Goal: Transaction & Acquisition: Book appointment/travel/reservation

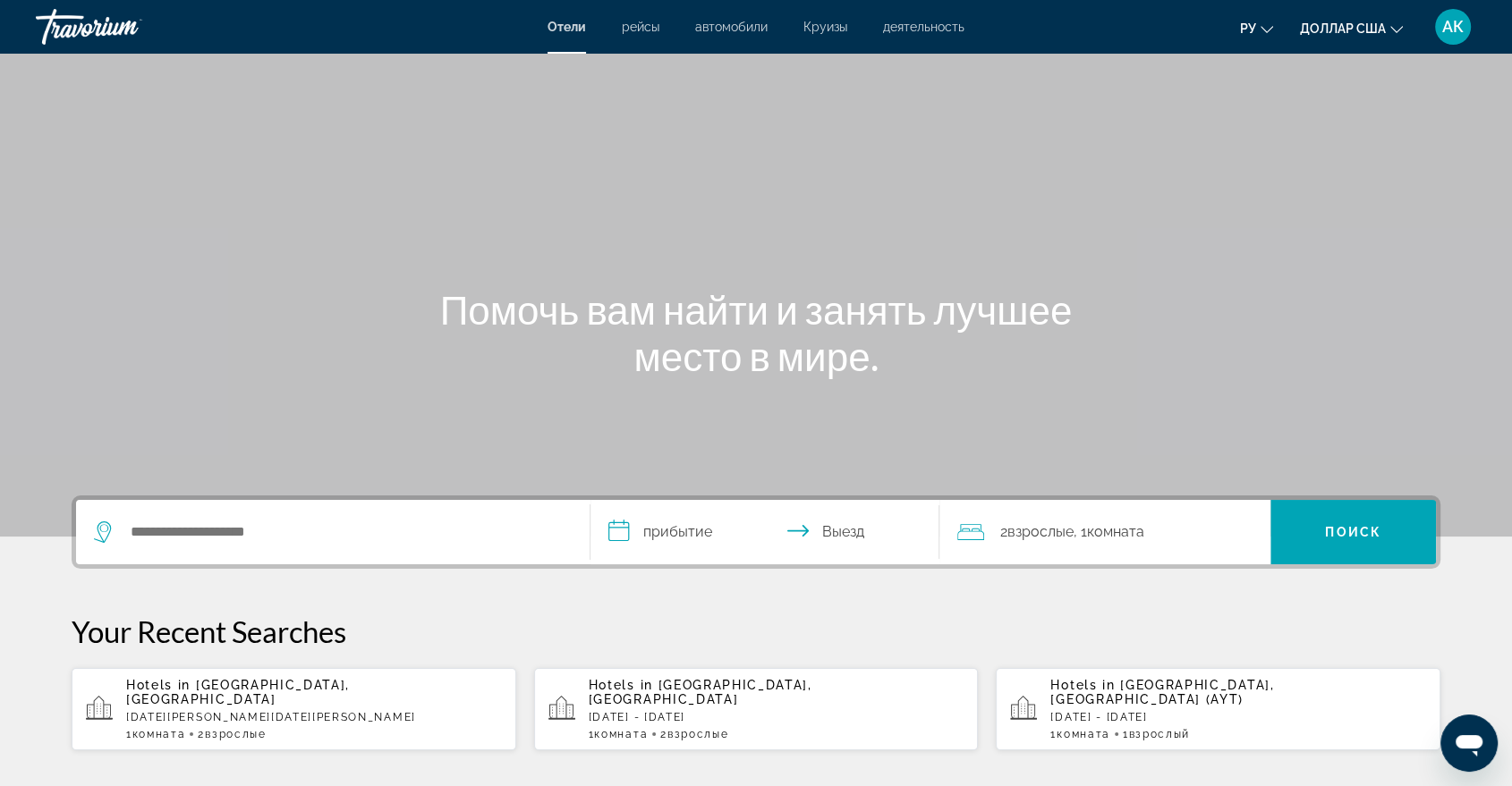
click at [233, 711] on div "Hotels in Bali Island, Indonesia Thu, 08 Jan - Tue, 13 Jan 1 Комната номера 2 В…" at bounding box center [313, 709] width 375 height 62
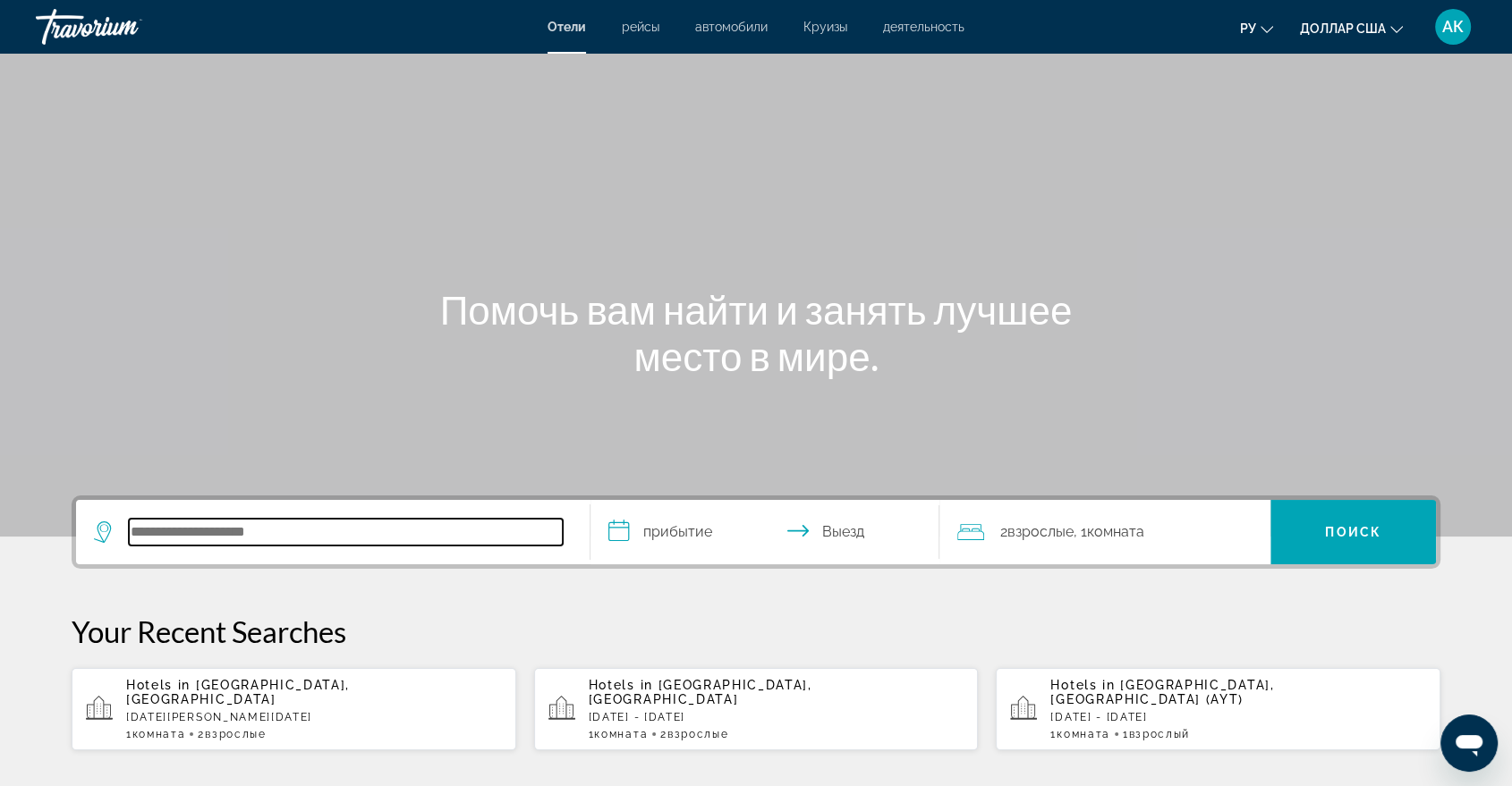
click at [162, 535] on input "Поиск отеля" at bounding box center [346, 532] width 434 height 27
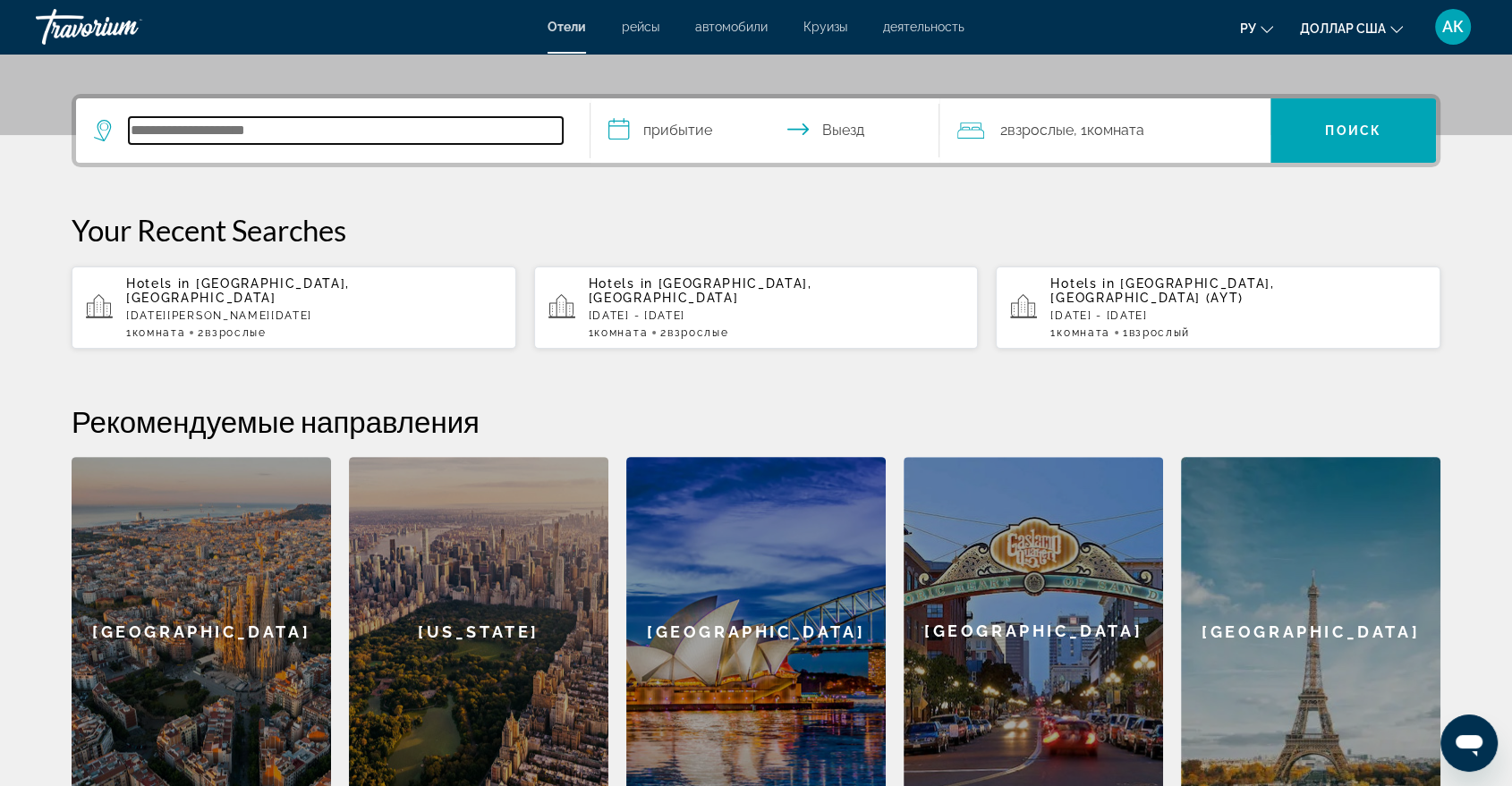
scroll to position [437, 0]
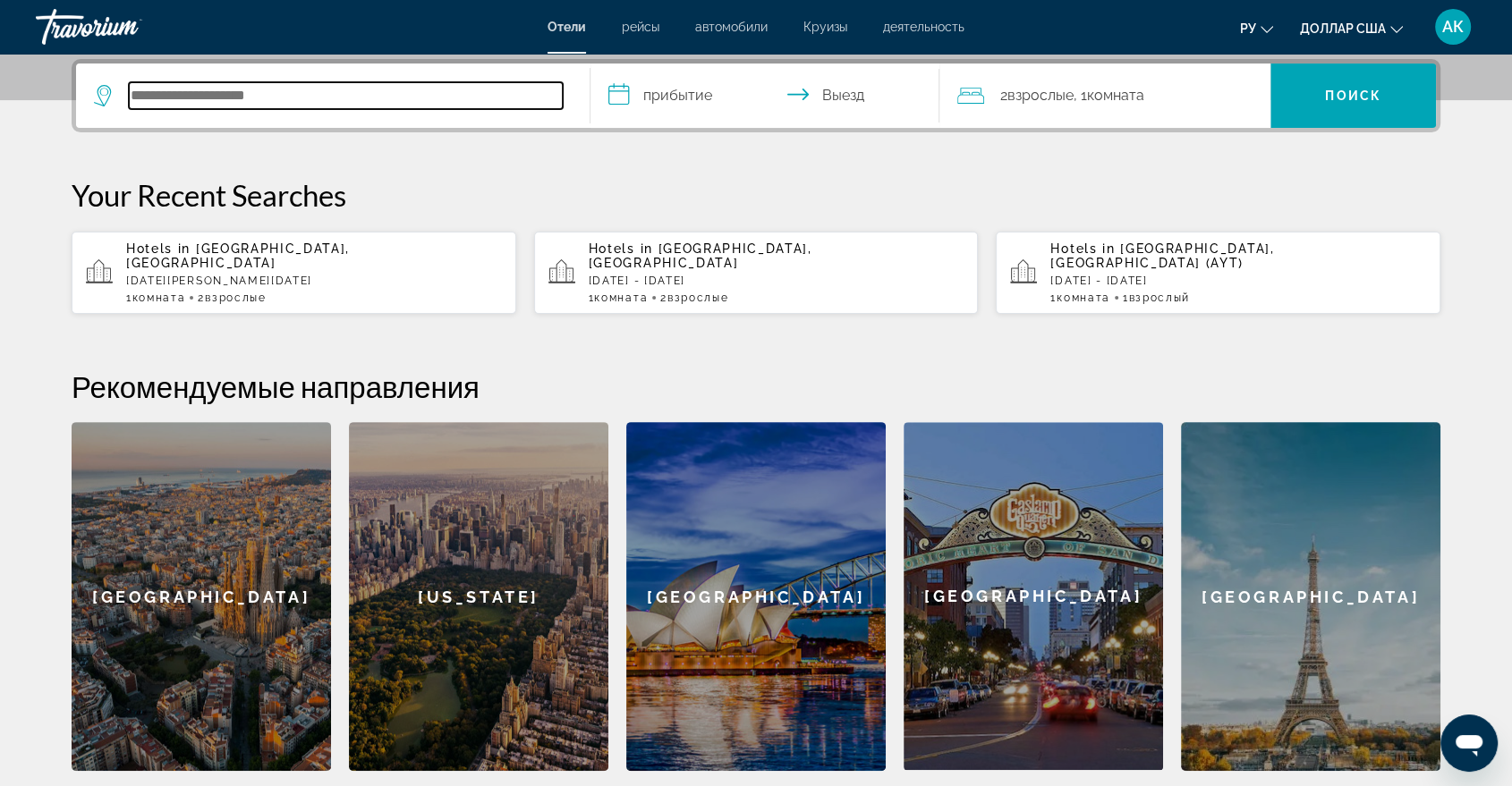
type input "*"
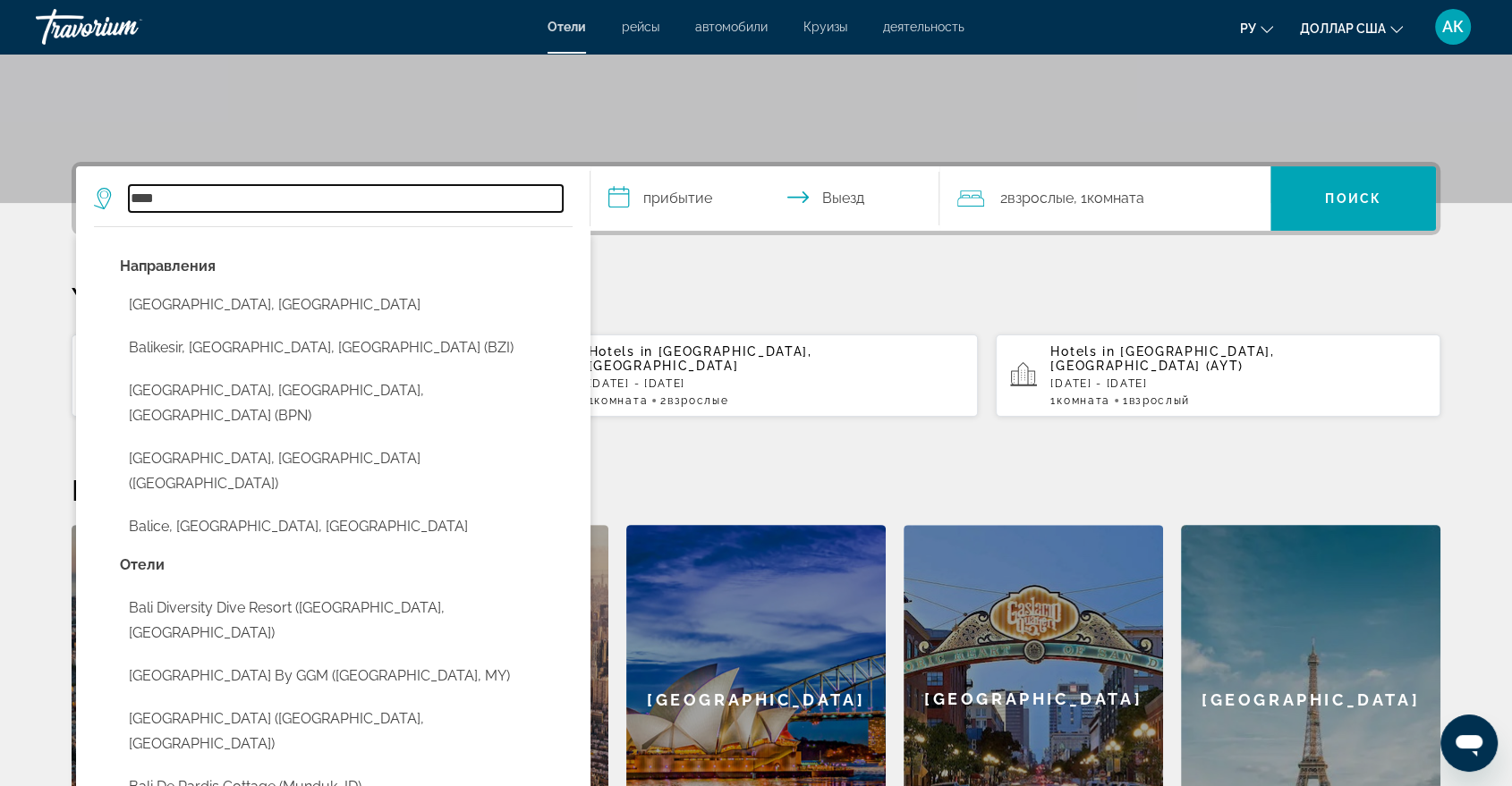
scroll to position [332, 0]
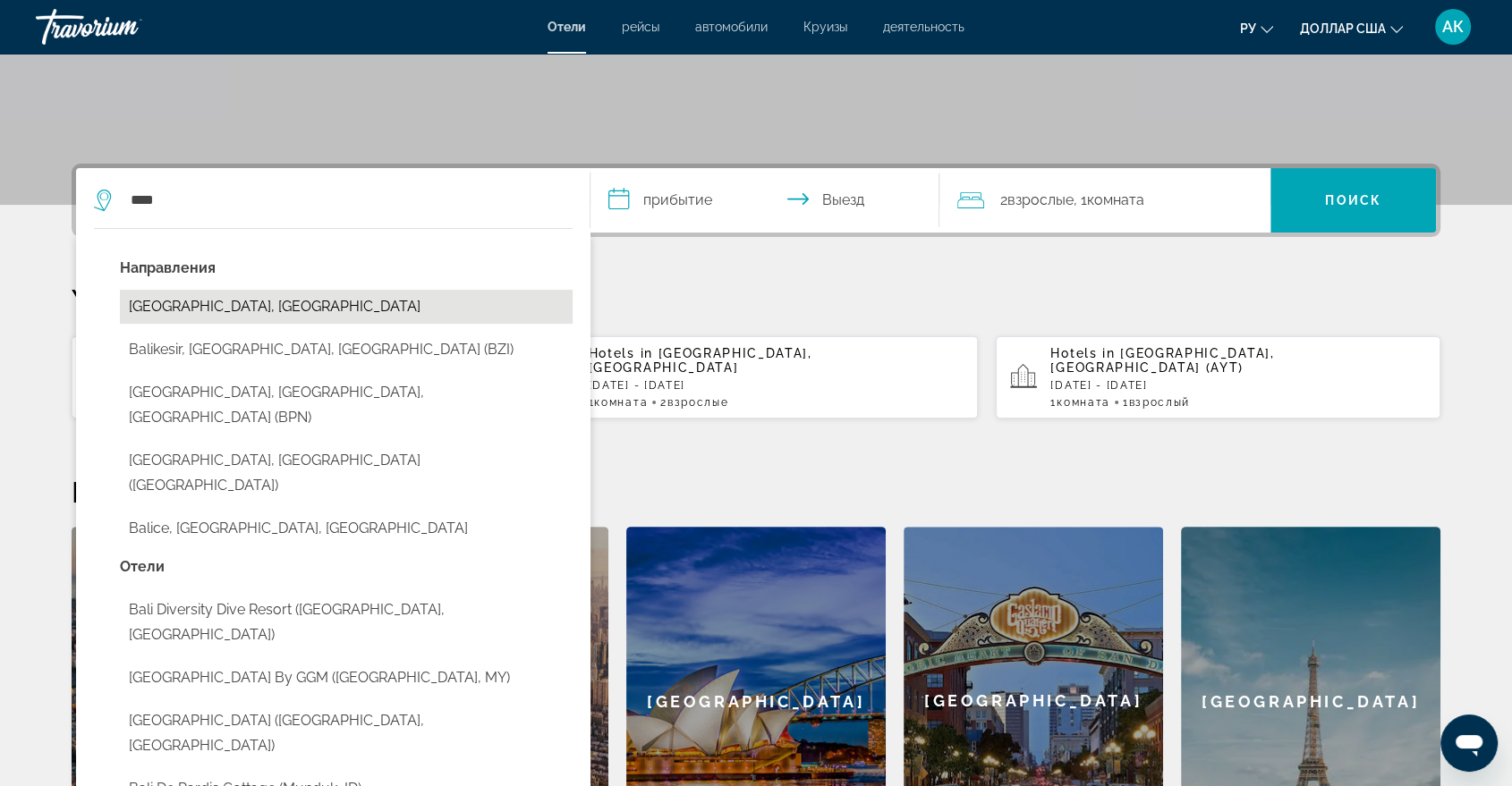
click at [217, 311] on button "Bali Island, Indonesia" at bounding box center [347, 306] width 453 height 34
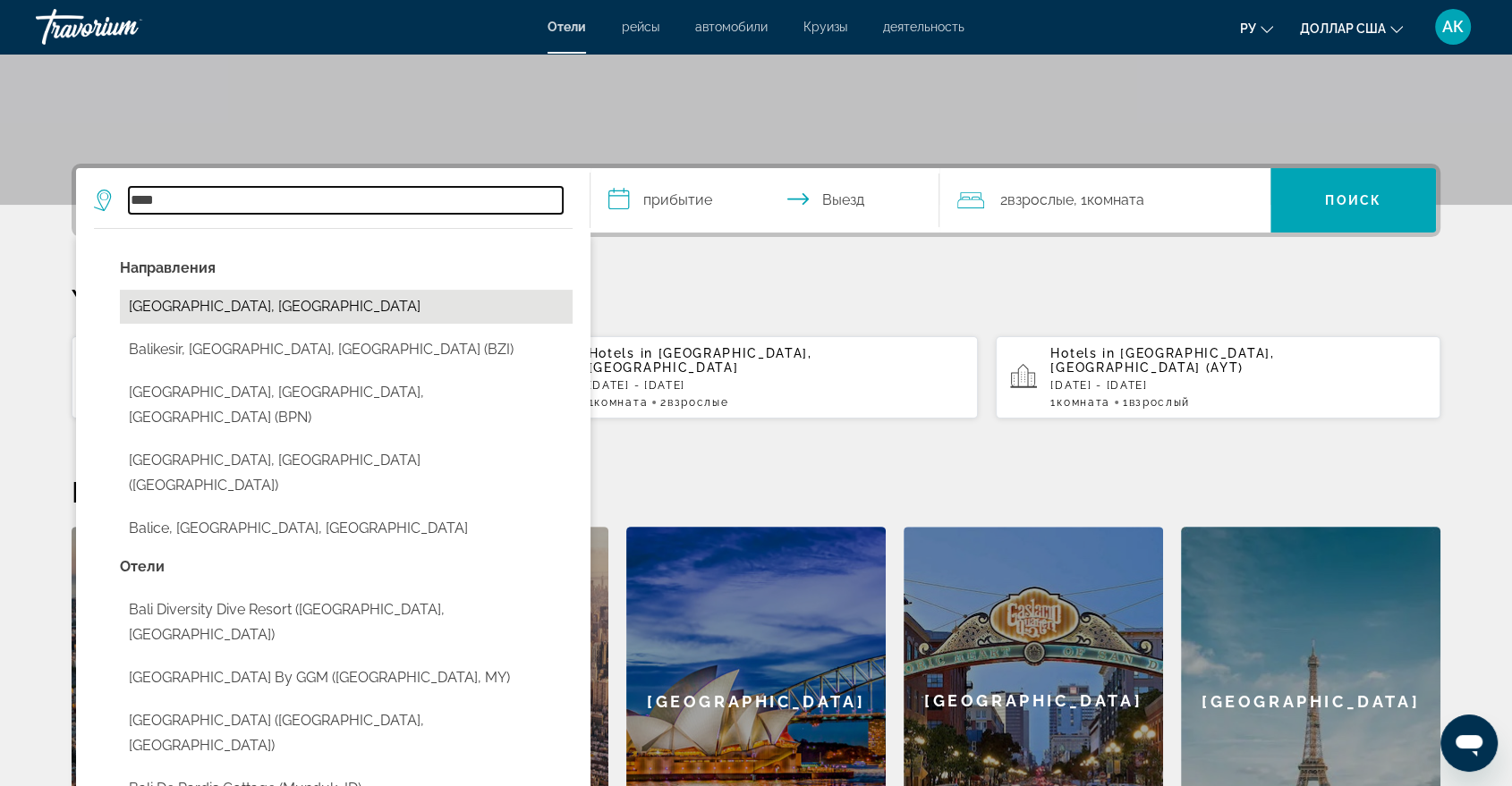
type input "**********"
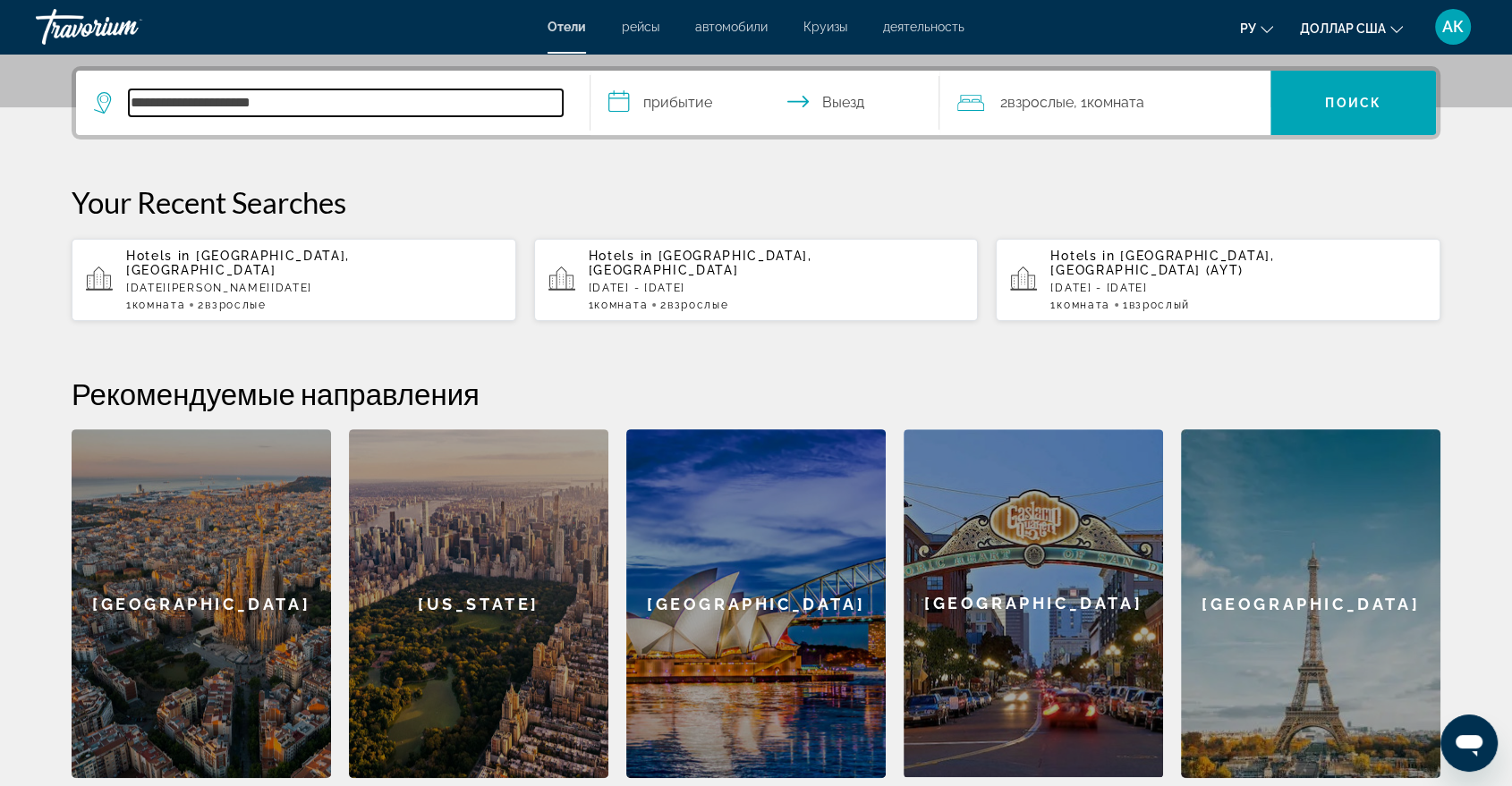
scroll to position [437, 0]
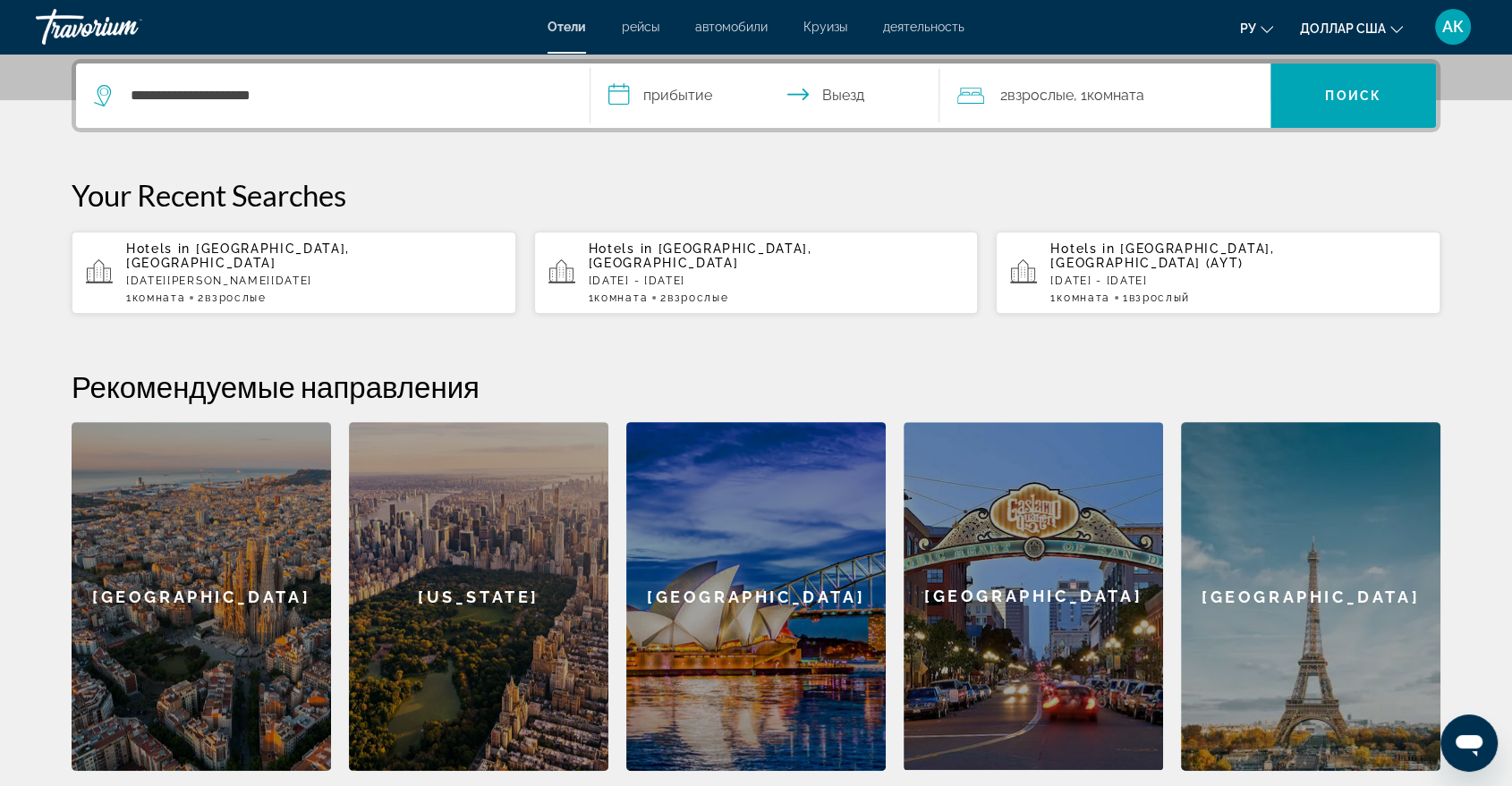
click at [624, 92] on input "**********" at bounding box center [769, 98] width 356 height 70
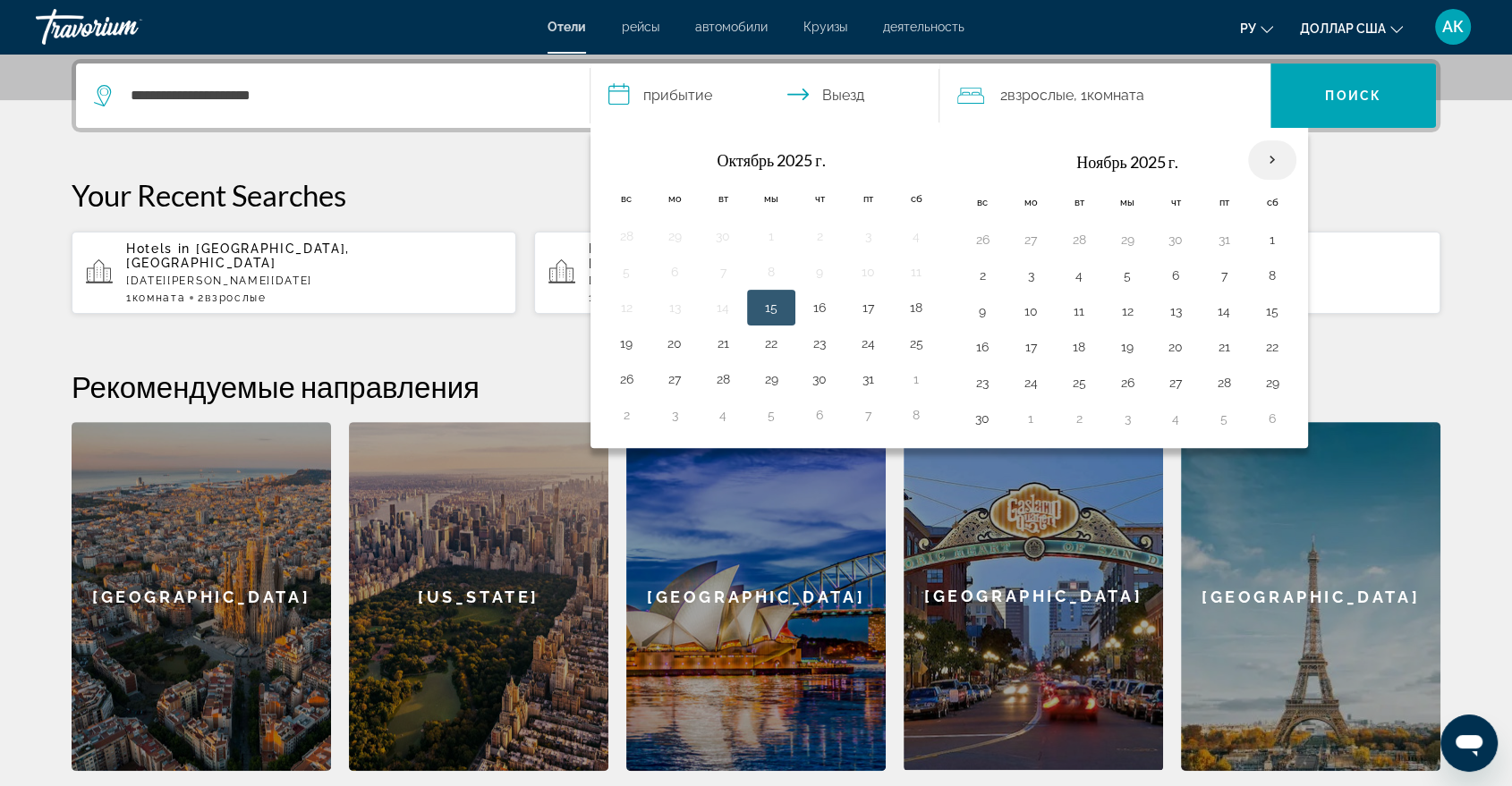
click at [1268, 152] on th "В следующем месяце" at bounding box center [1273, 160] width 48 height 39
click at [981, 382] on button "23" at bounding box center [982, 383] width 29 height 25
click at [1274, 381] on button "29" at bounding box center [1272, 383] width 29 height 25
type input "**********"
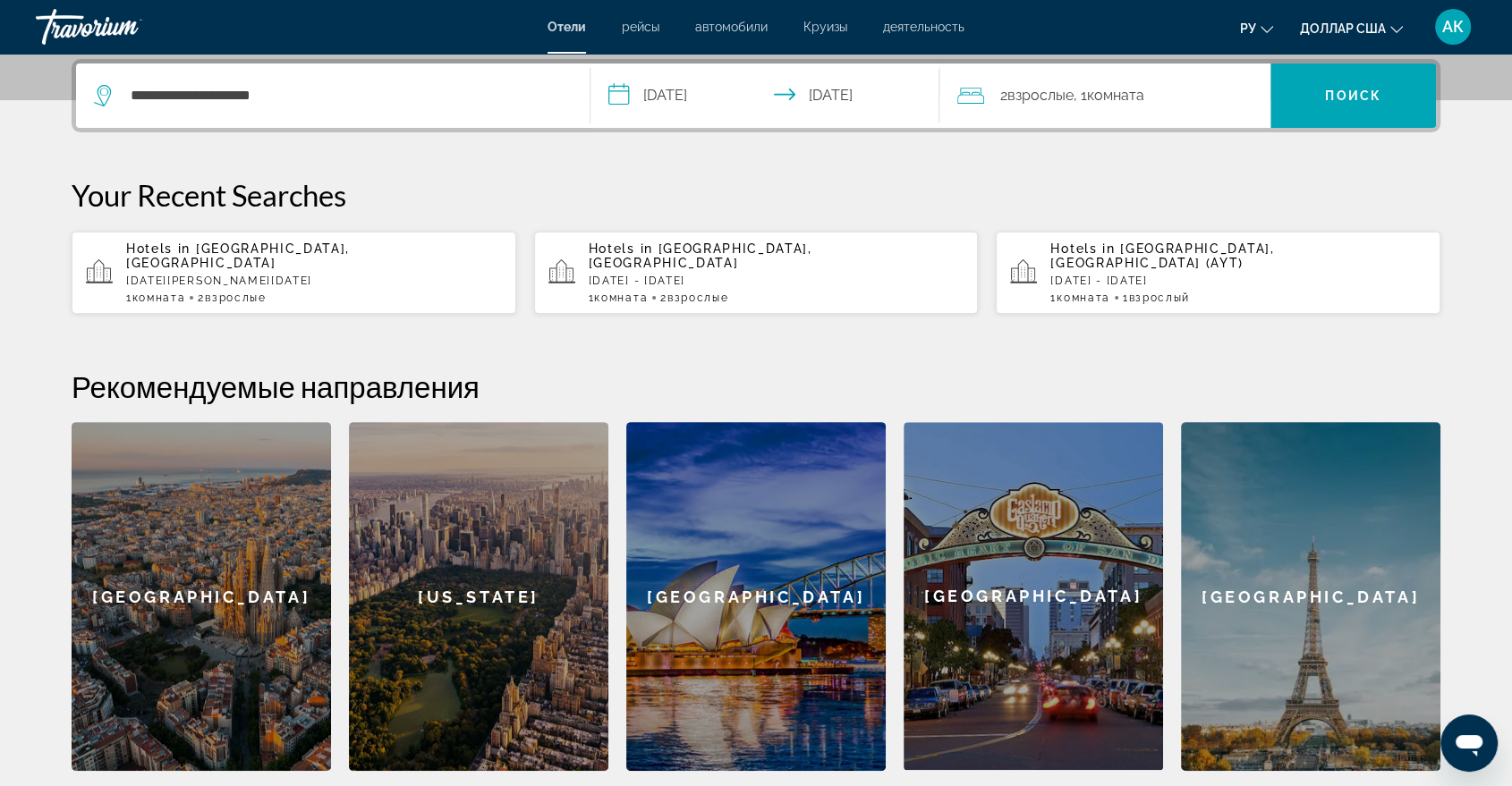
click at [1081, 99] on font ", 1" at bounding box center [1080, 95] width 13 height 17
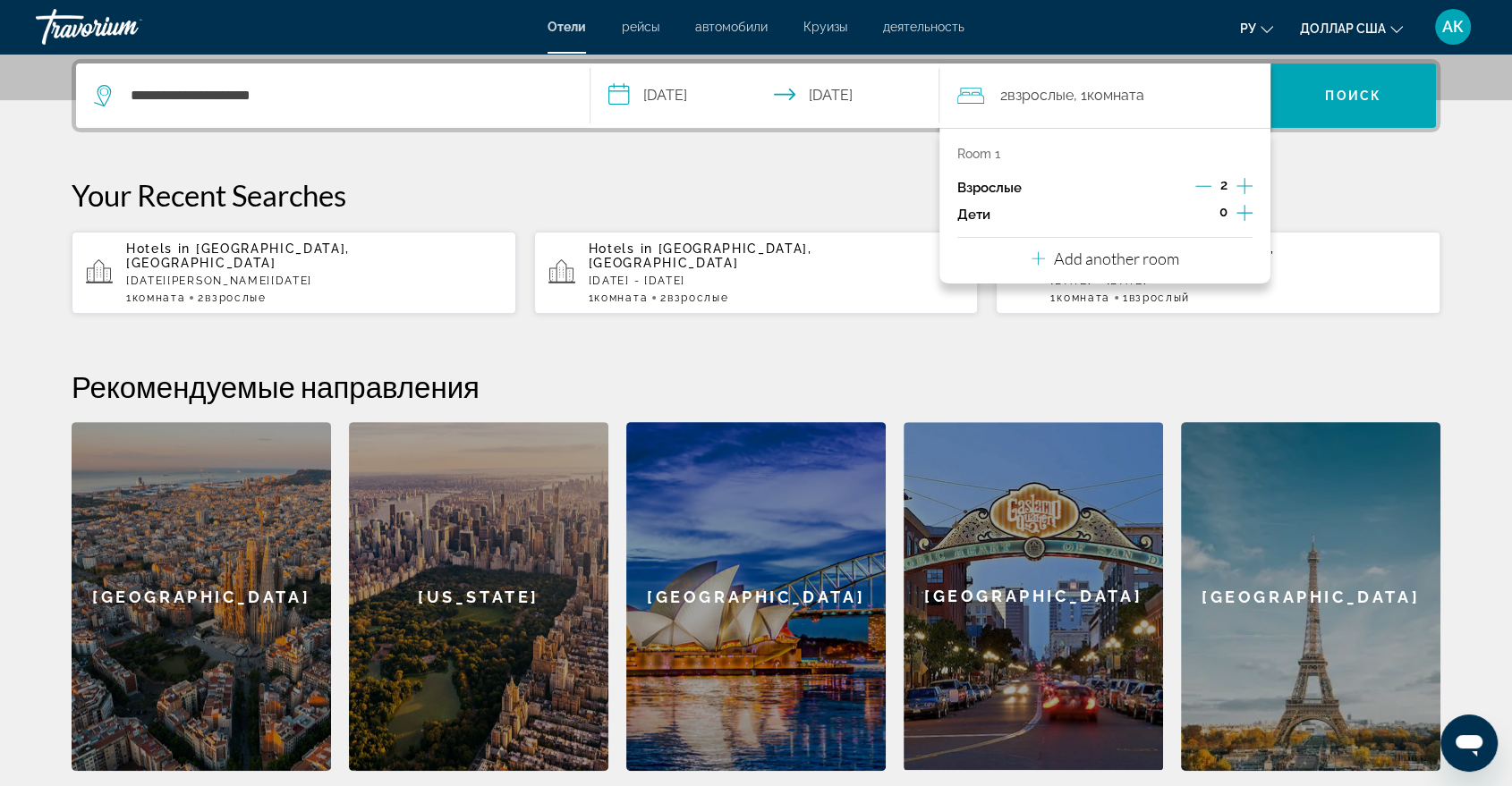
click at [1243, 209] on icon "Increment children" at bounding box center [1244, 212] width 16 height 21
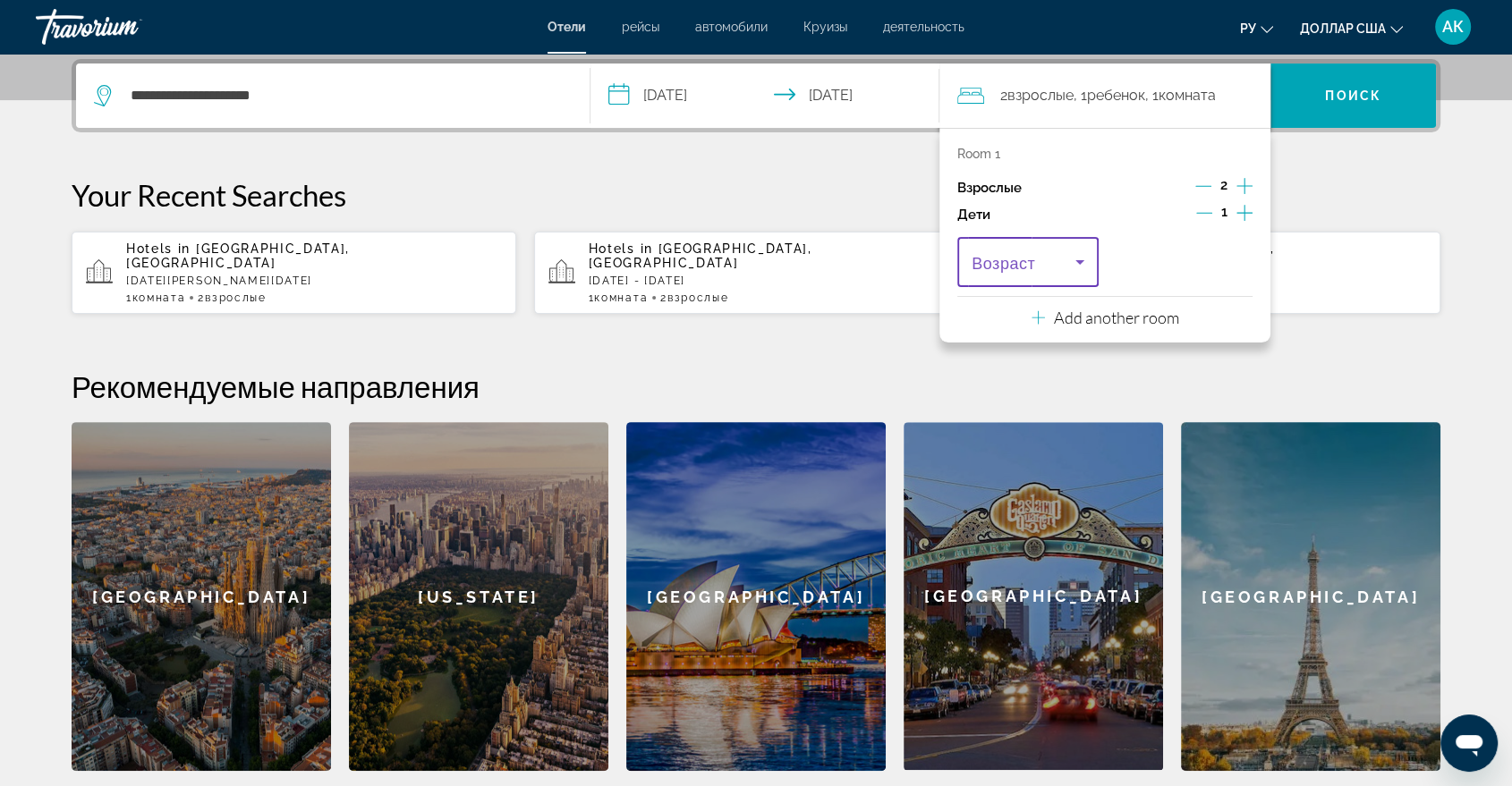
click at [1083, 262] on icon "Travelers: 2 adults, 1 child" at bounding box center [1080, 262] width 21 height 21
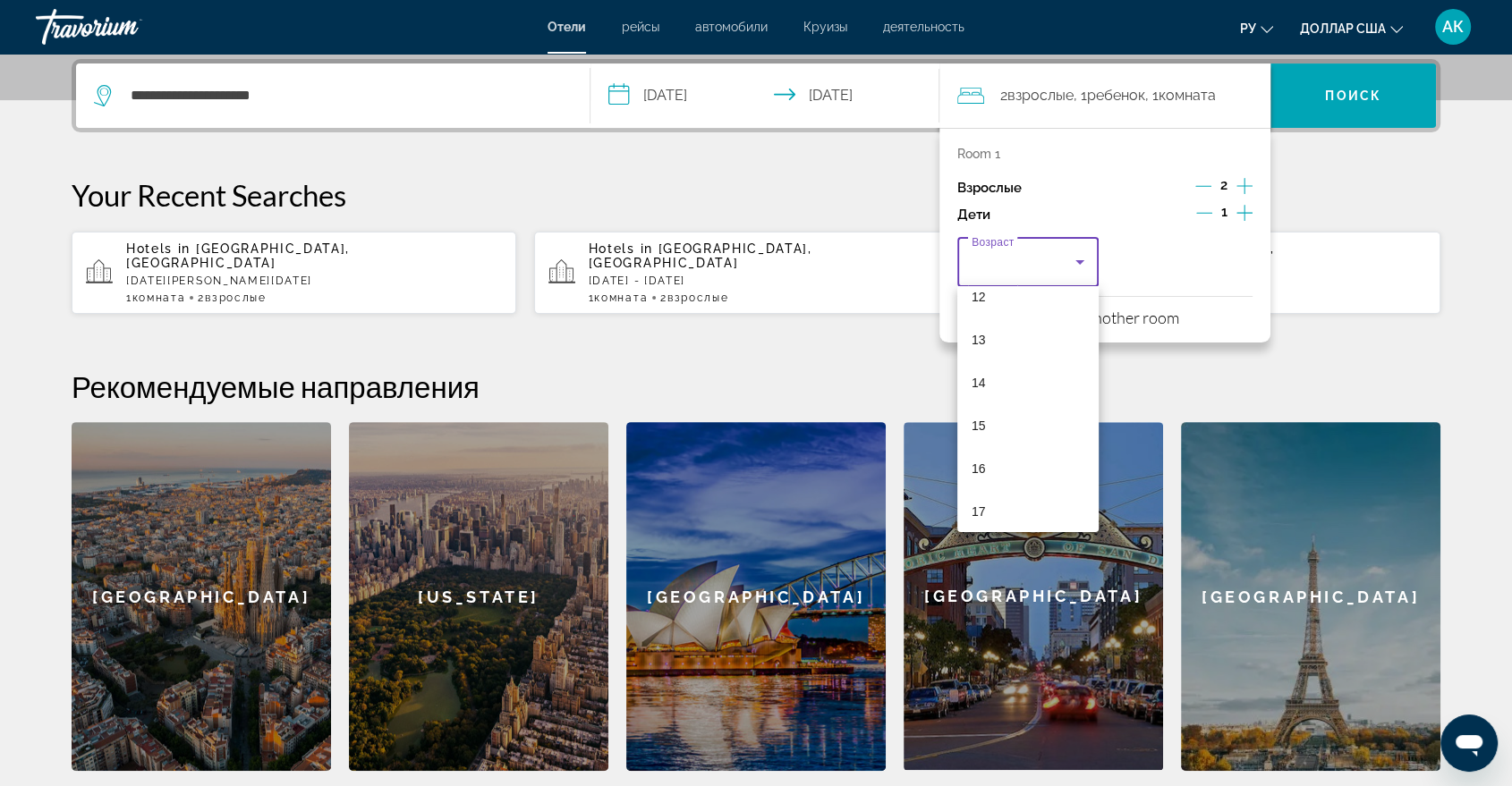
scroll to position [541, 0]
click at [995, 378] on mat-option "14" at bounding box center [1028, 374] width 142 height 43
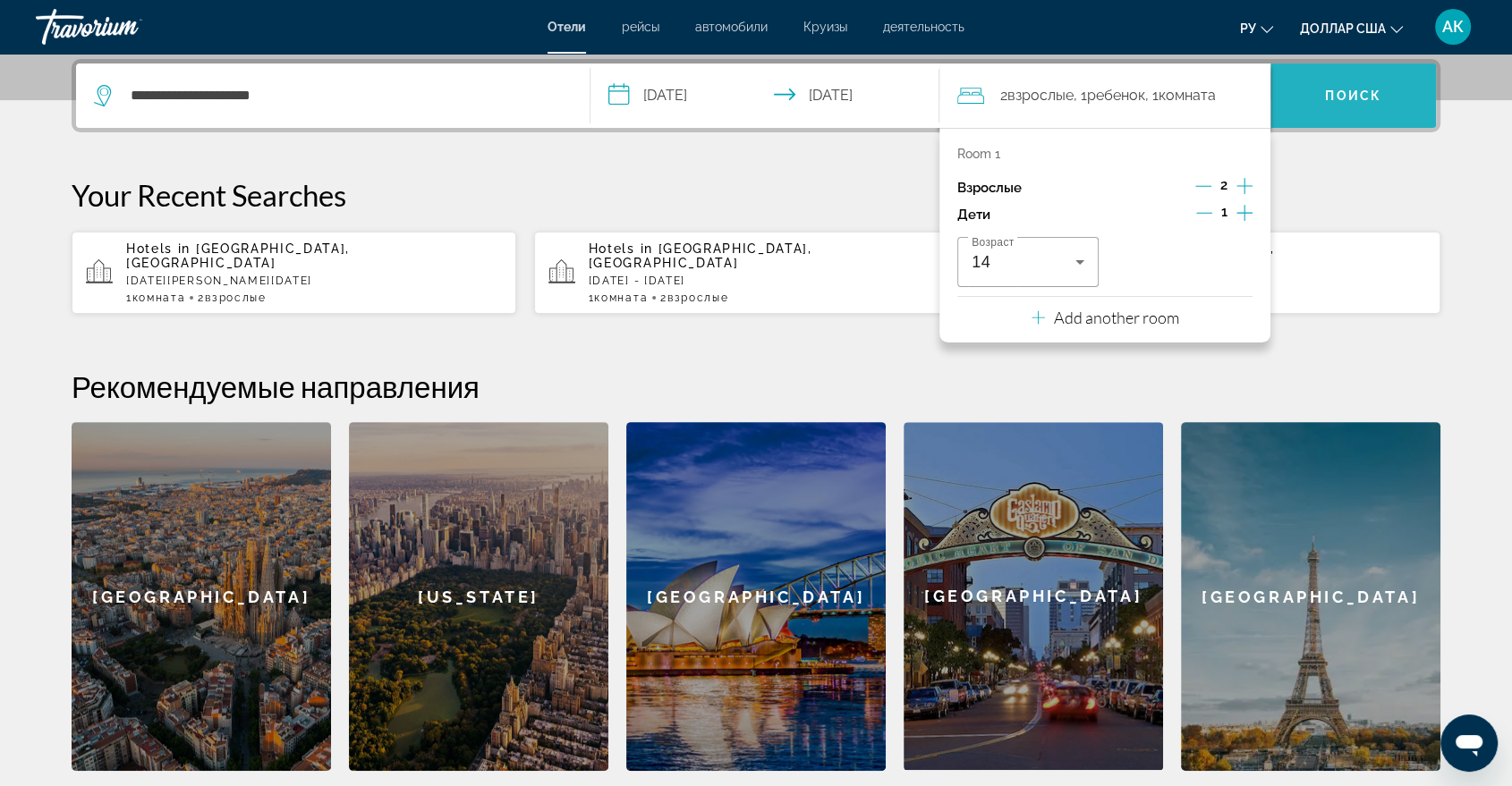
click at [1360, 94] on font "Поиск" at bounding box center [1353, 95] width 57 height 14
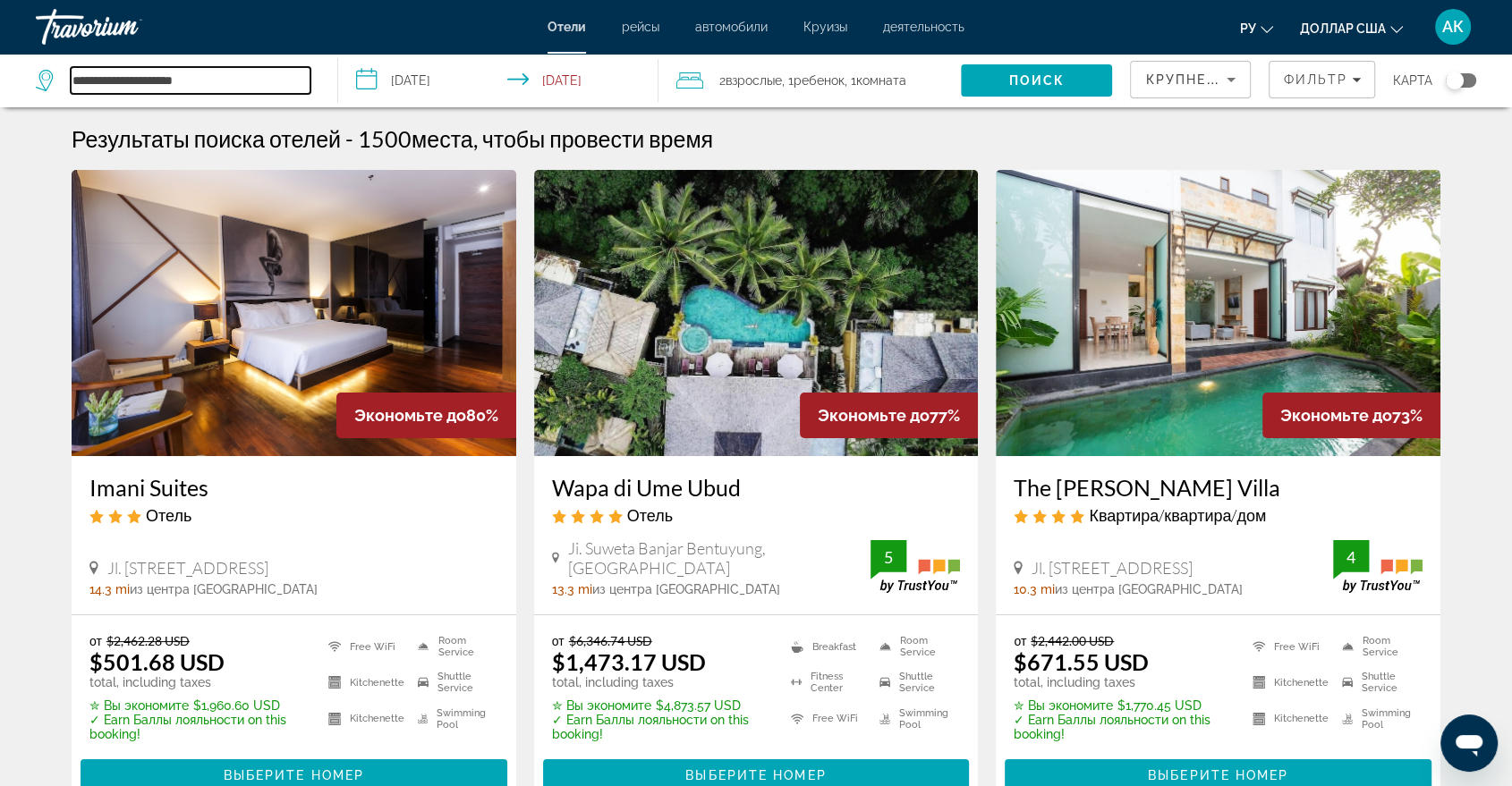
click at [226, 79] on input "**********" at bounding box center [190, 80] width 239 height 27
type input "*"
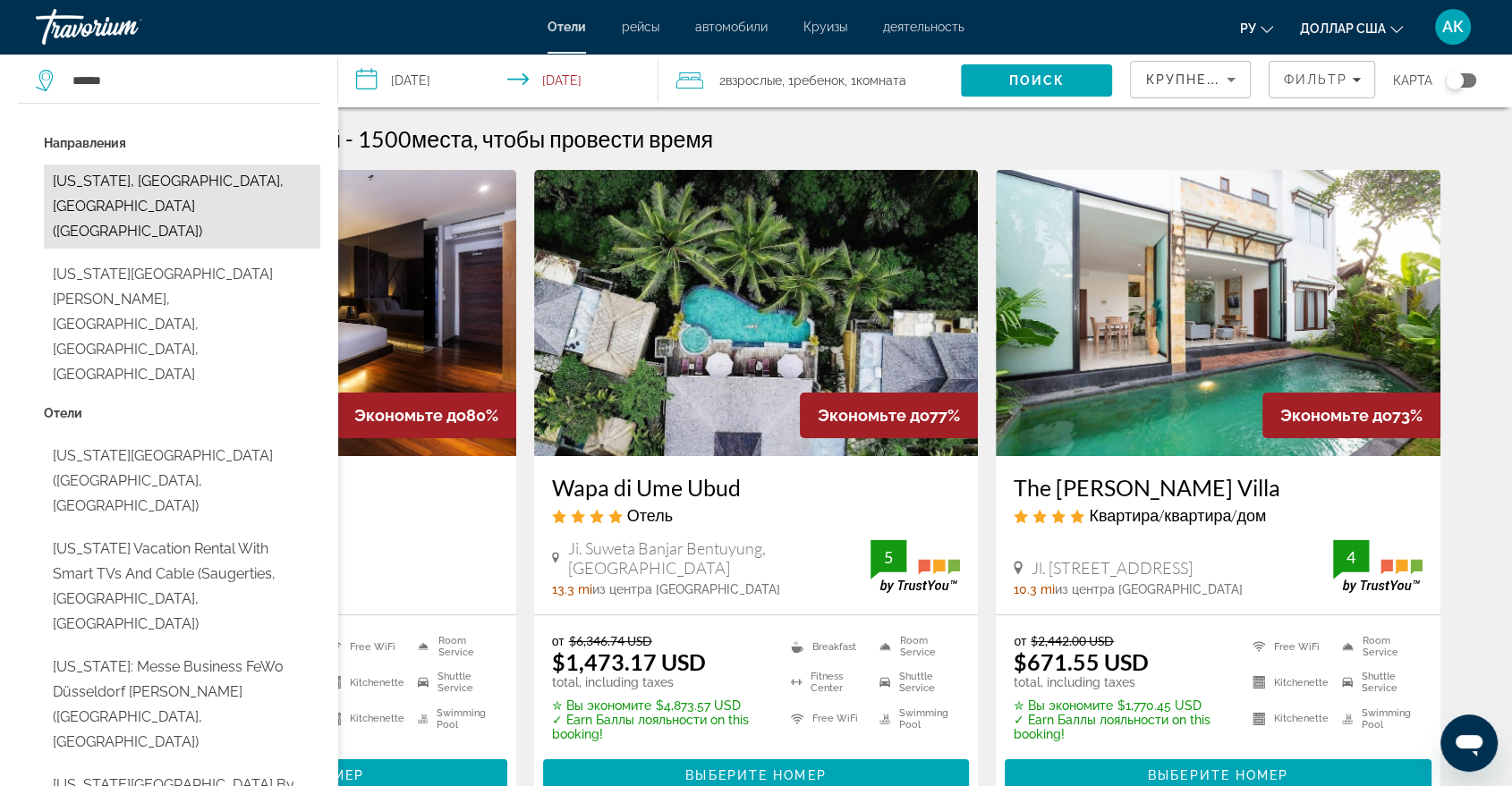
click at [214, 181] on button "New York, NY, United States (NYC)" at bounding box center [182, 207] width 277 height 84
type input "**********"
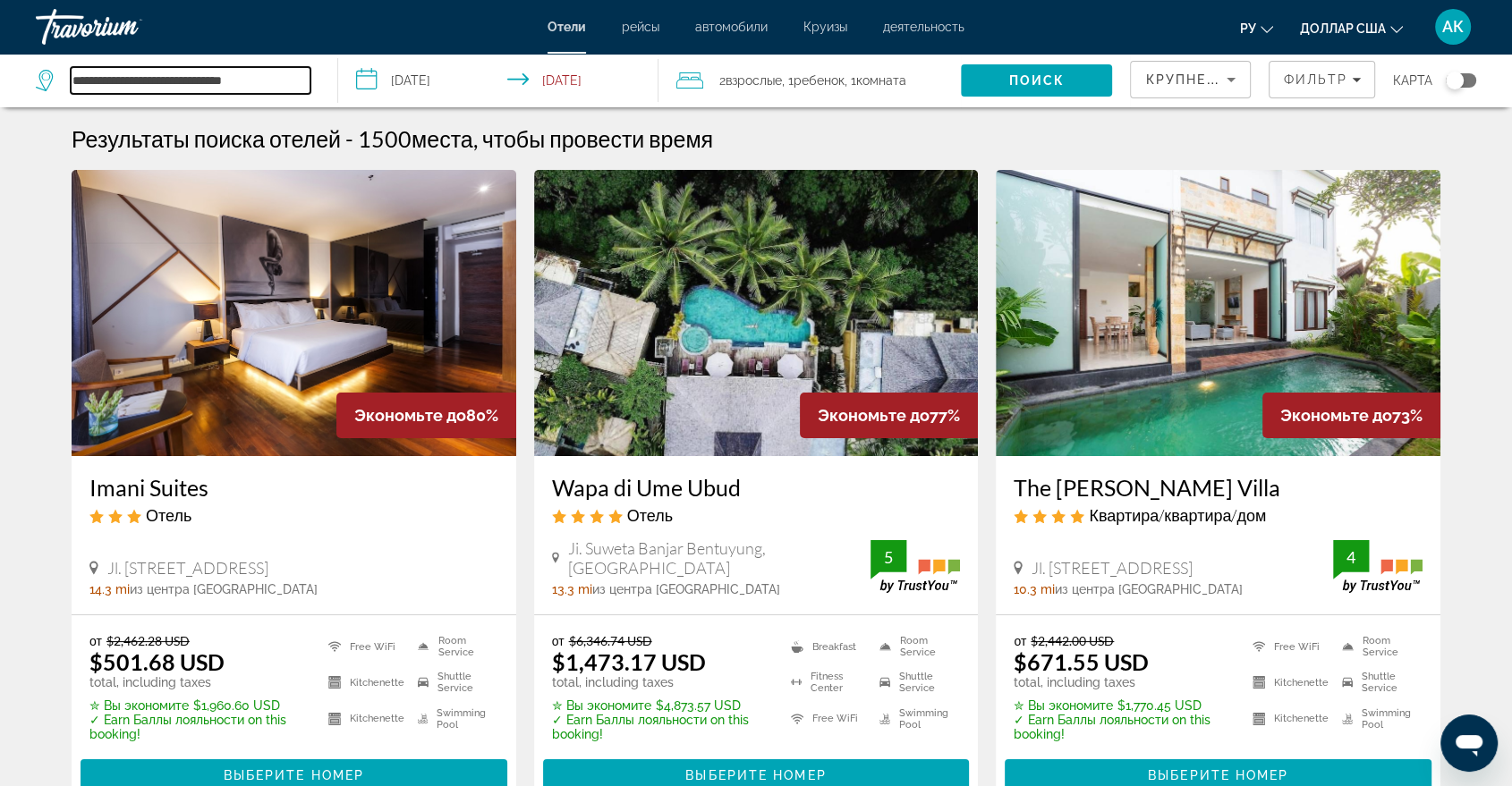
drag, startPoint x: 279, startPoint y: 79, endPoint x: 20, endPoint y: 67, distance: 259.3
click at [20, 67] on app-destination-search "**********" at bounding box center [169, 81] width 338 height 54
paste input "**********"
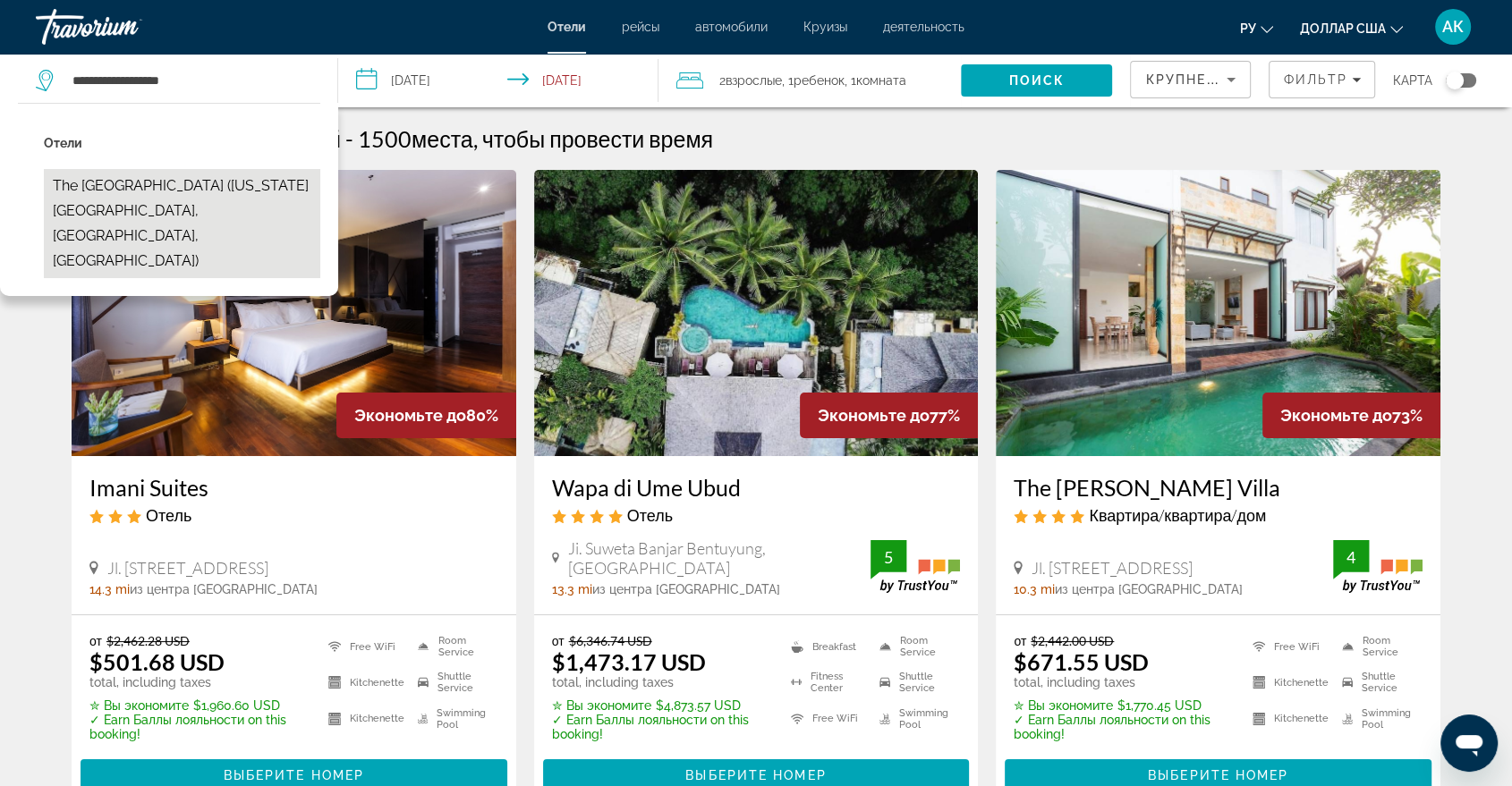
click at [181, 183] on button "The Belvedere Hotel (New York City, NY, US)" at bounding box center [182, 224] width 277 height 109
type input "**********"
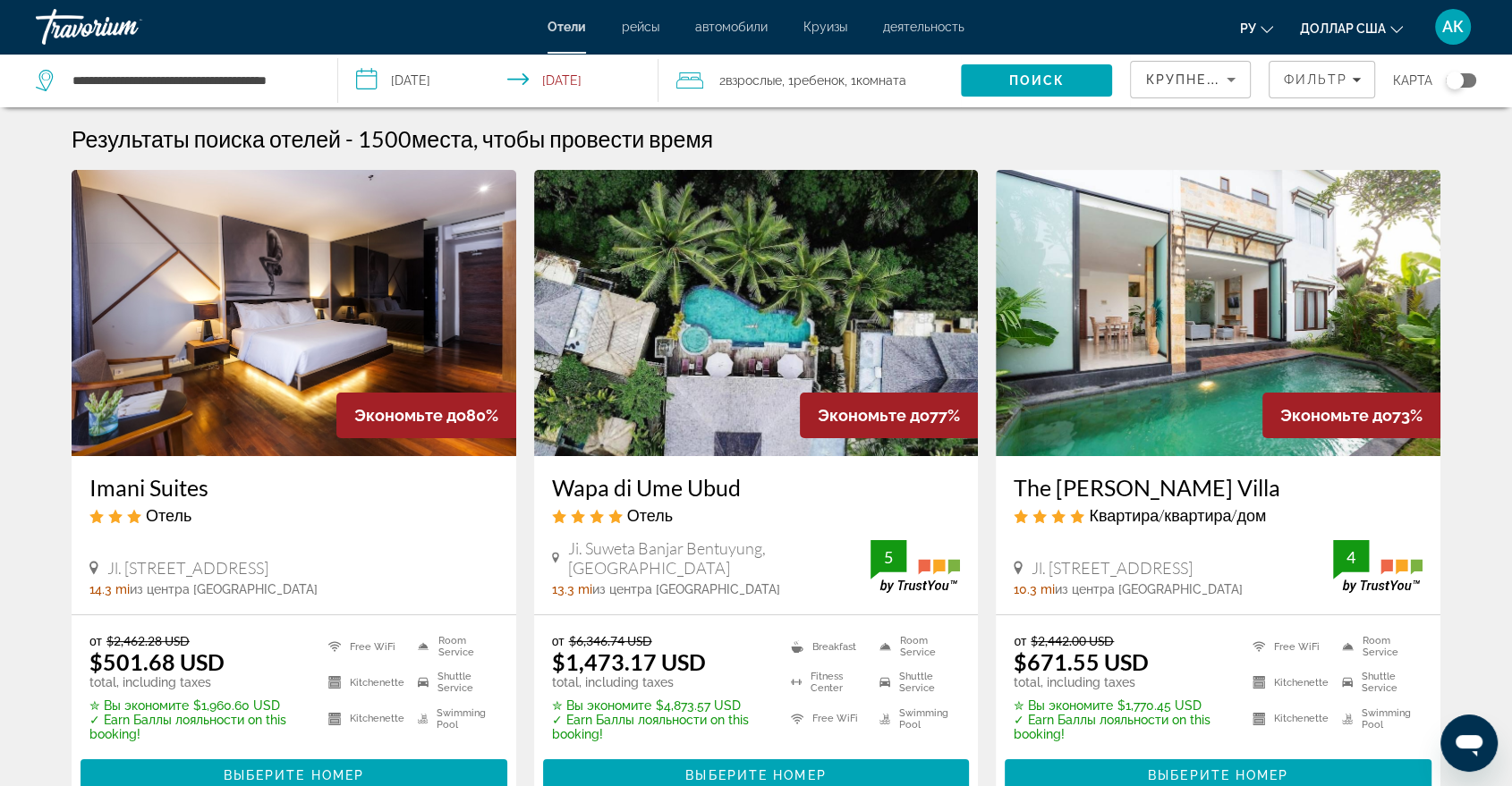
click at [465, 84] on input "**********" at bounding box center [501, 83] width 327 height 59
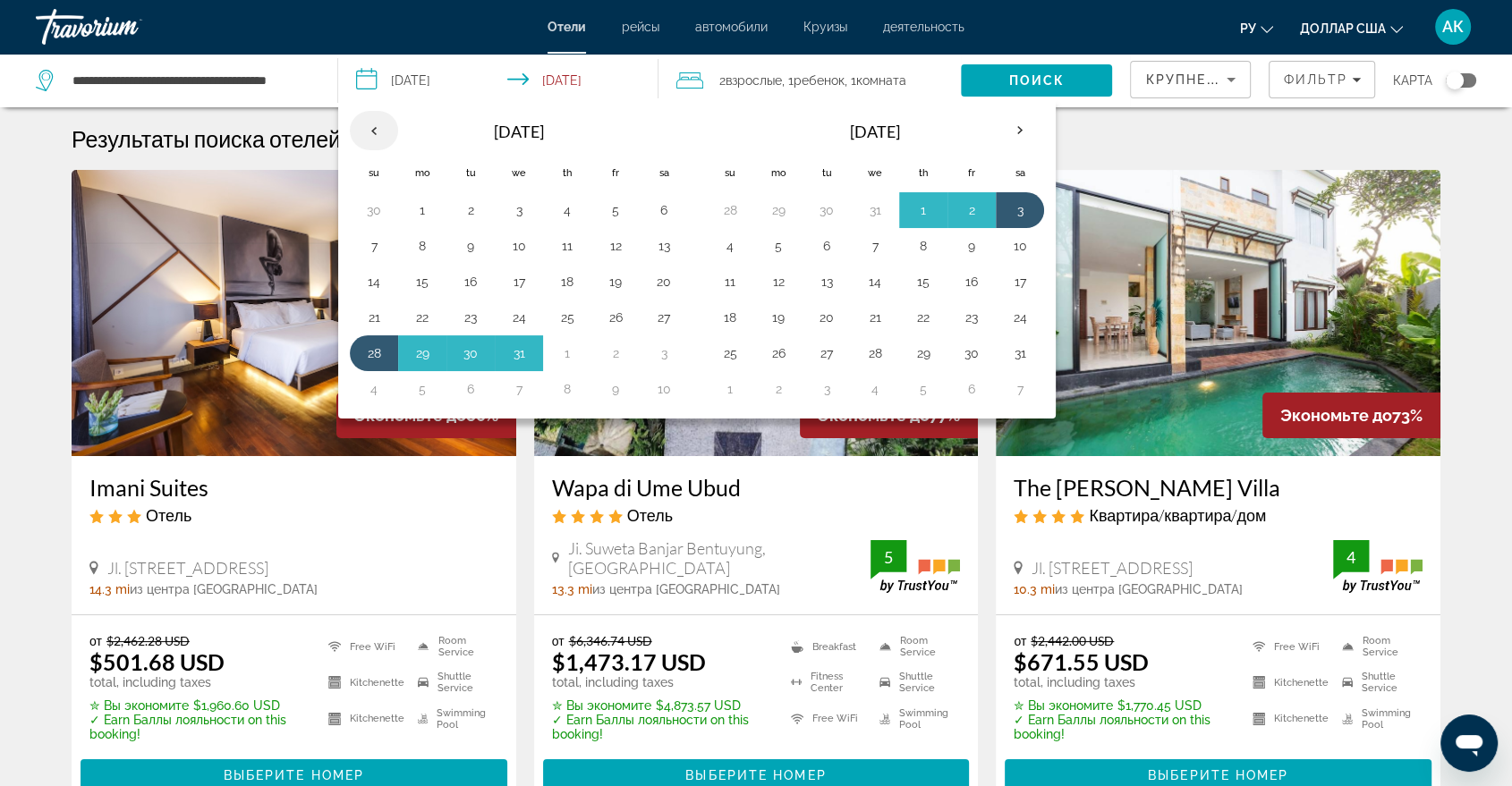
click at [373, 129] on th "Previous month" at bounding box center [374, 130] width 48 height 39
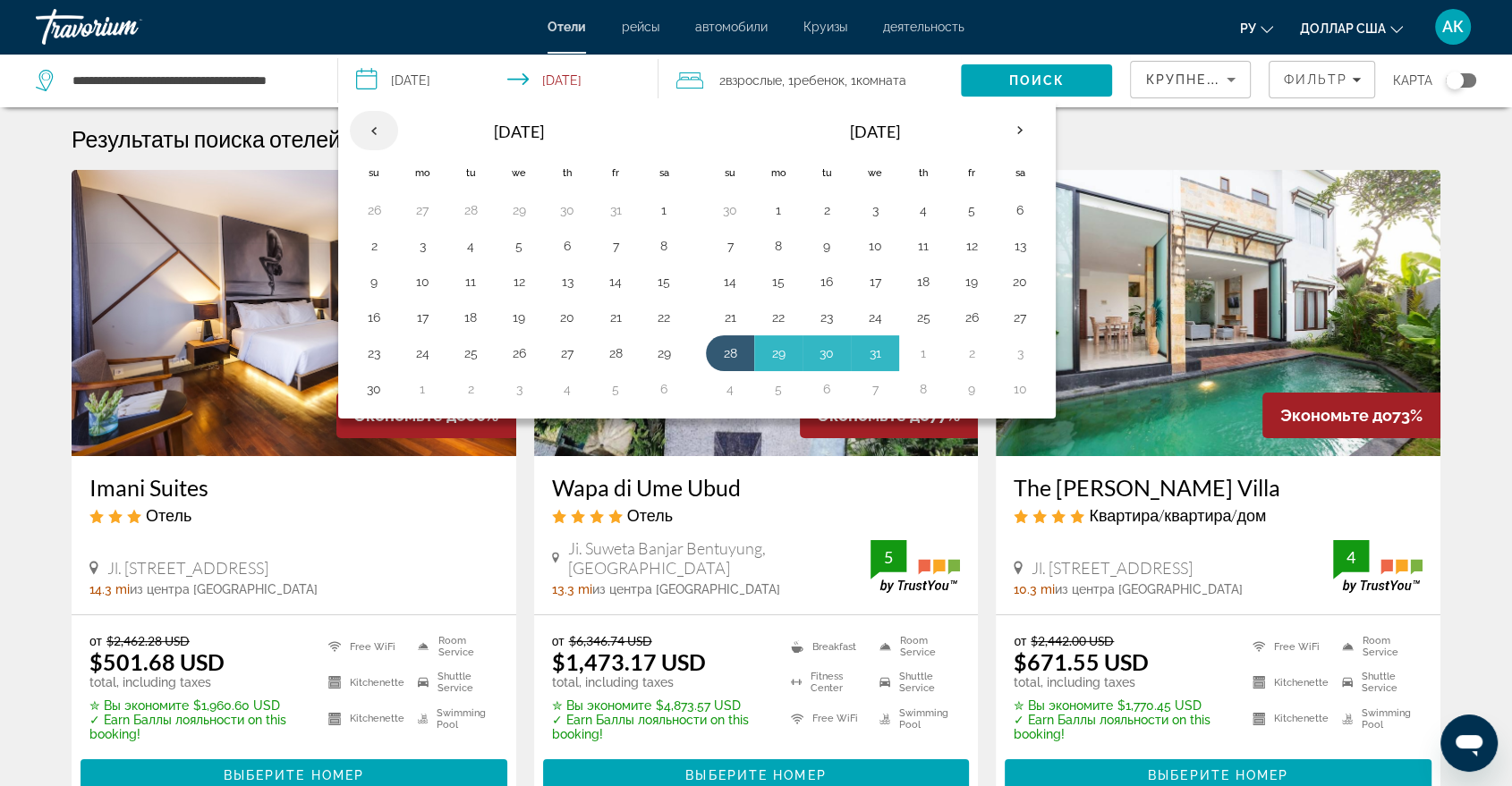
click at [372, 128] on th "Previous month" at bounding box center [374, 130] width 48 height 39
click at [378, 344] on button "26" at bounding box center [374, 349] width 29 height 25
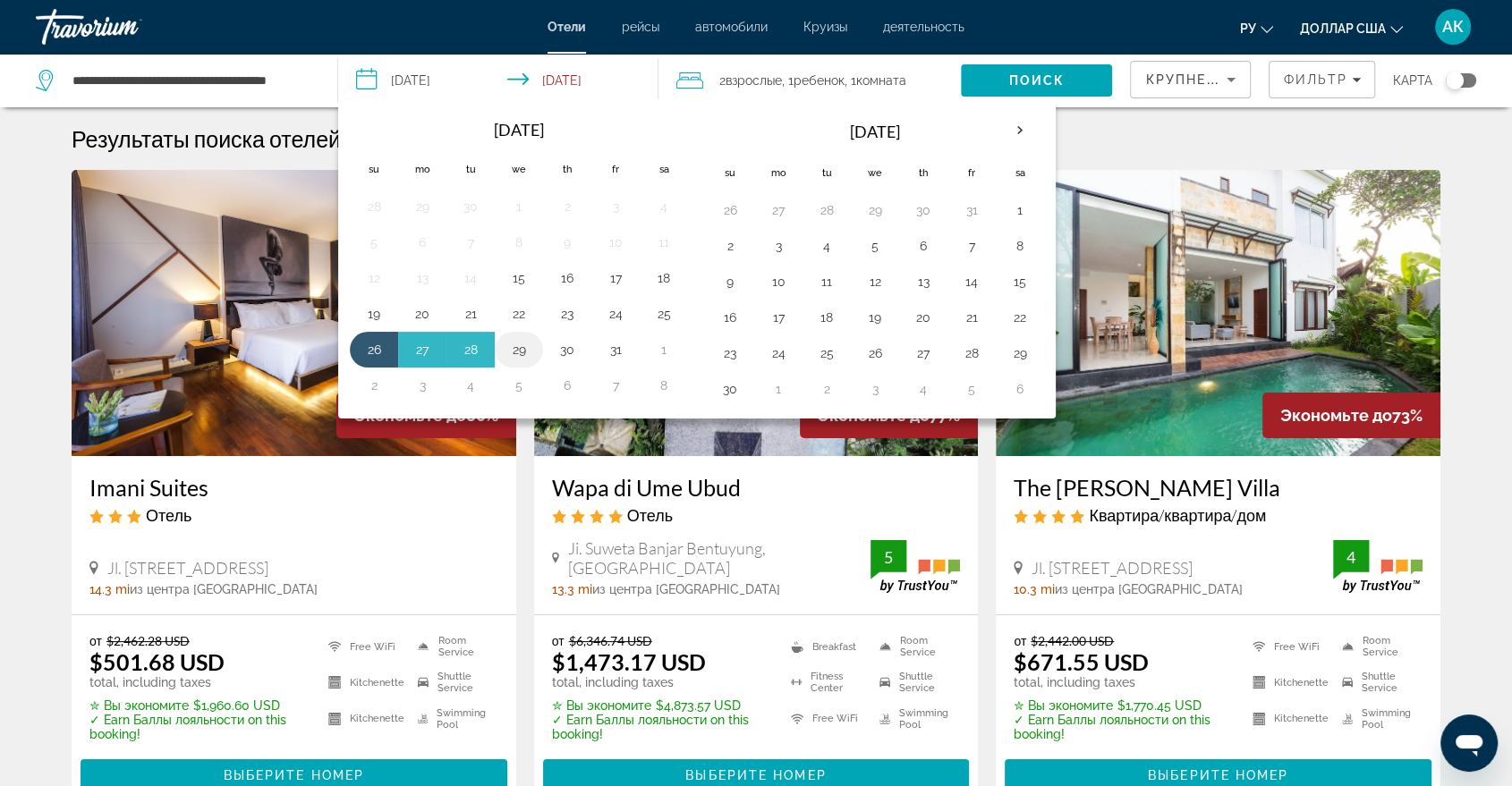
click at [526, 349] on button "29" at bounding box center [519, 349] width 29 height 25
type input "**********"
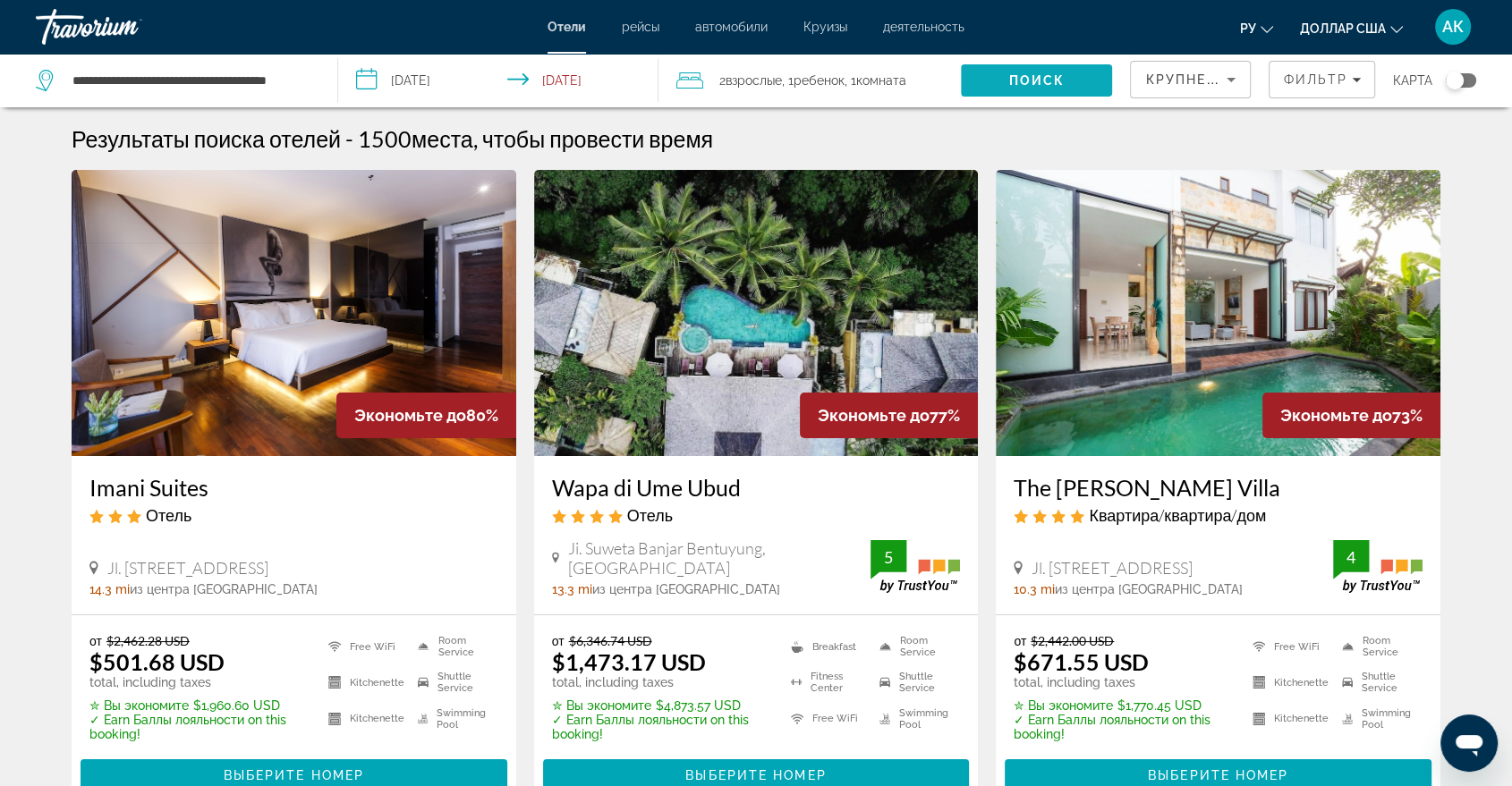
click at [1029, 82] on span "Поиск" at bounding box center [1037, 80] width 57 height 14
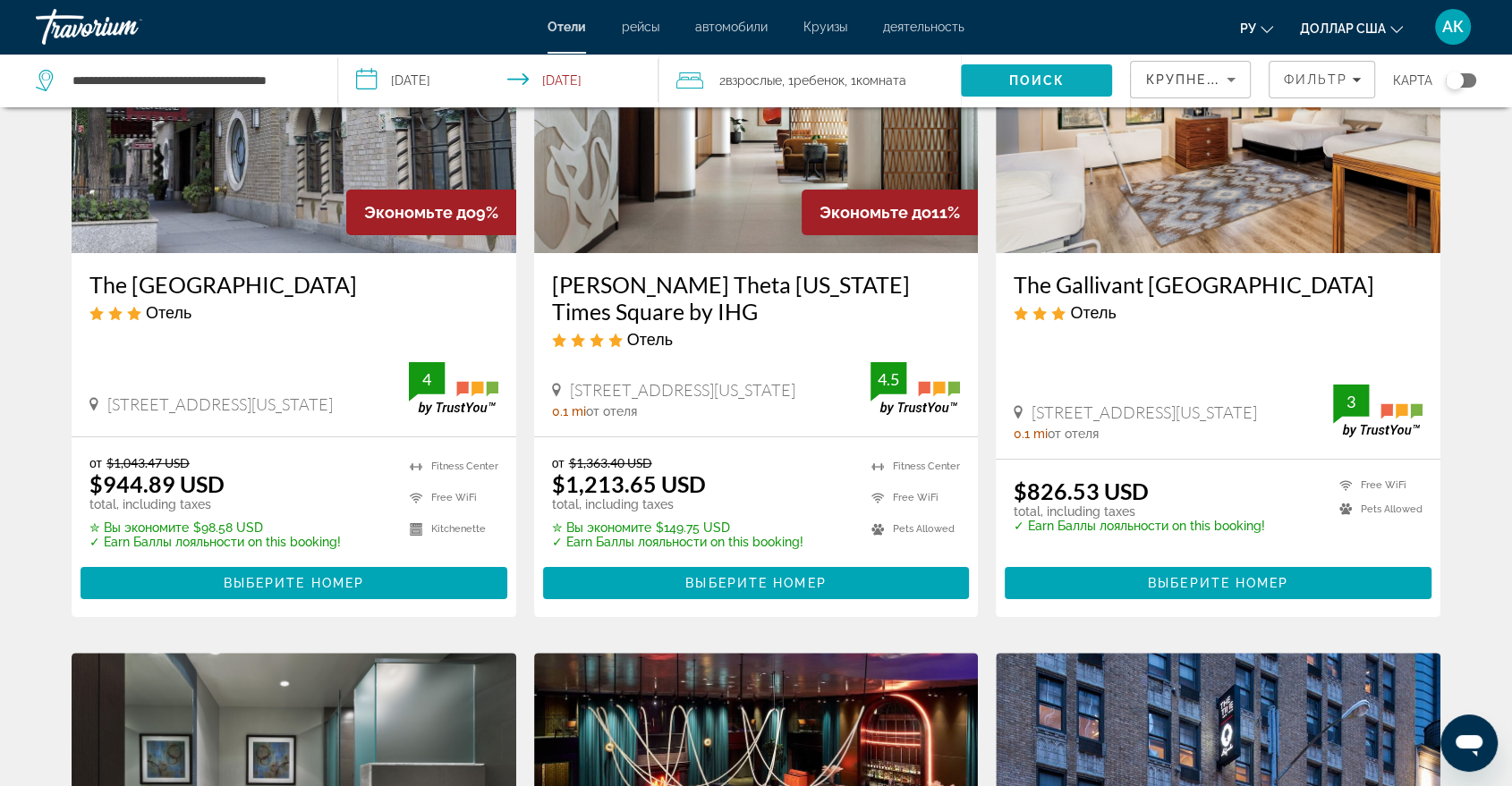
scroll to position [198, 0]
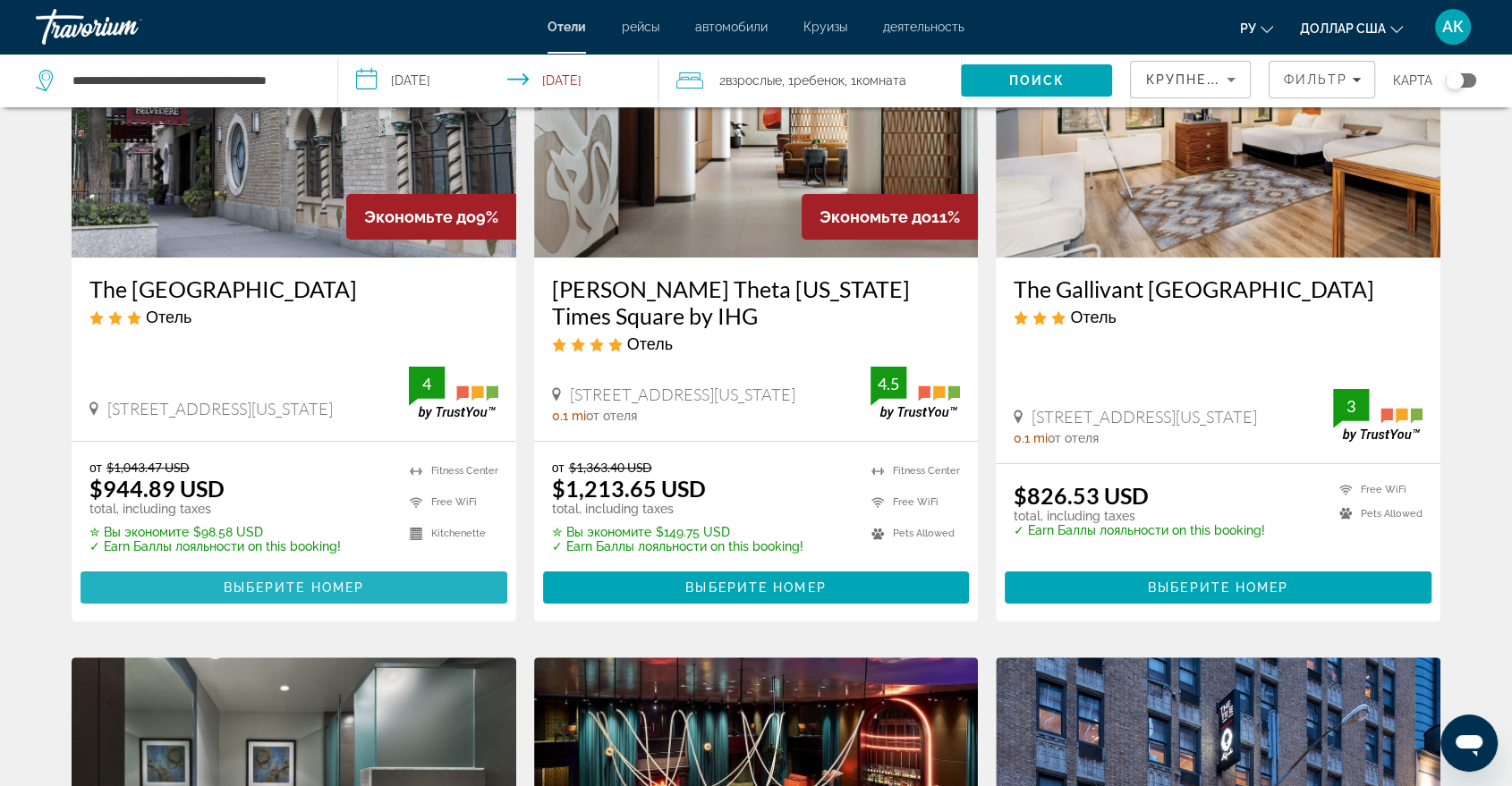
click at [249, 585] on span "Выберите номер" at bounding box center [293, 587] width 141 height 14
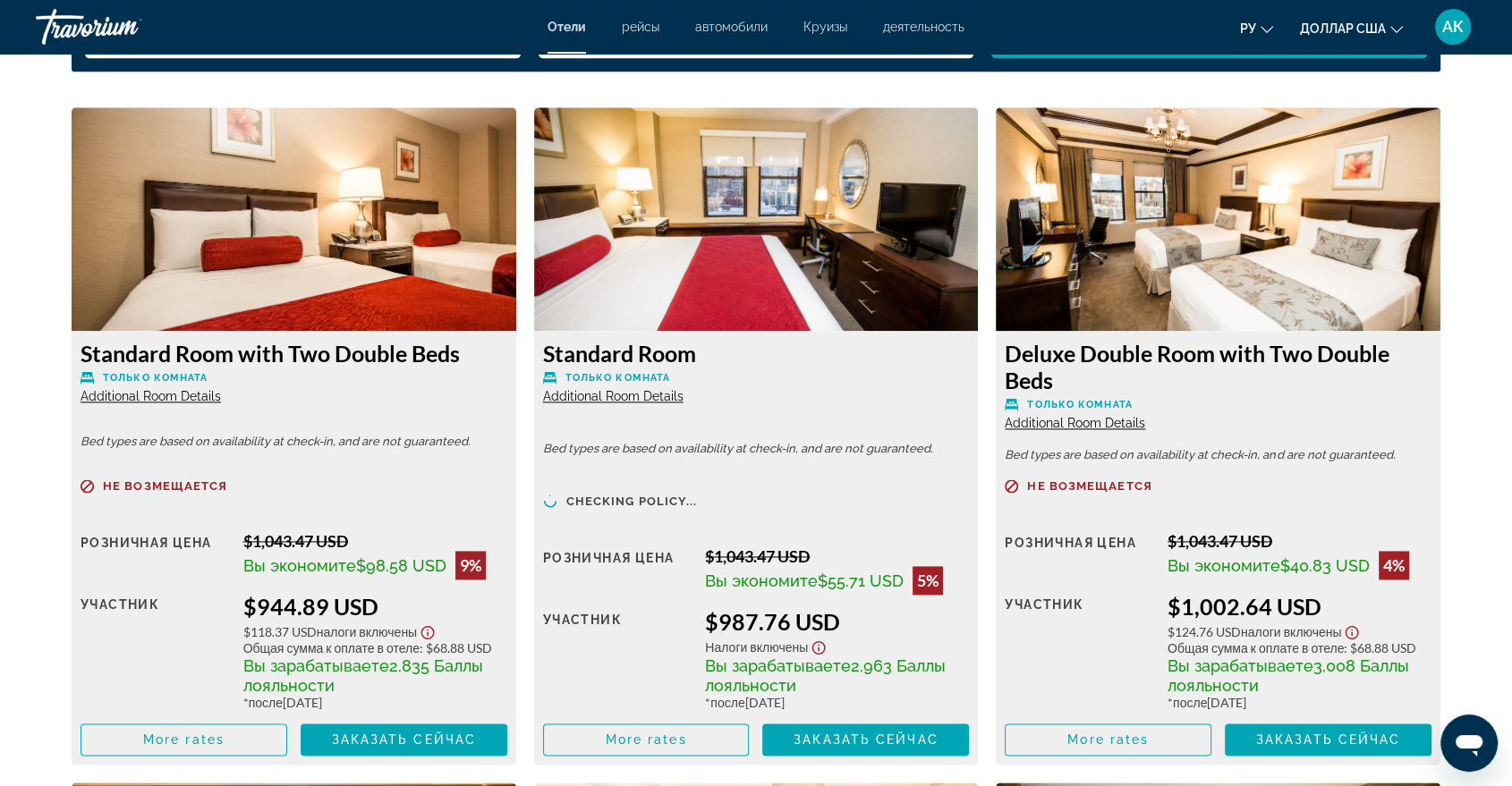
scroll to position [2464, 0]
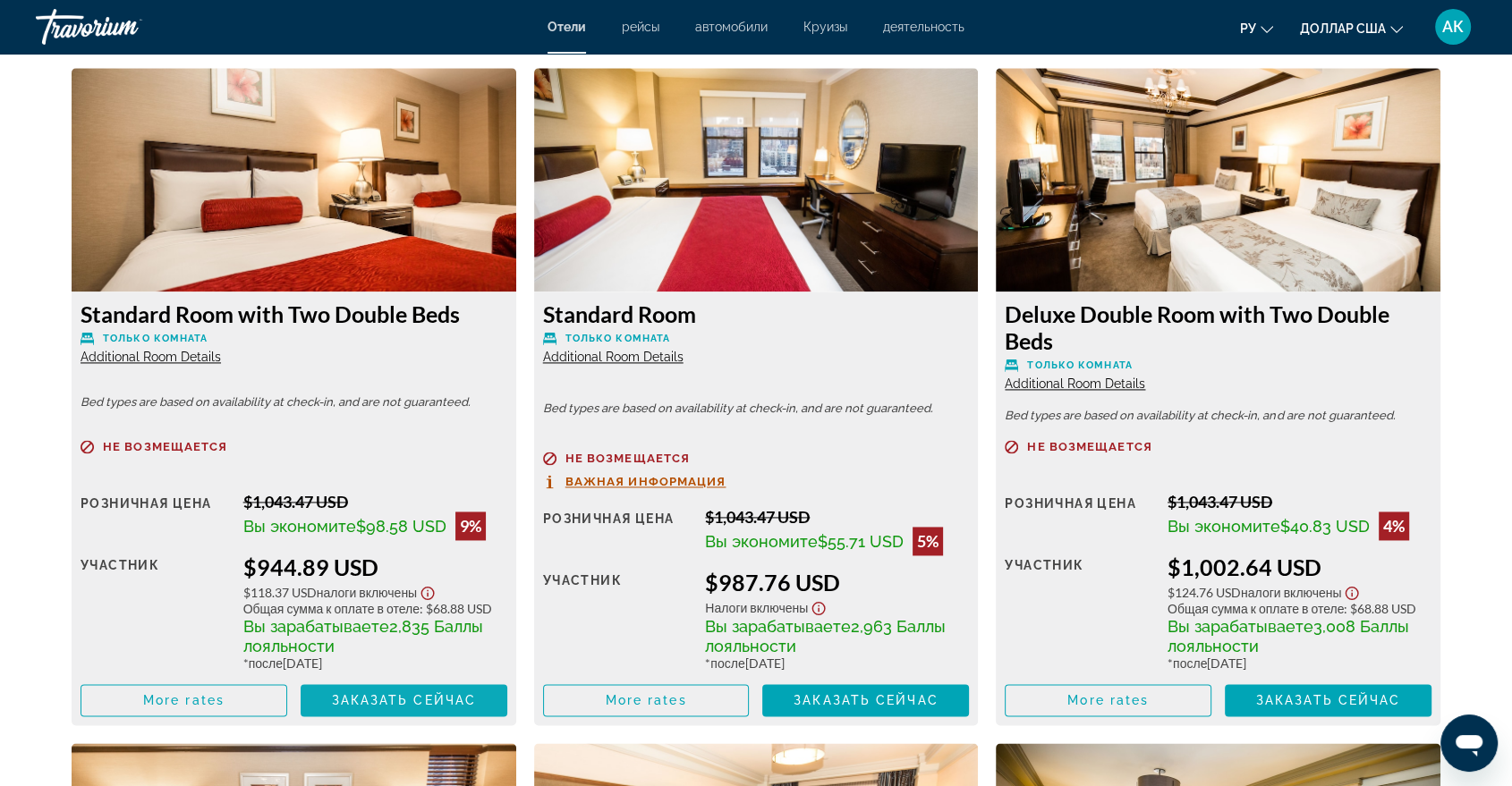
click at [402, 704] on span "Заказать сейчас" at bounding box center [403, 699] width 145 height 14
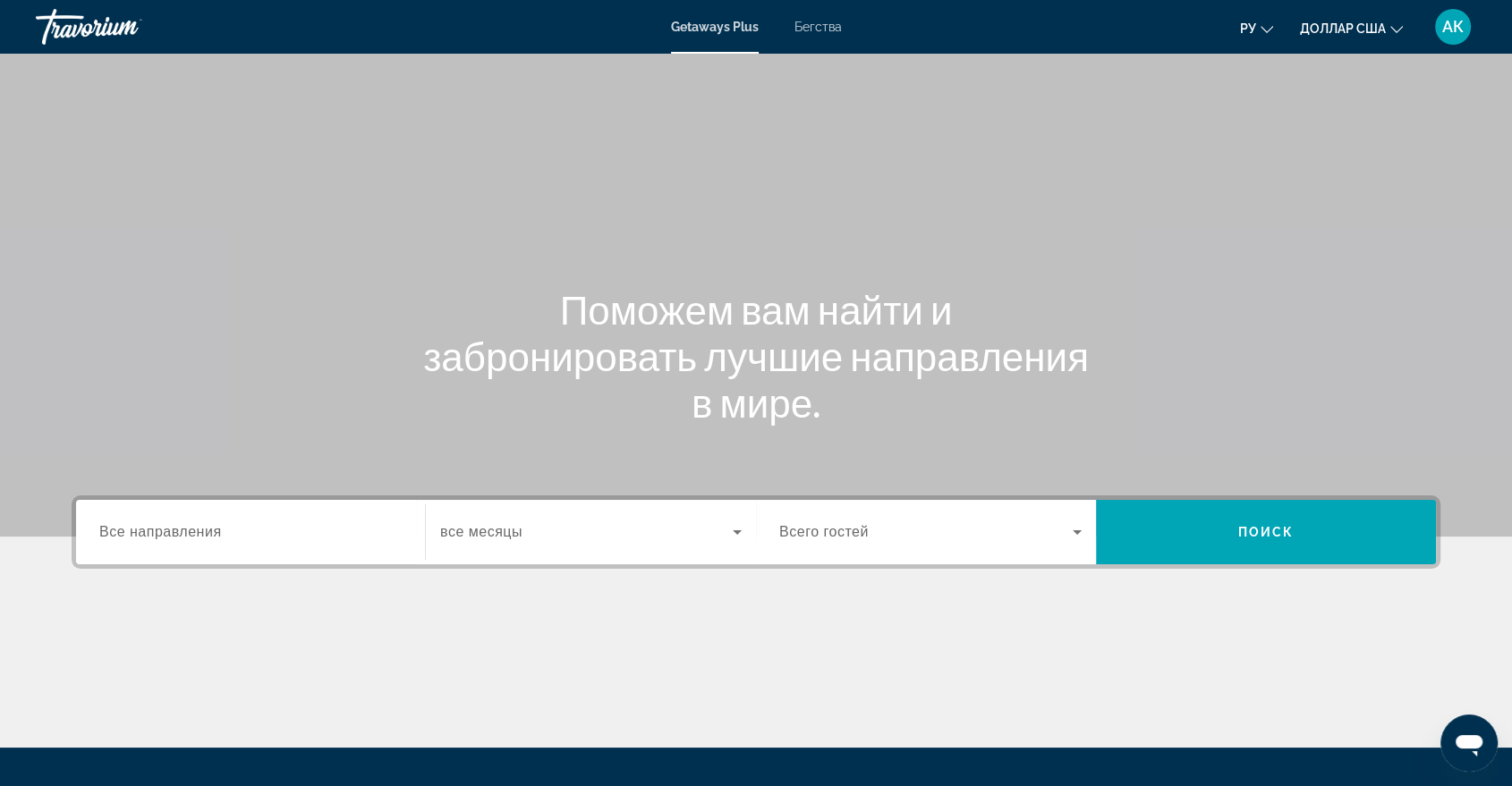
click at [135, 534] on span "Все направления" at bounding box center [161, 532] width 123 height 15
click at [135, 534] on input "Destination Все направления" at bounding box center [251, 533] width 303 height 21
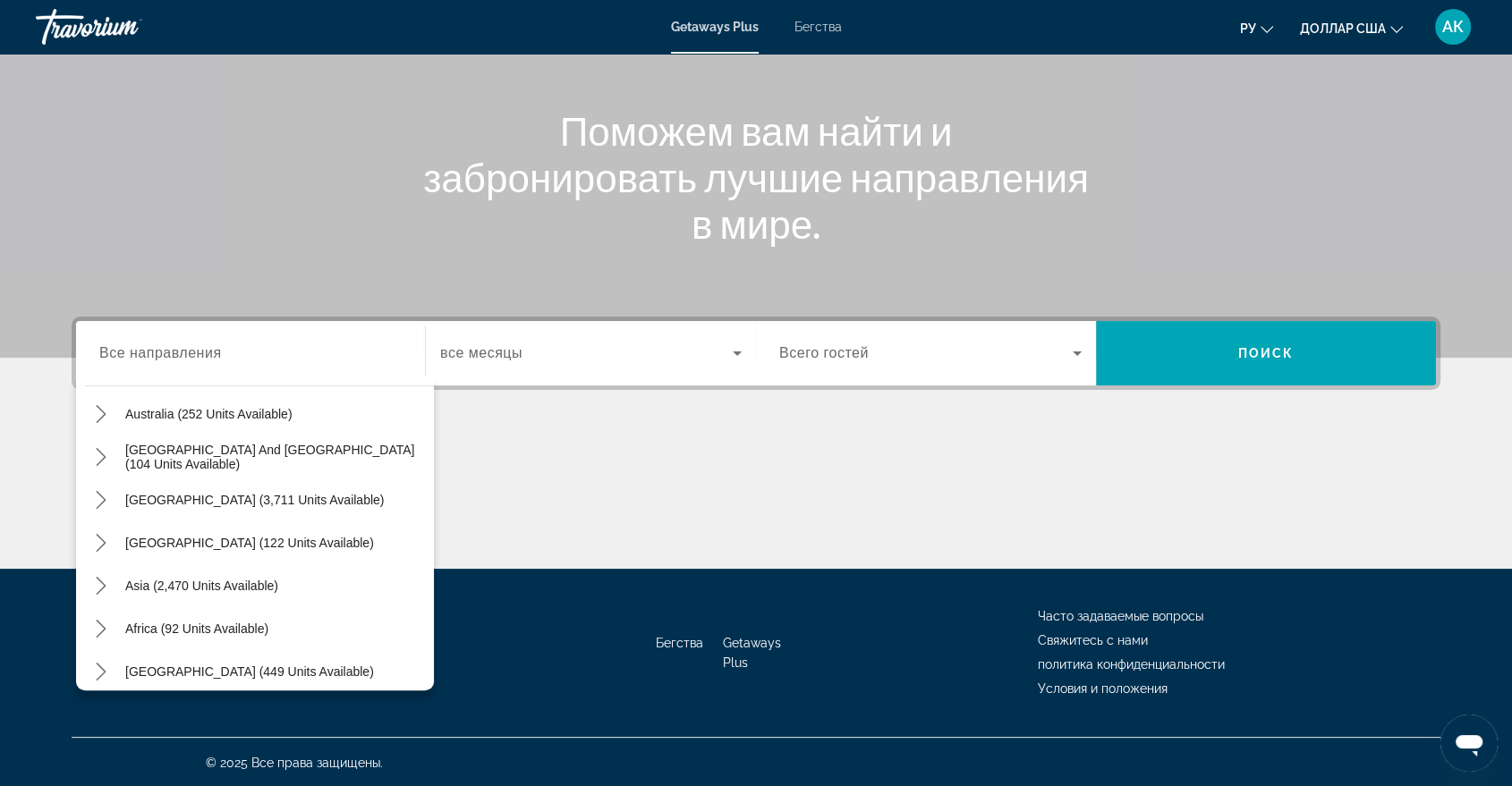
scroll to position [289, 0]
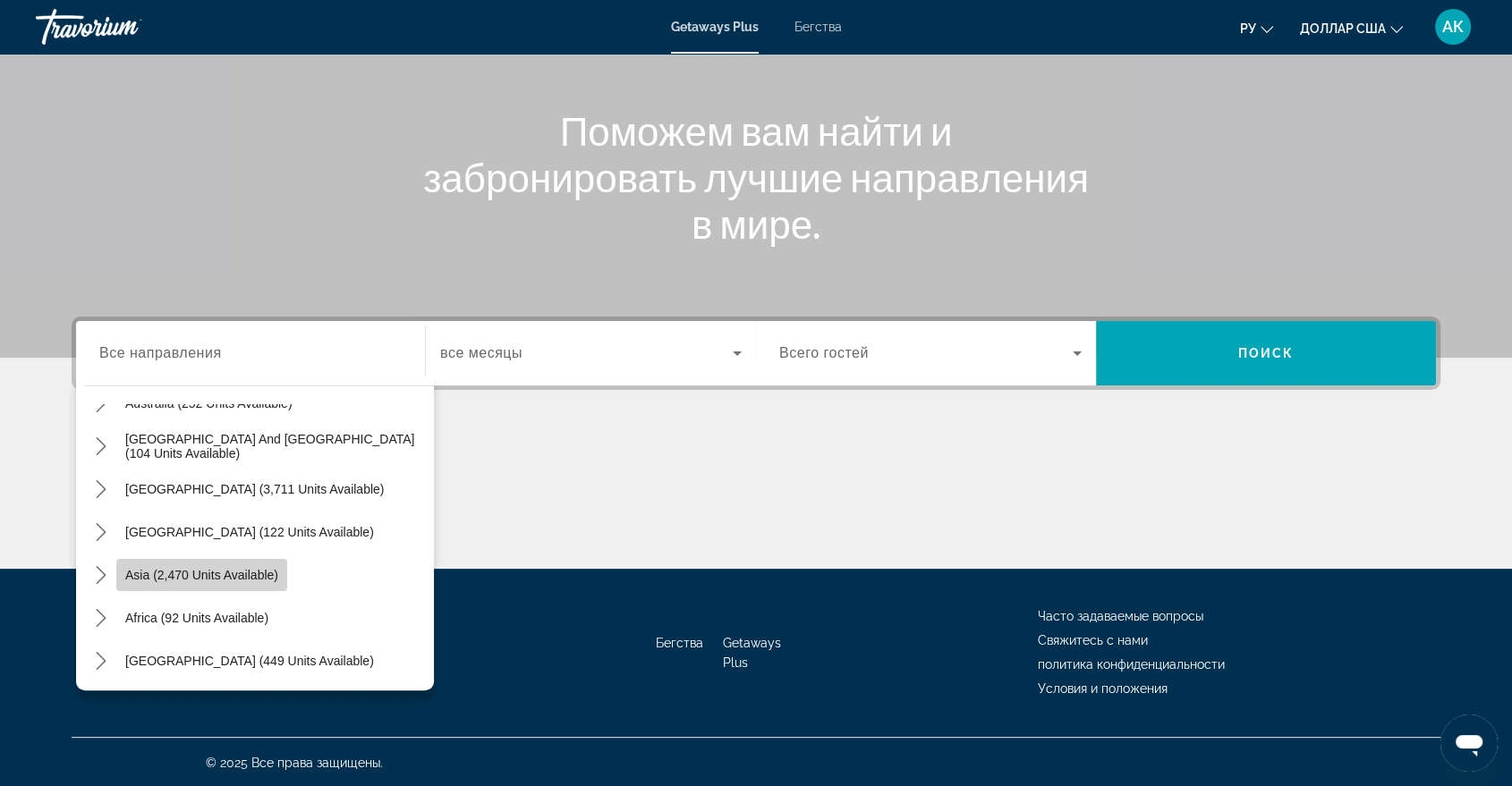
click at [165, 570] on span "Asia (2,470 units available)" at bounding box center [201, 575] width 153 height 14
type input "**********"
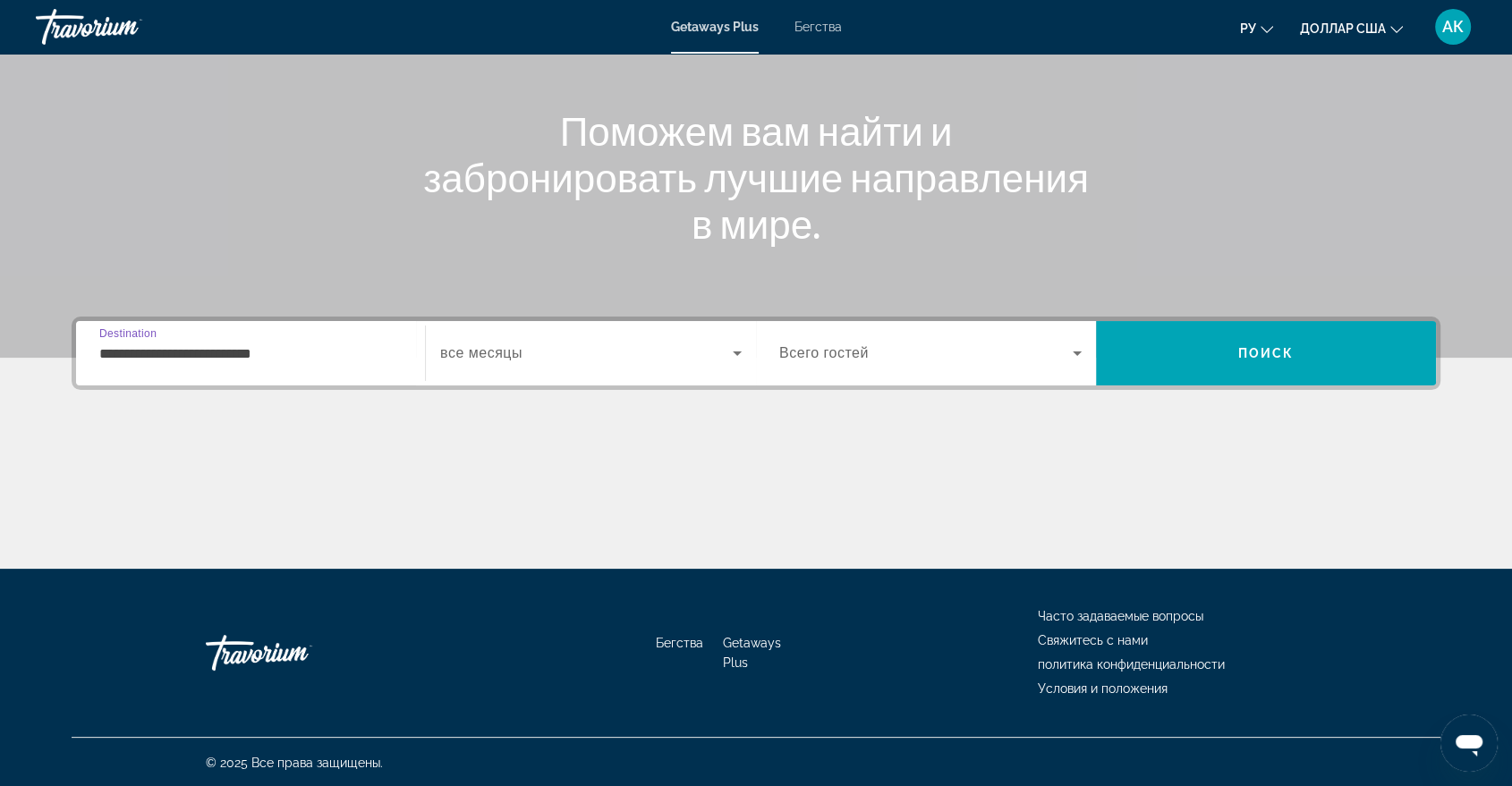
click at [239, 353] on input "**********" at bounding box center [251, 354] width 303 height 21
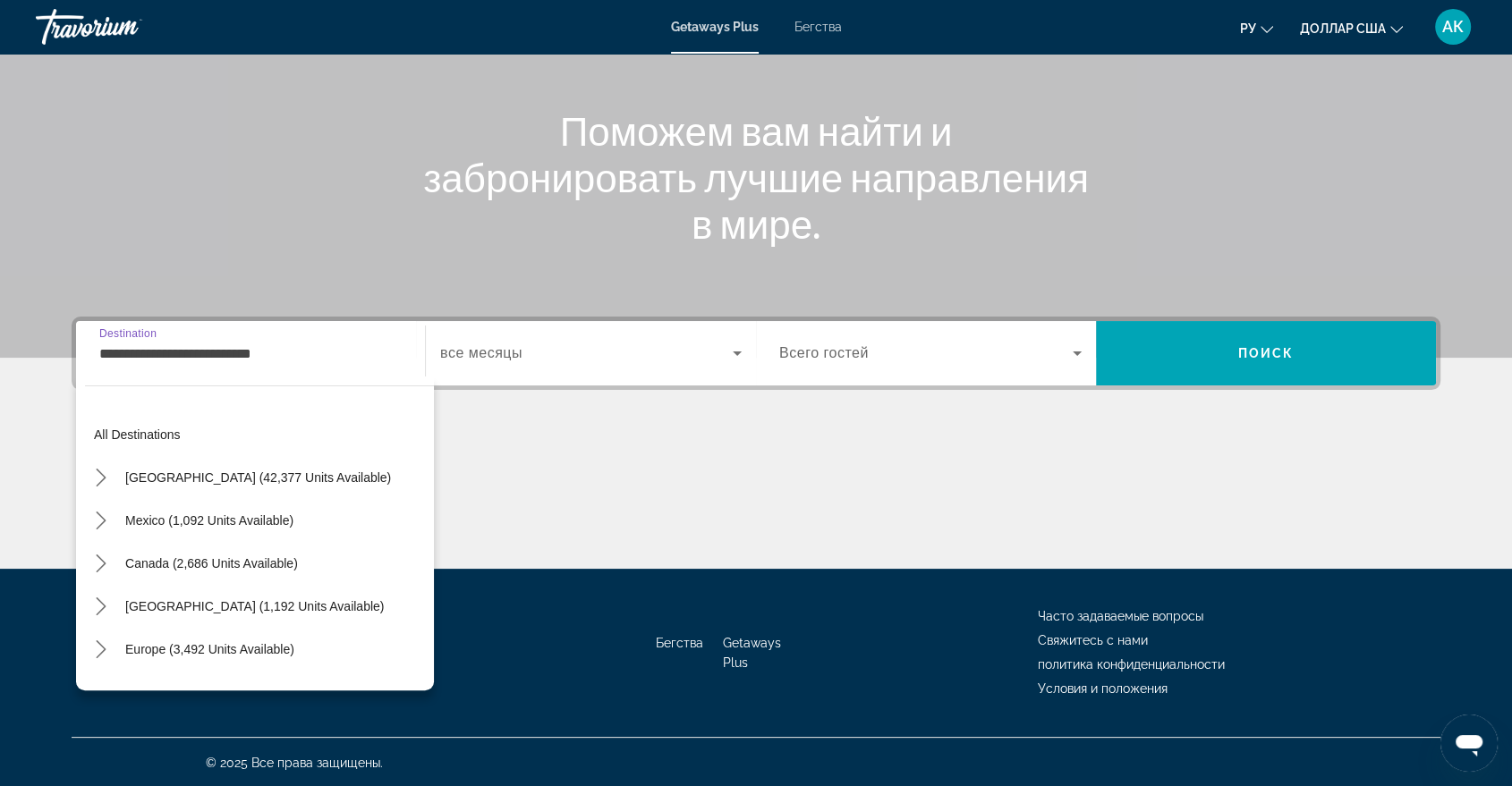
scroll to position [321, 0]
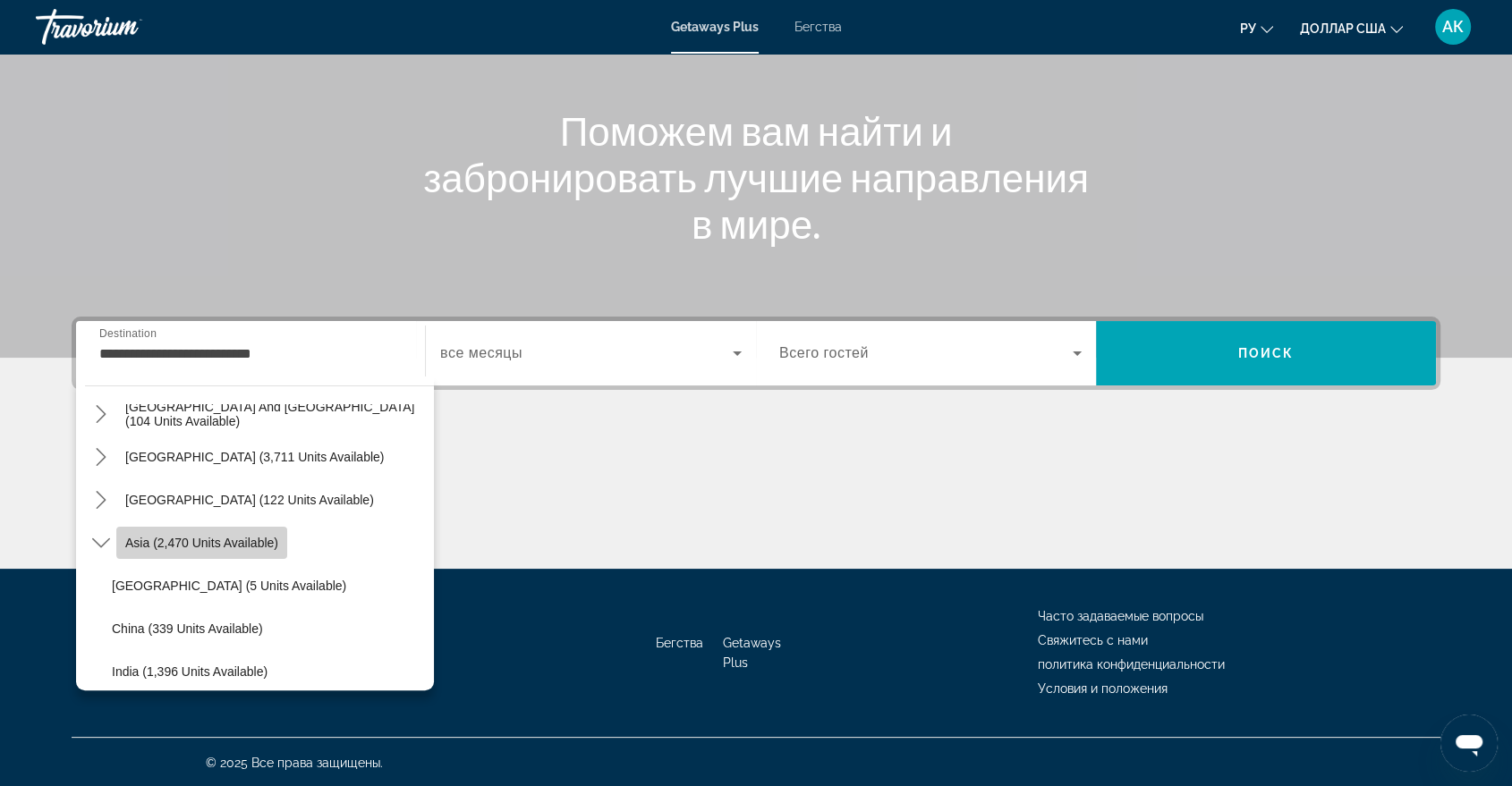
click at [226, 540] on span "Asia (2,470 units available)" at bounding box center [201, 542] width 153 height 14
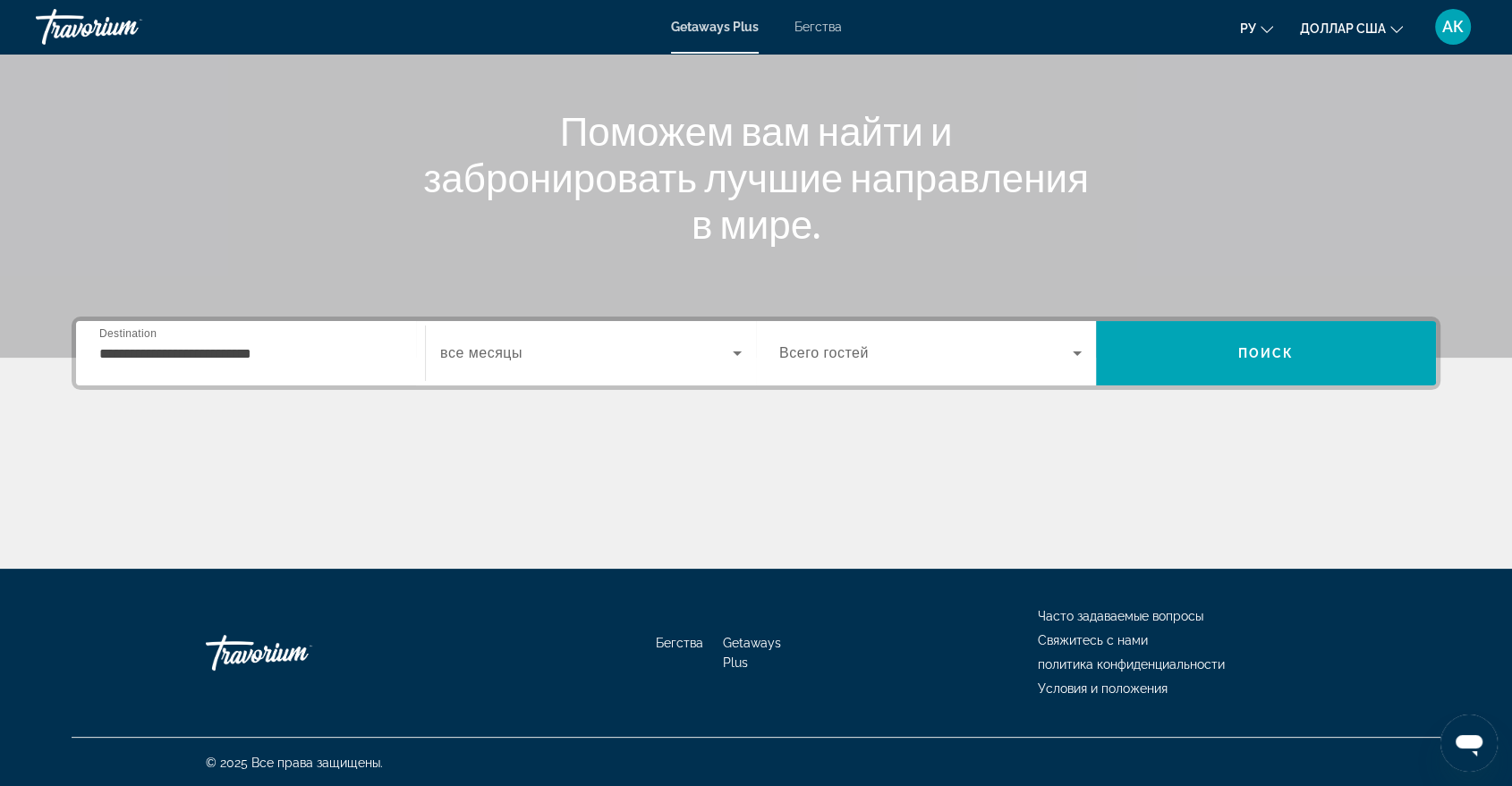
click at [501, 348] on span "все месяцы" at bounding box center [481, 353] width 82 height 15
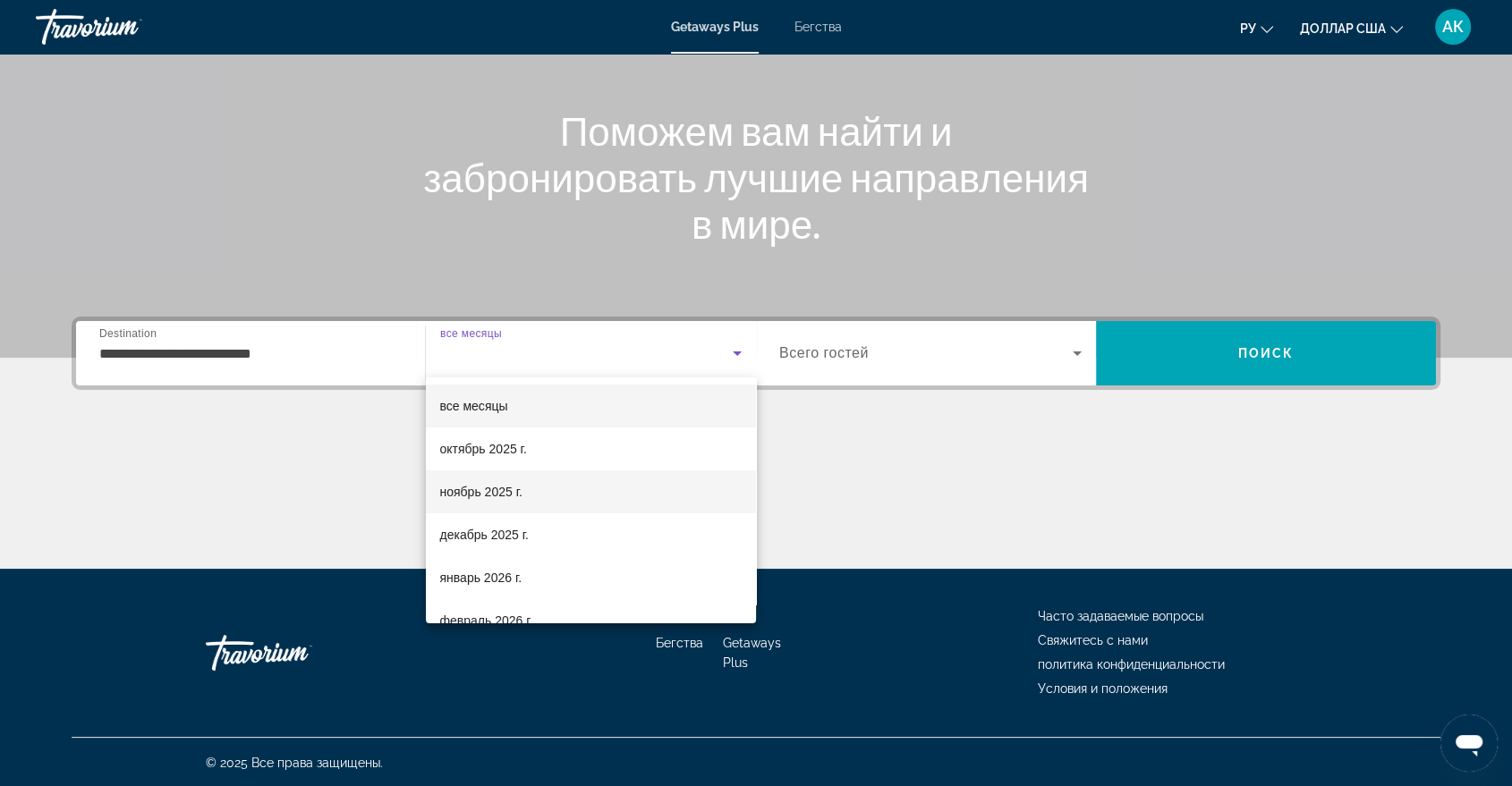
click at [501, 495] on font "ноябрь 2025 г." at bounding box center [481, 492] width 82 height 14
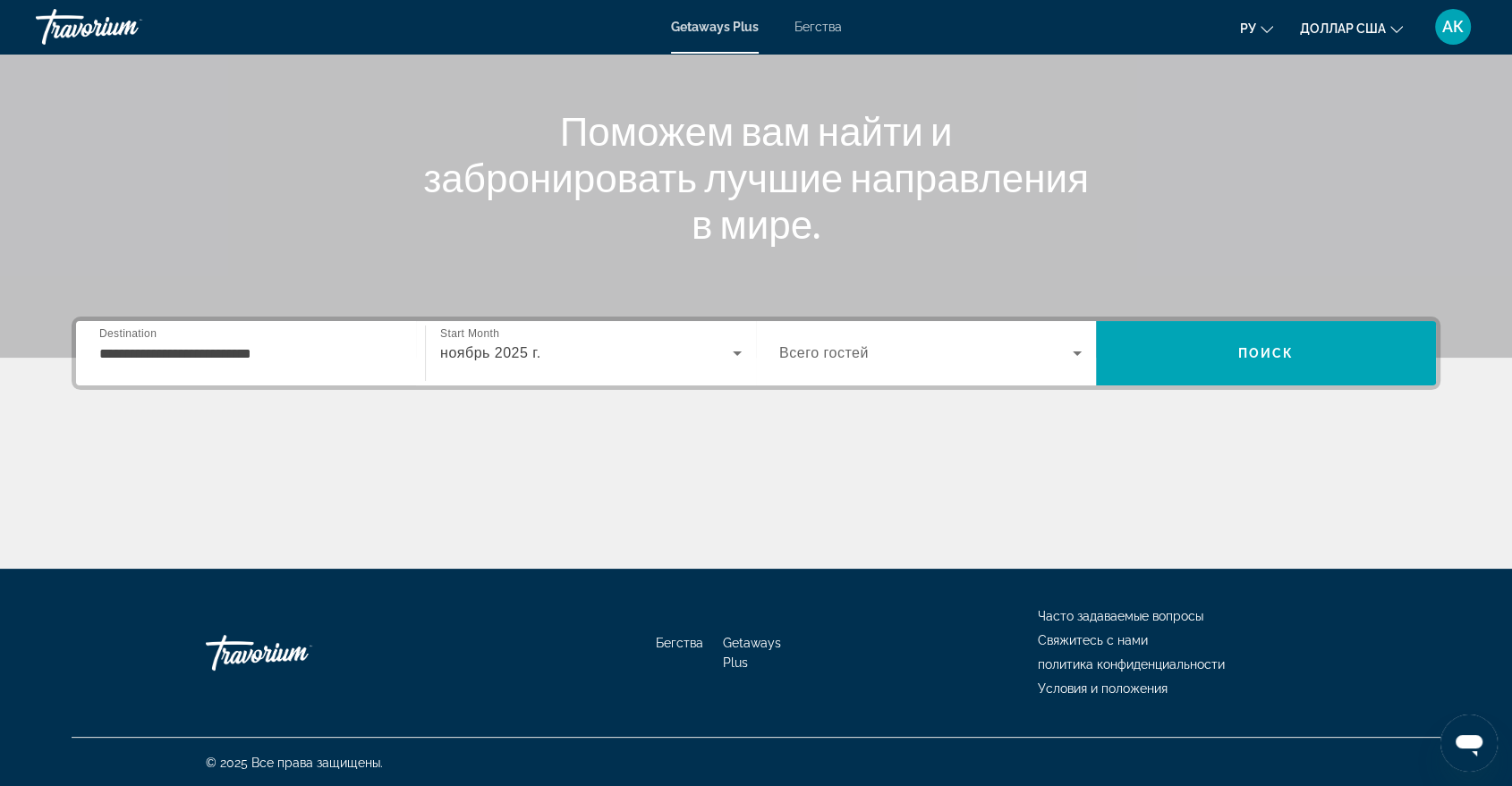
click at [833, 349] on span "Всего гостей" at bounding box center [824, 353] width 89 height 15
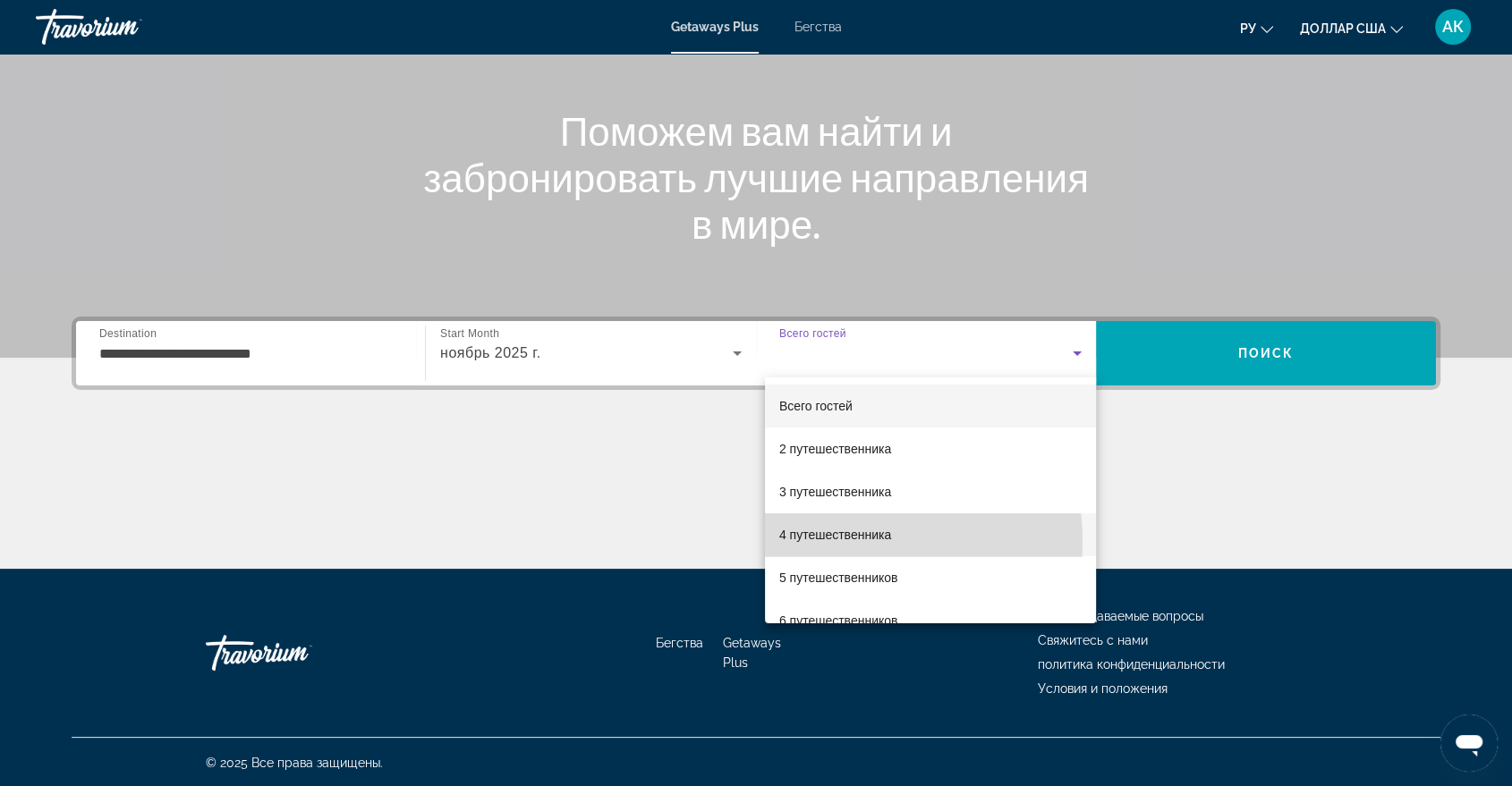
click at [838, 541] on font "4 путешественника" at bounding box center [835, 535] width 112 height 14
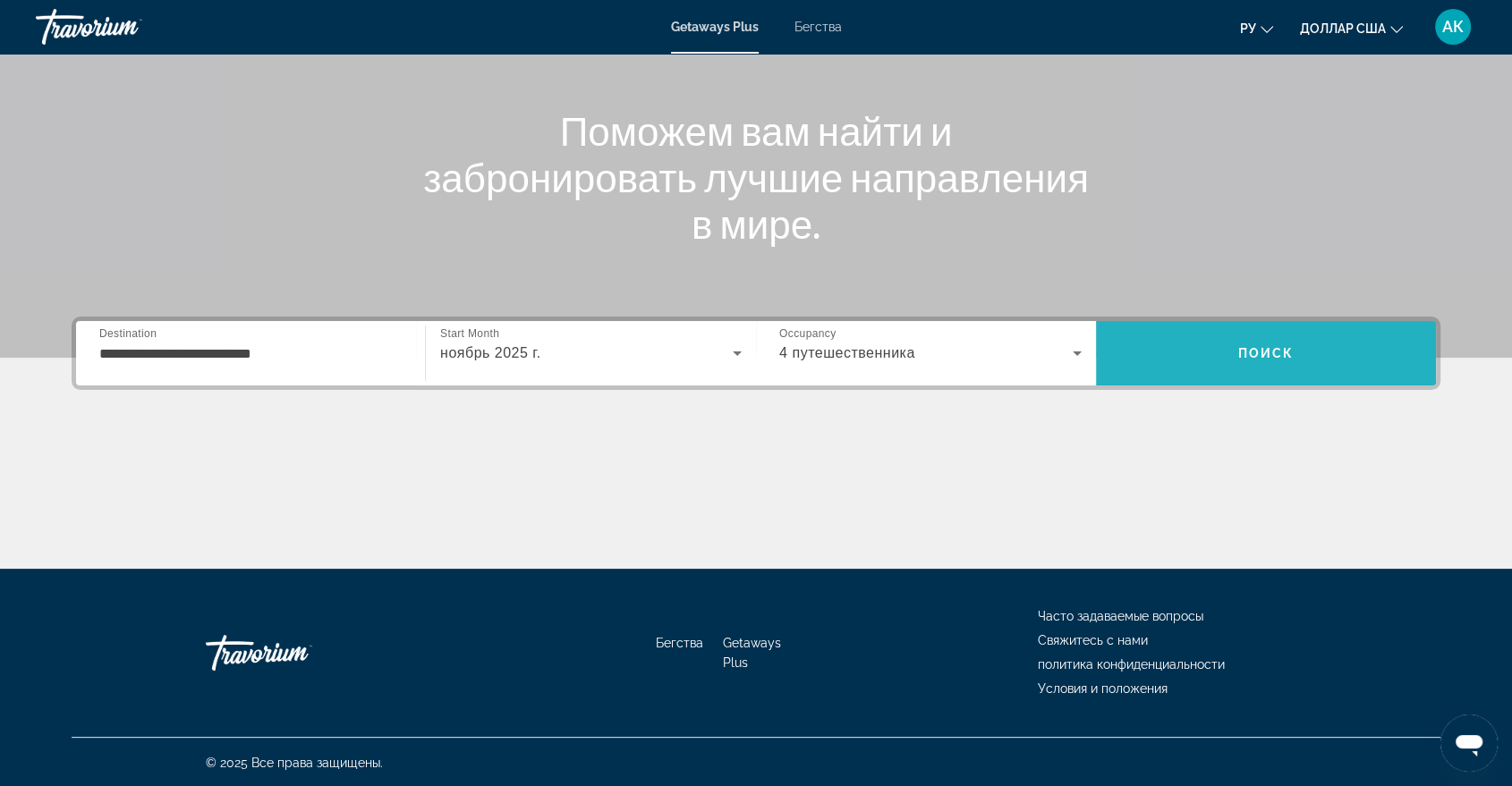
click at [1284, 362] on span "Поиск" at bounding box center [1265, 353] width 340 height 43
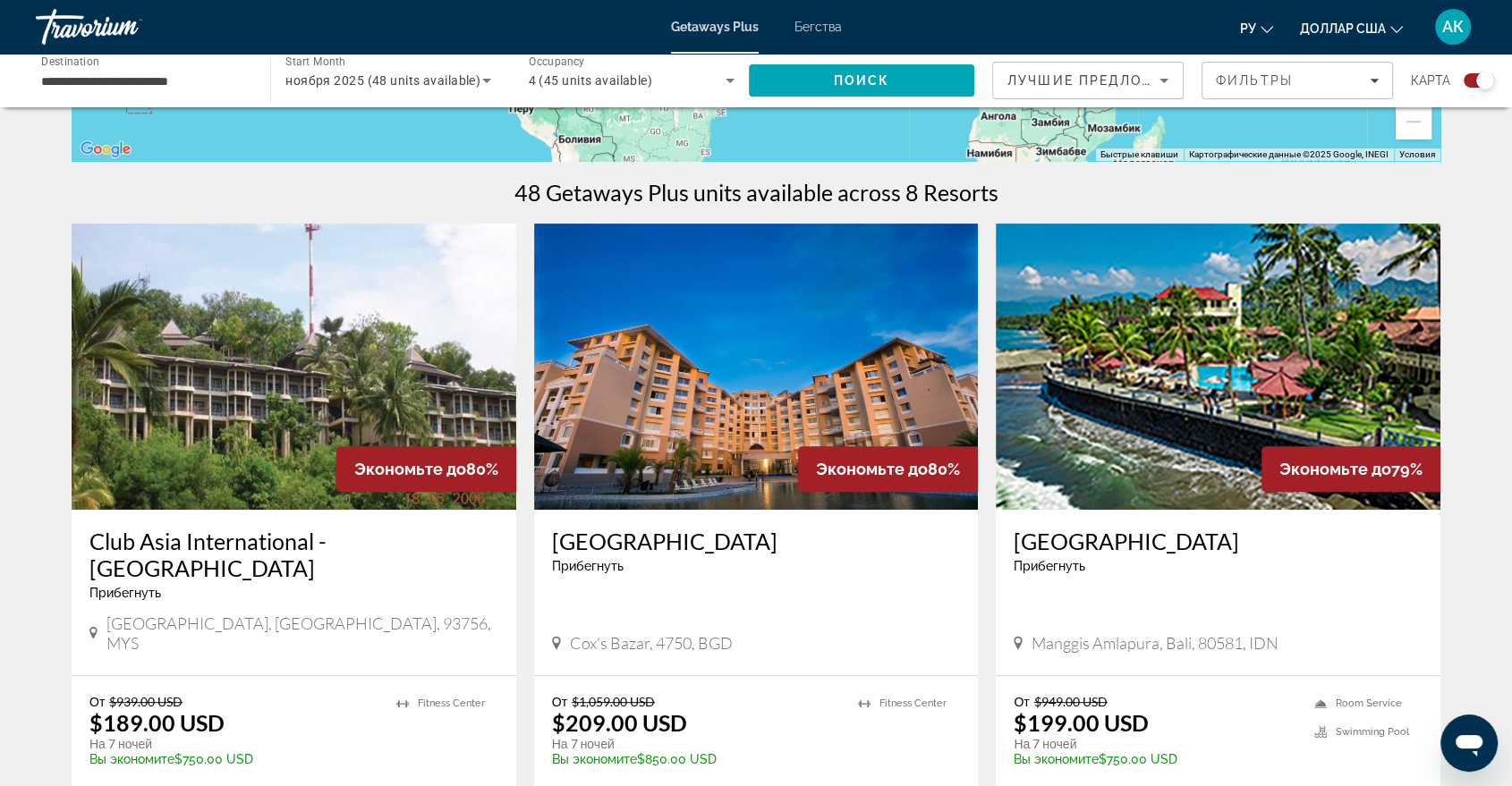
scroll to position [579, 0]
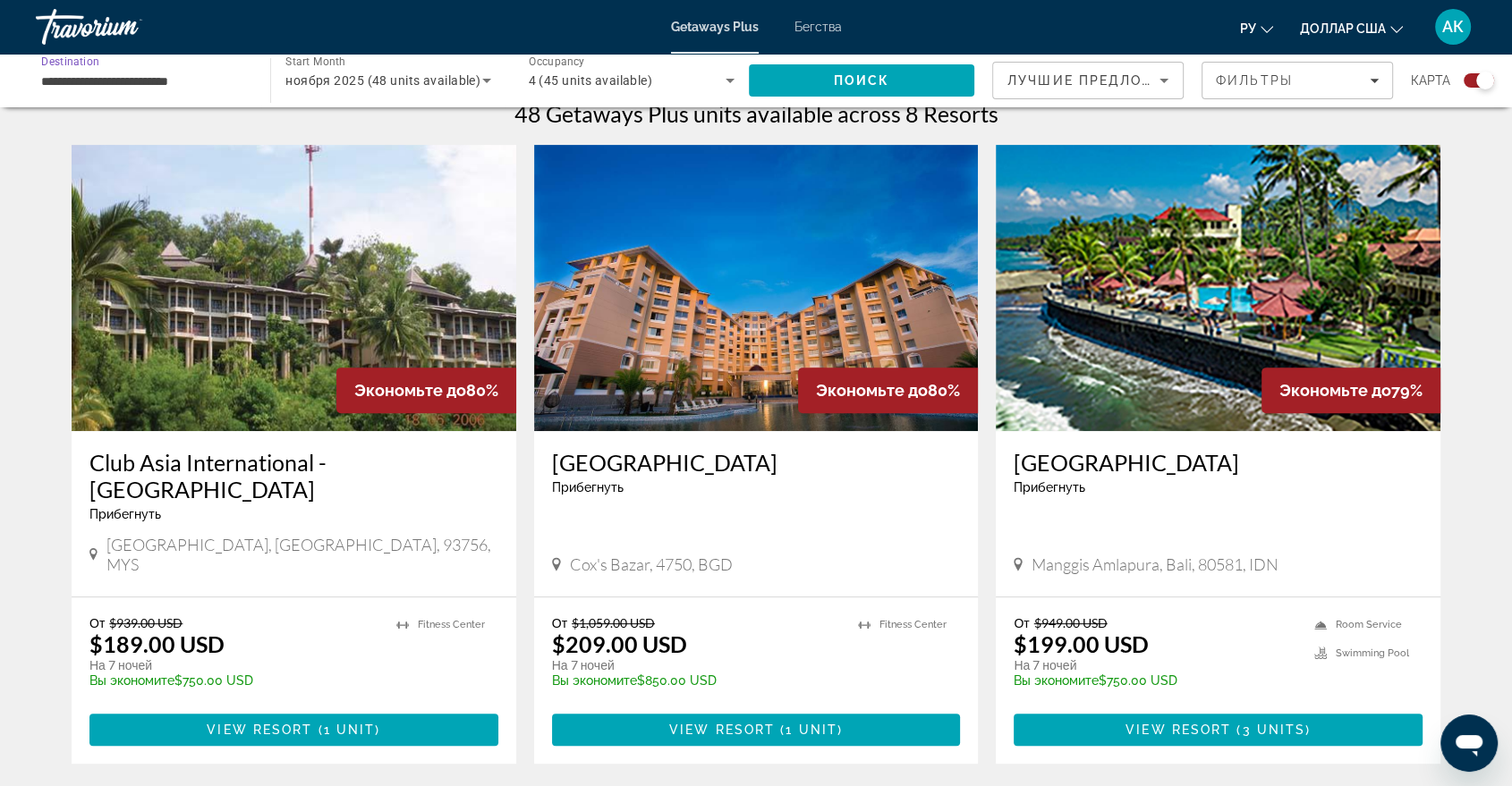
click at [188, 71] on input "**********" at bounding box center [143, 81] width 206 height 21
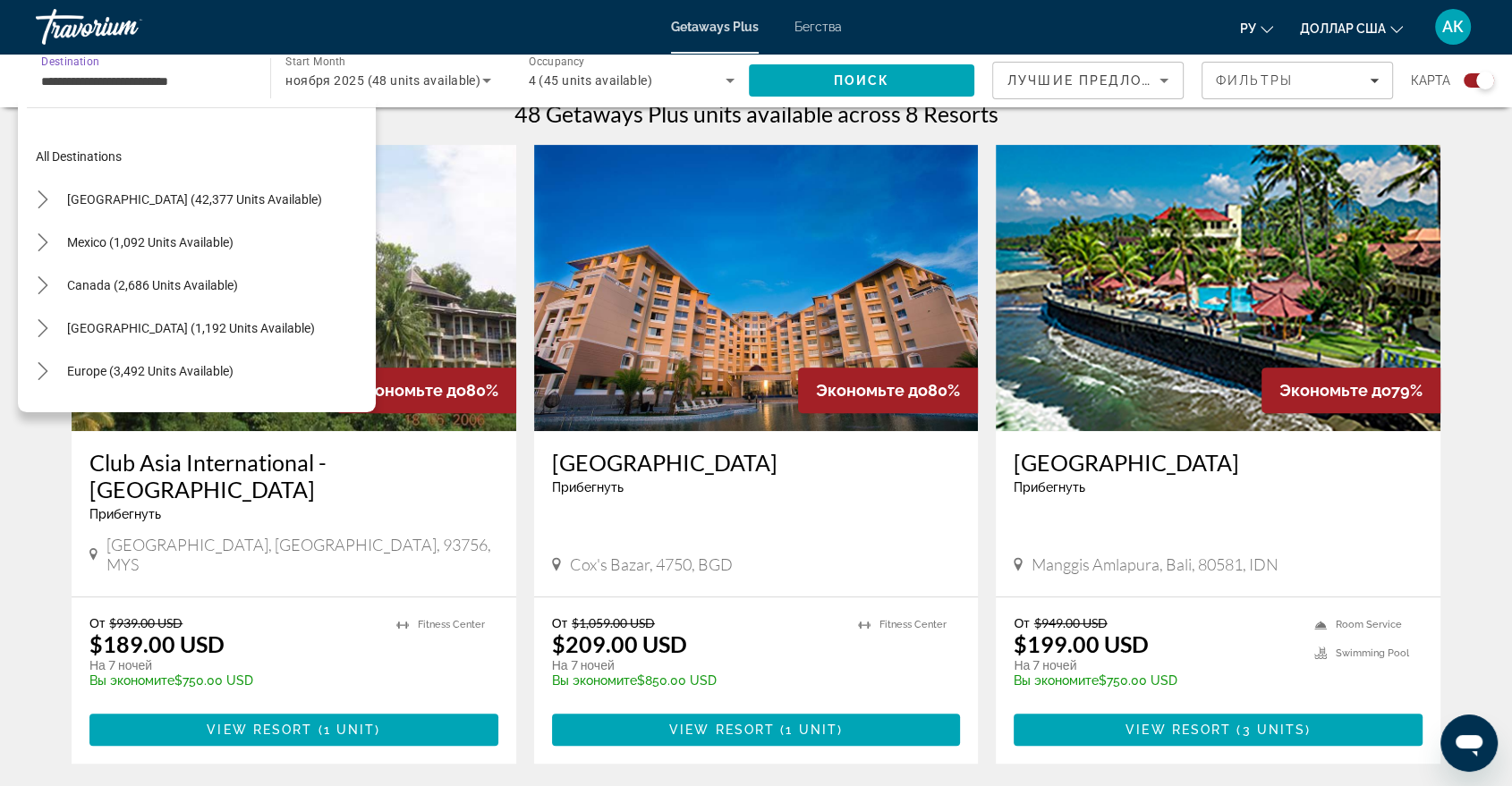
scroll to position [321, 0]
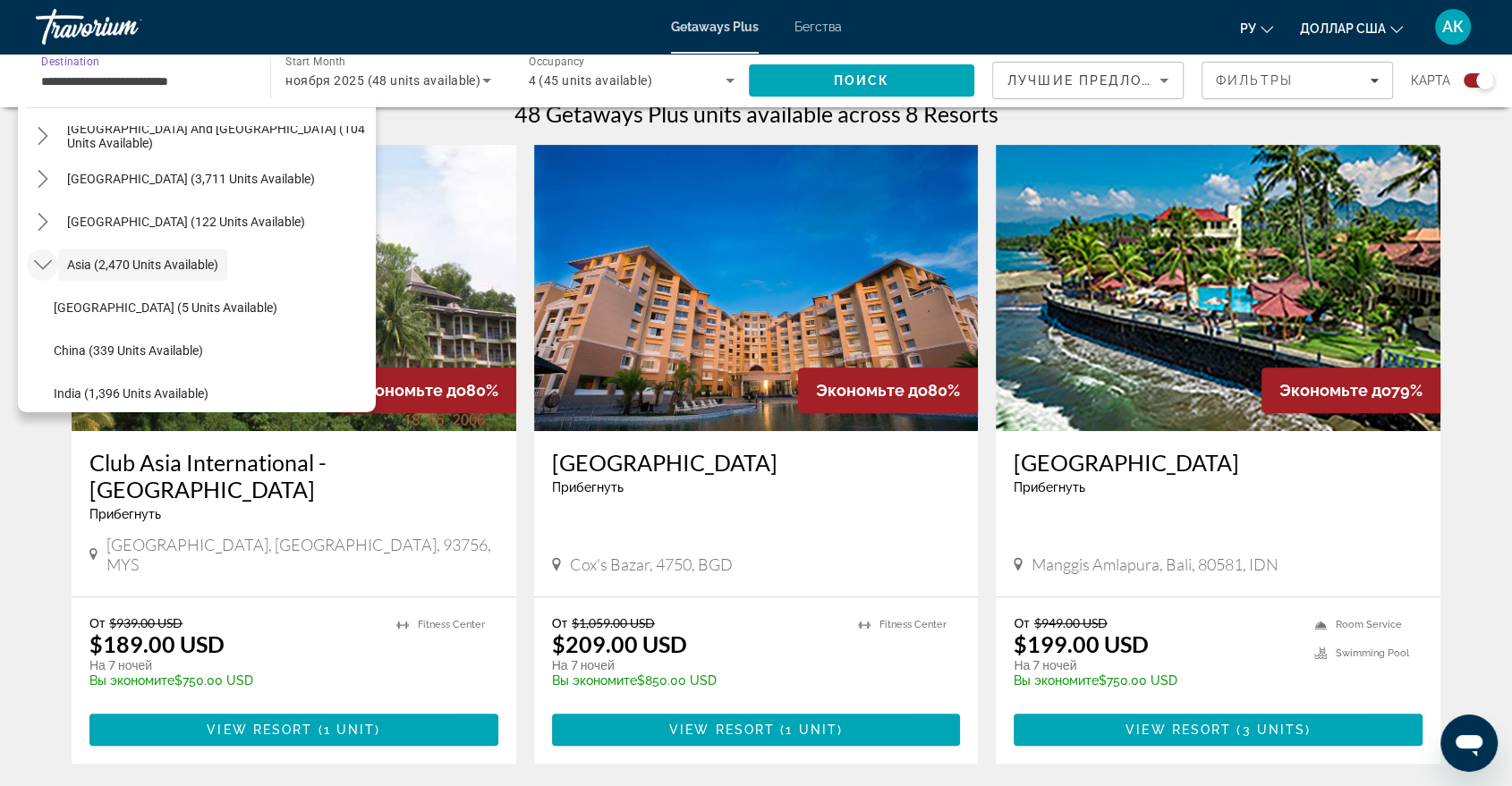
click at [48, 265] on icon "Toggle Asia (2,470 units available) submenu" at bounding box center [42, 264] width 18 height 18
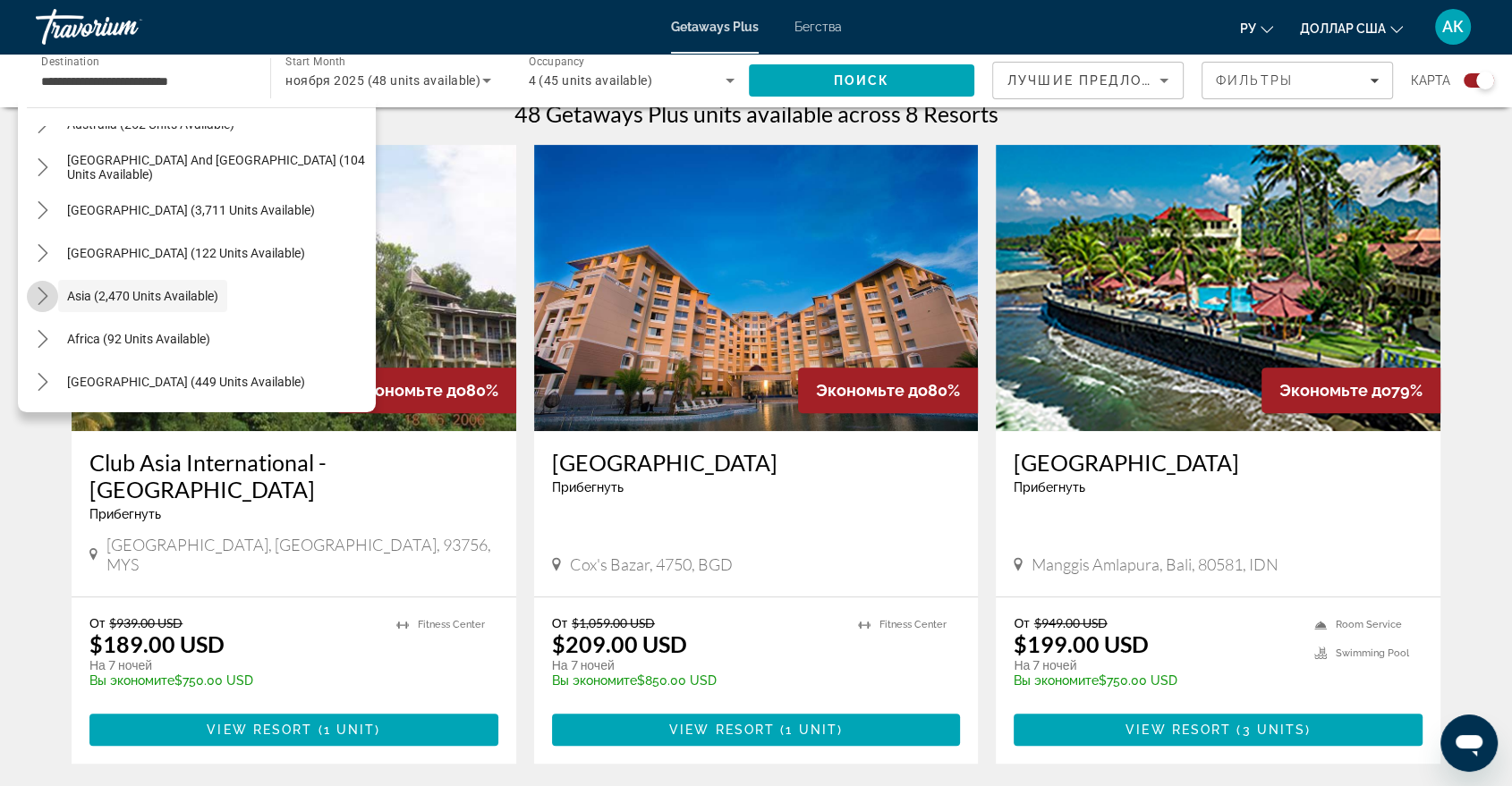
scroll to position [289, 0]
click at [49, 299] on icon "Toggle Asia (2,470 units available) submenu" at bounding box center [42, 296] width 18 height 18
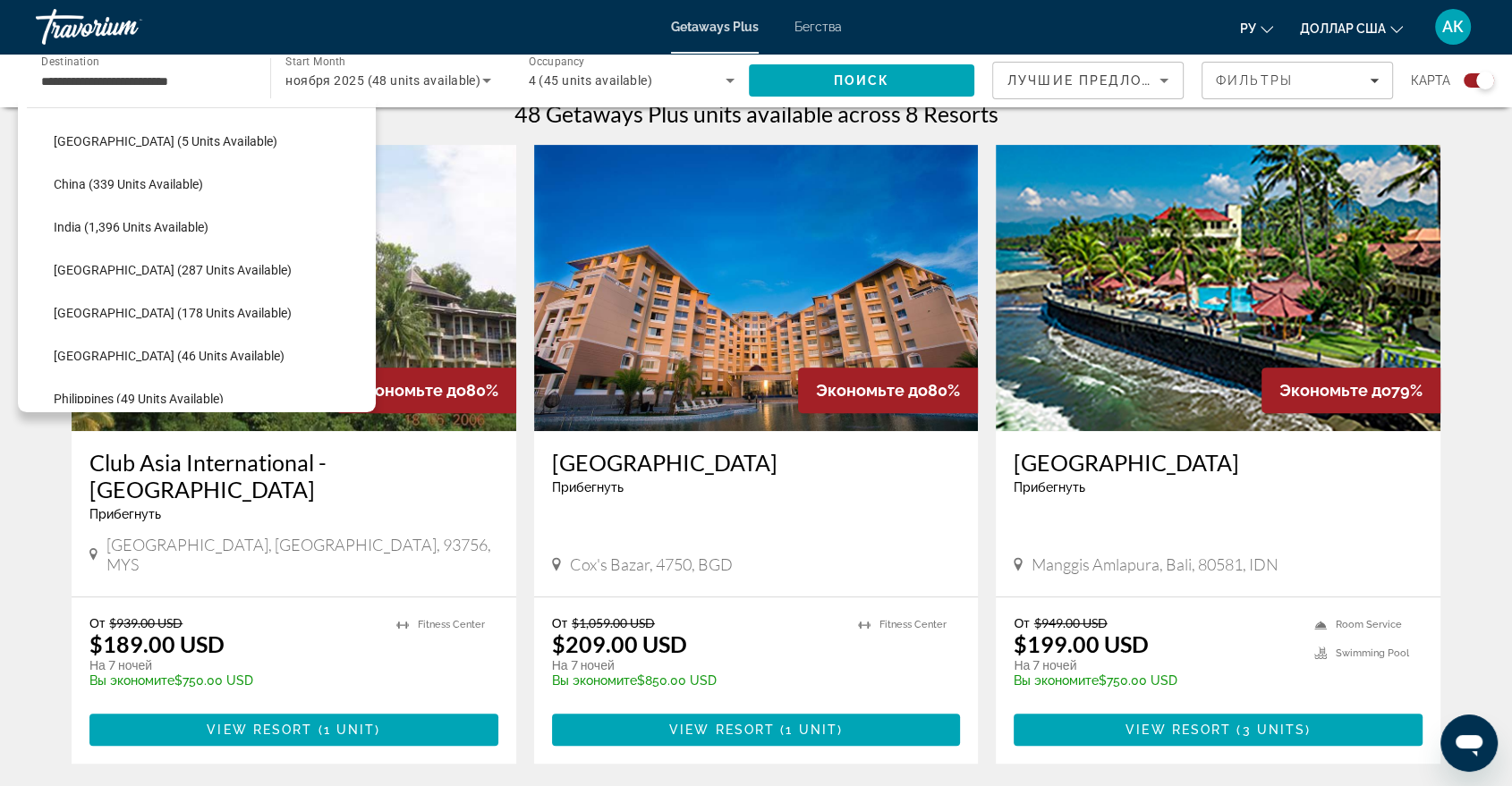
scroll to position [528, 0]
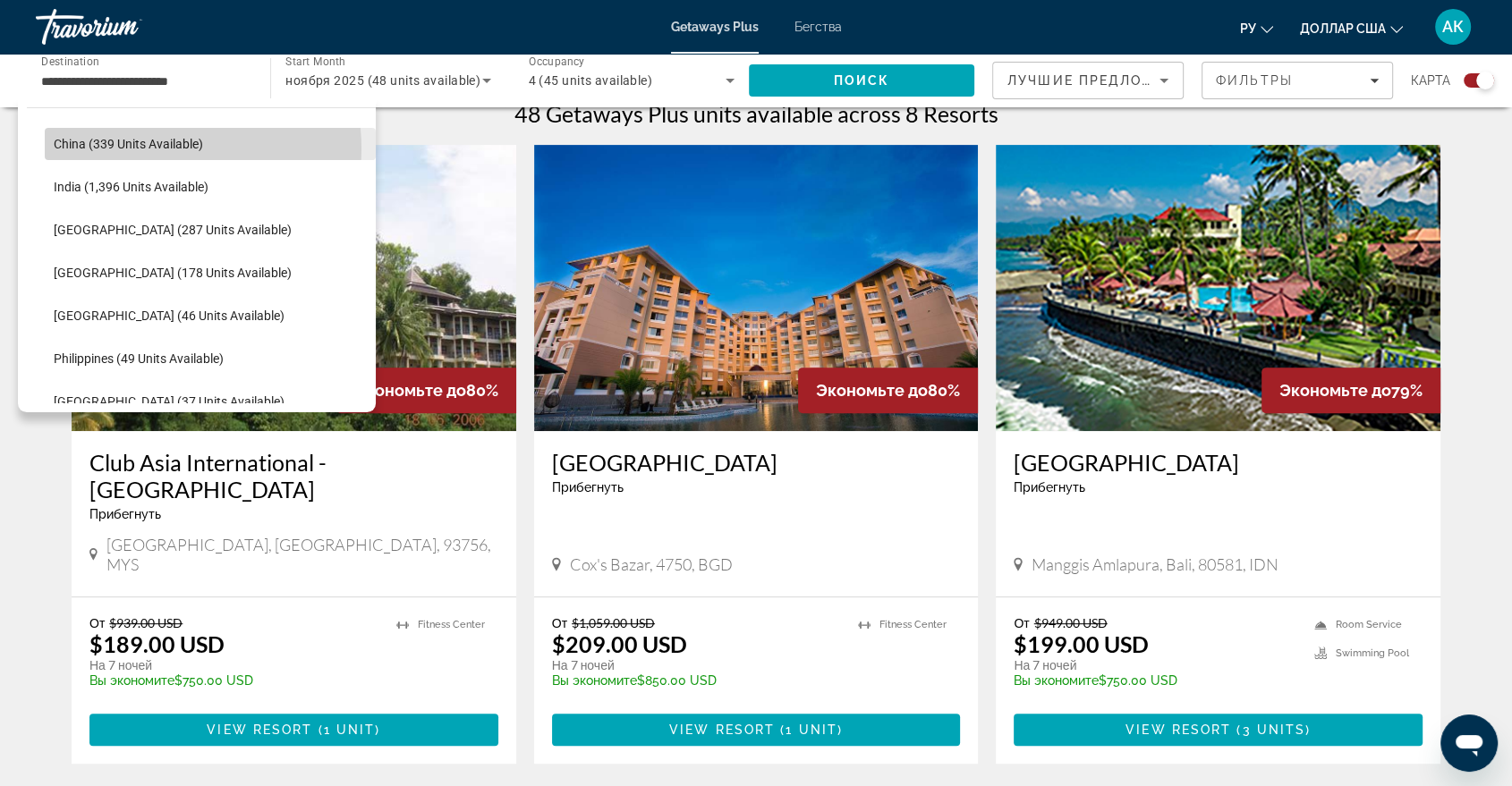
click at [170, 147] on span "China (339 units available)" at bounding box center [129, 143] width 149 height 14
type input "**********"
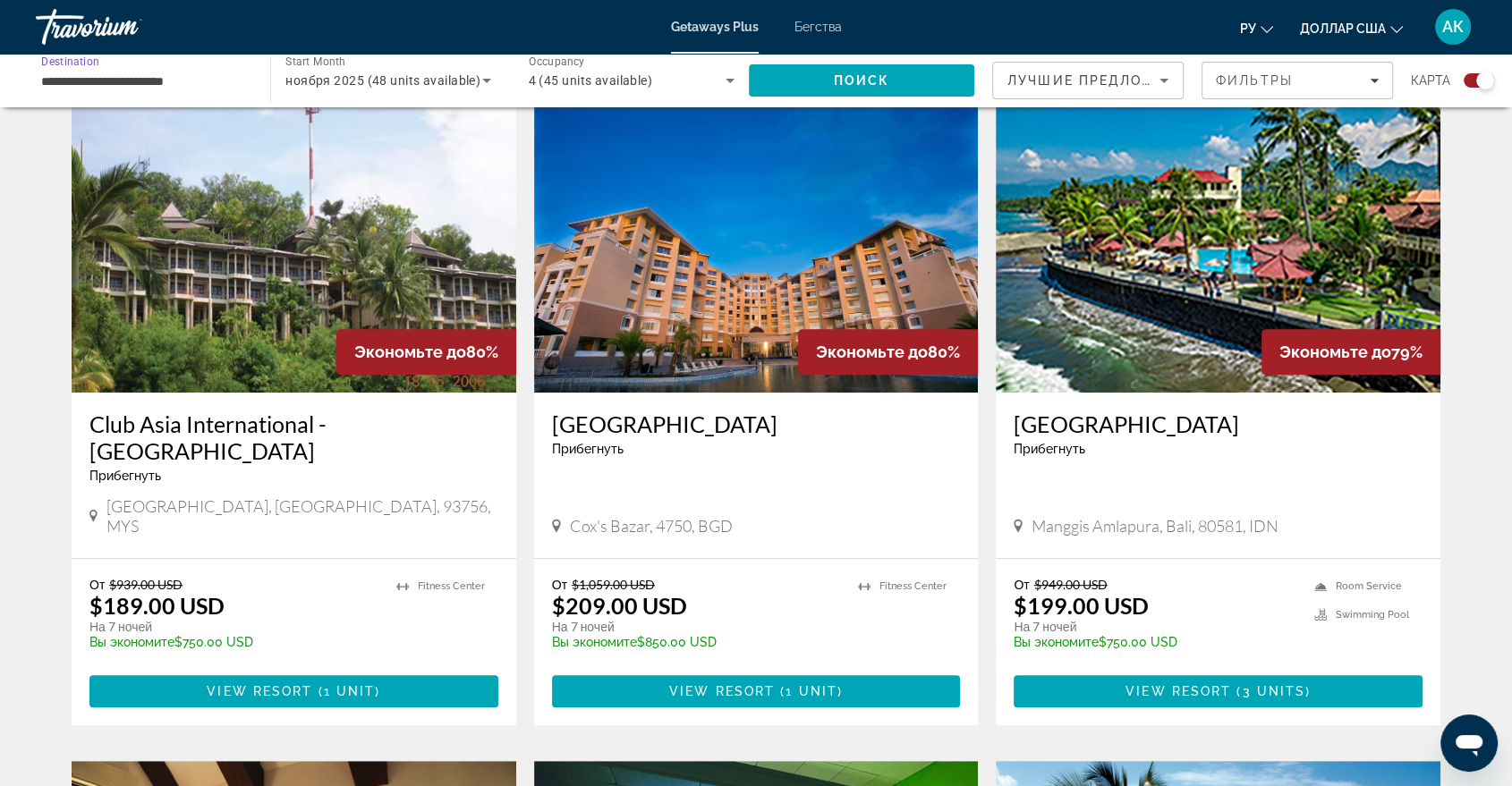
scroll to position [620, 0]
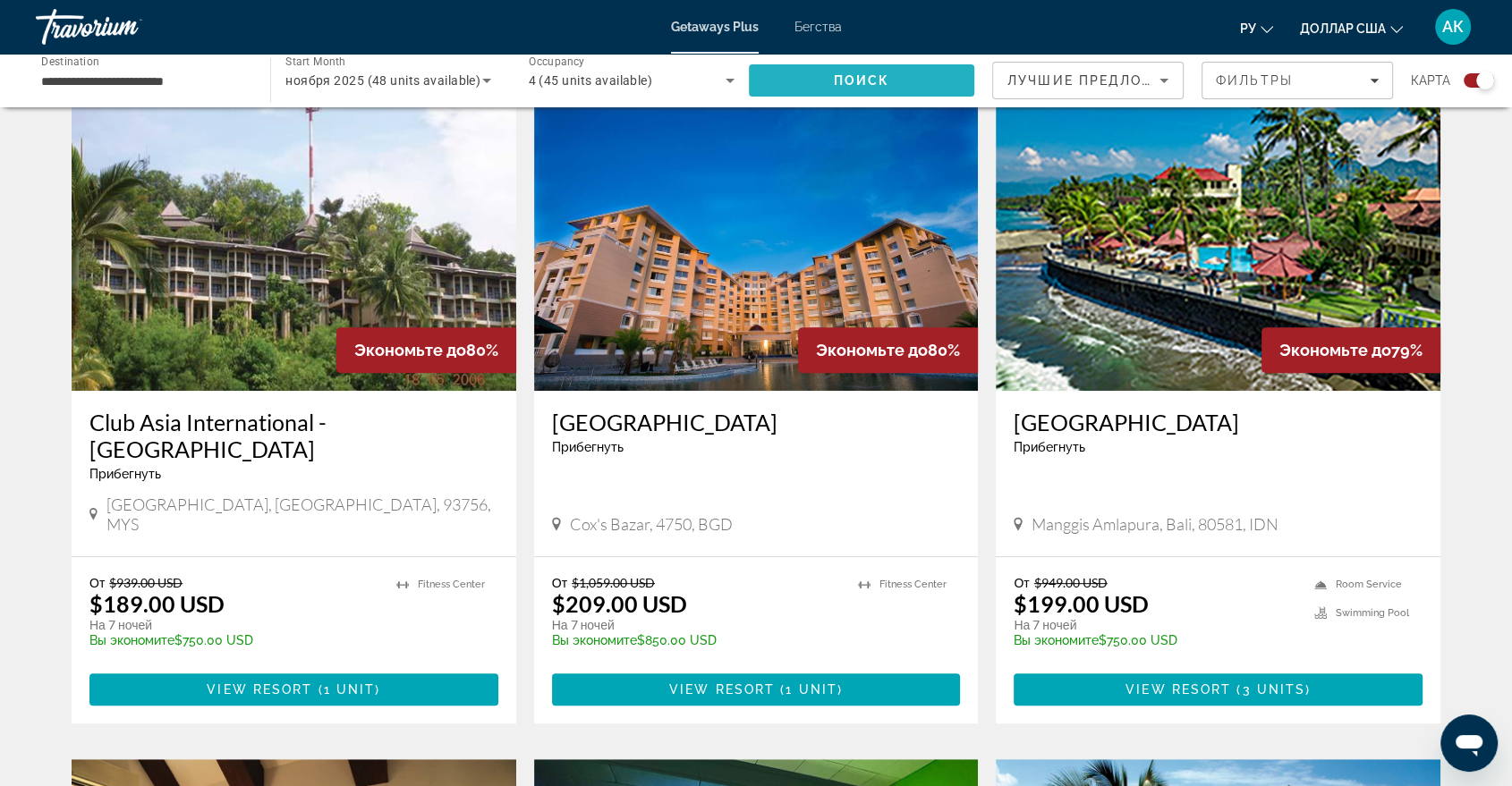
click at [852, 81] on span "Поиск" at bounding box center [862, 80] width 57 height 14
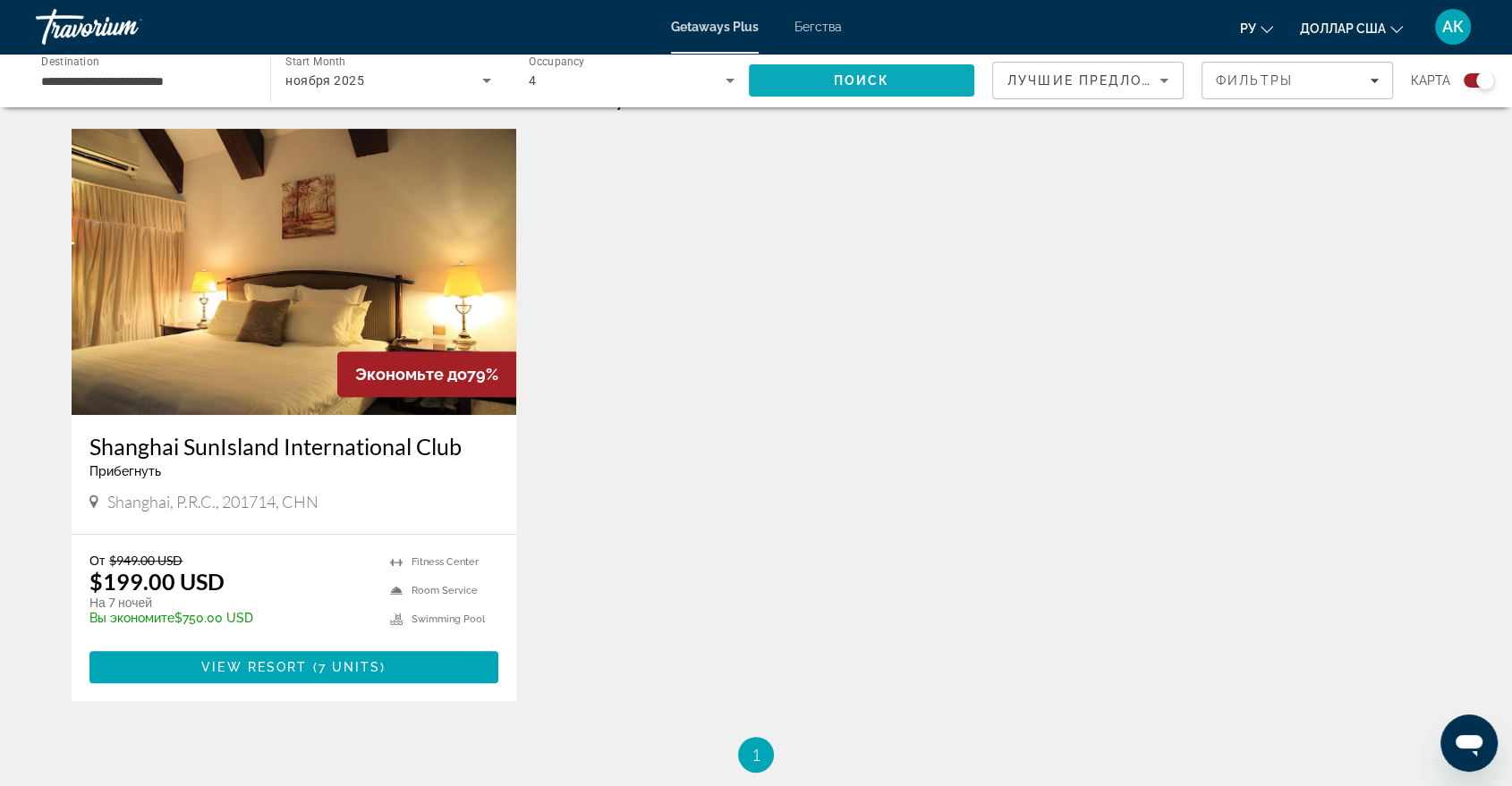
scroll to position [556, 0]
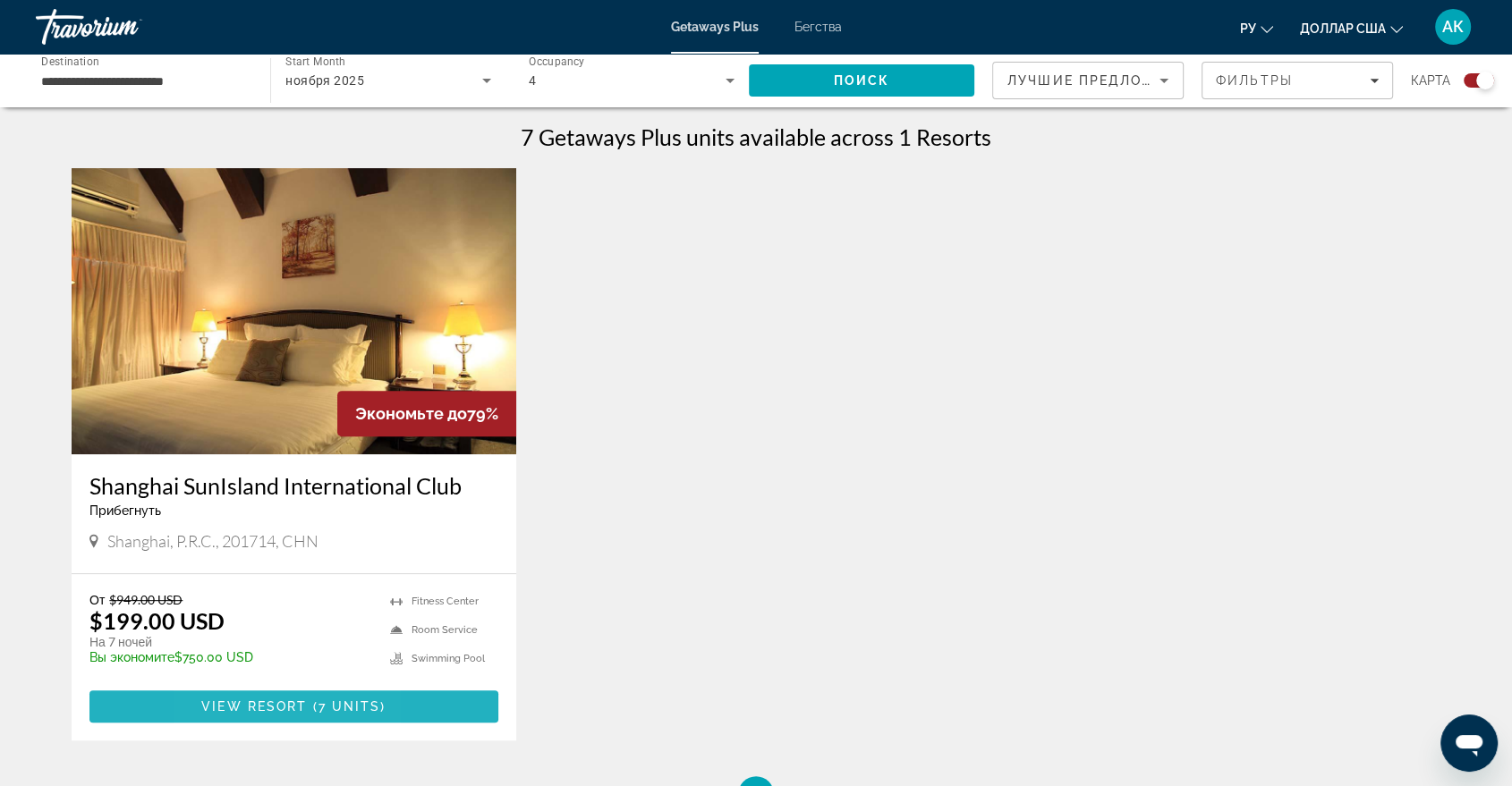
click at [222, 707] on span "View Resort" at bounding box center [253, 706] width 105 height 14
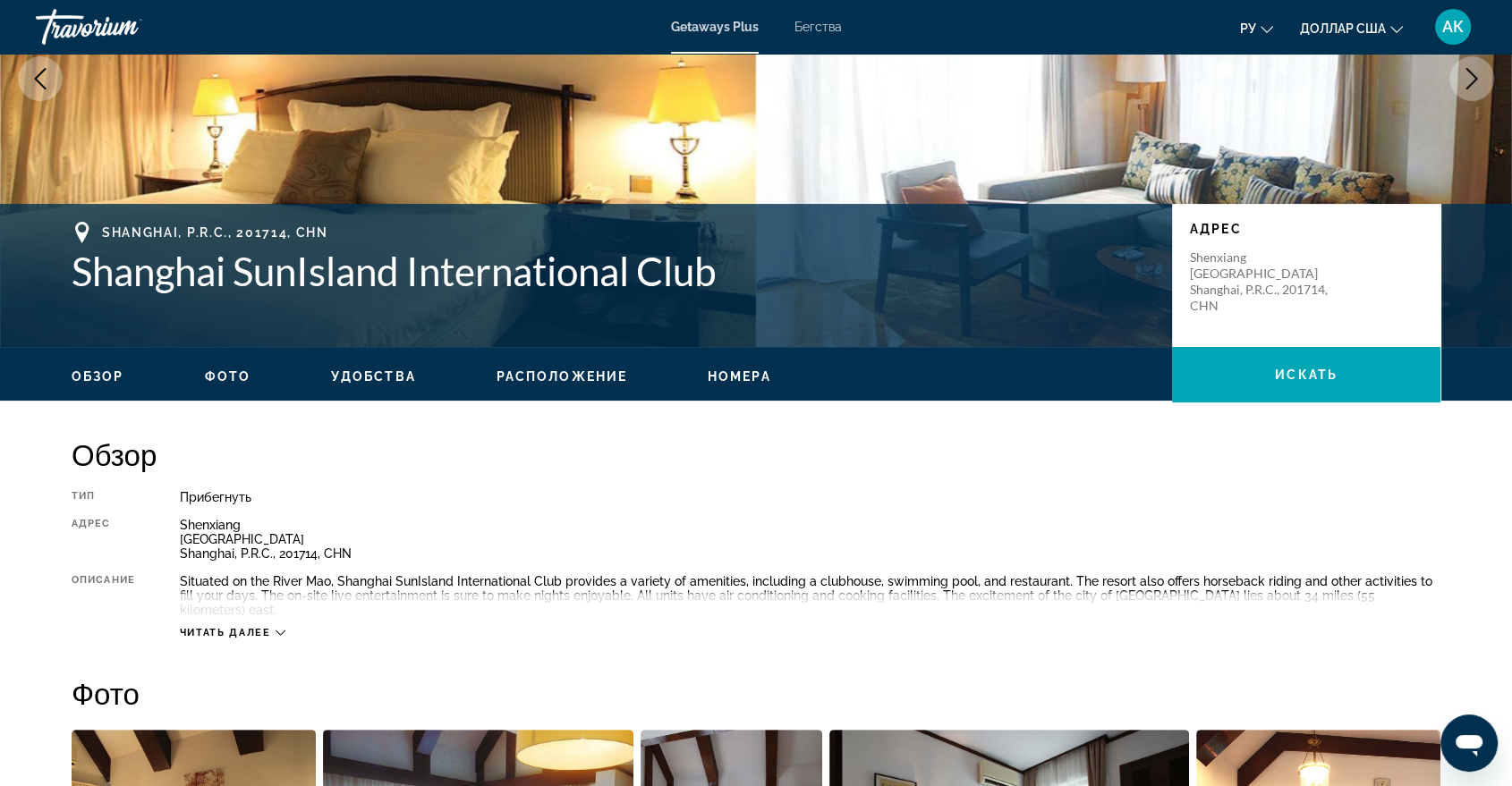
scroll to position [278, 0]
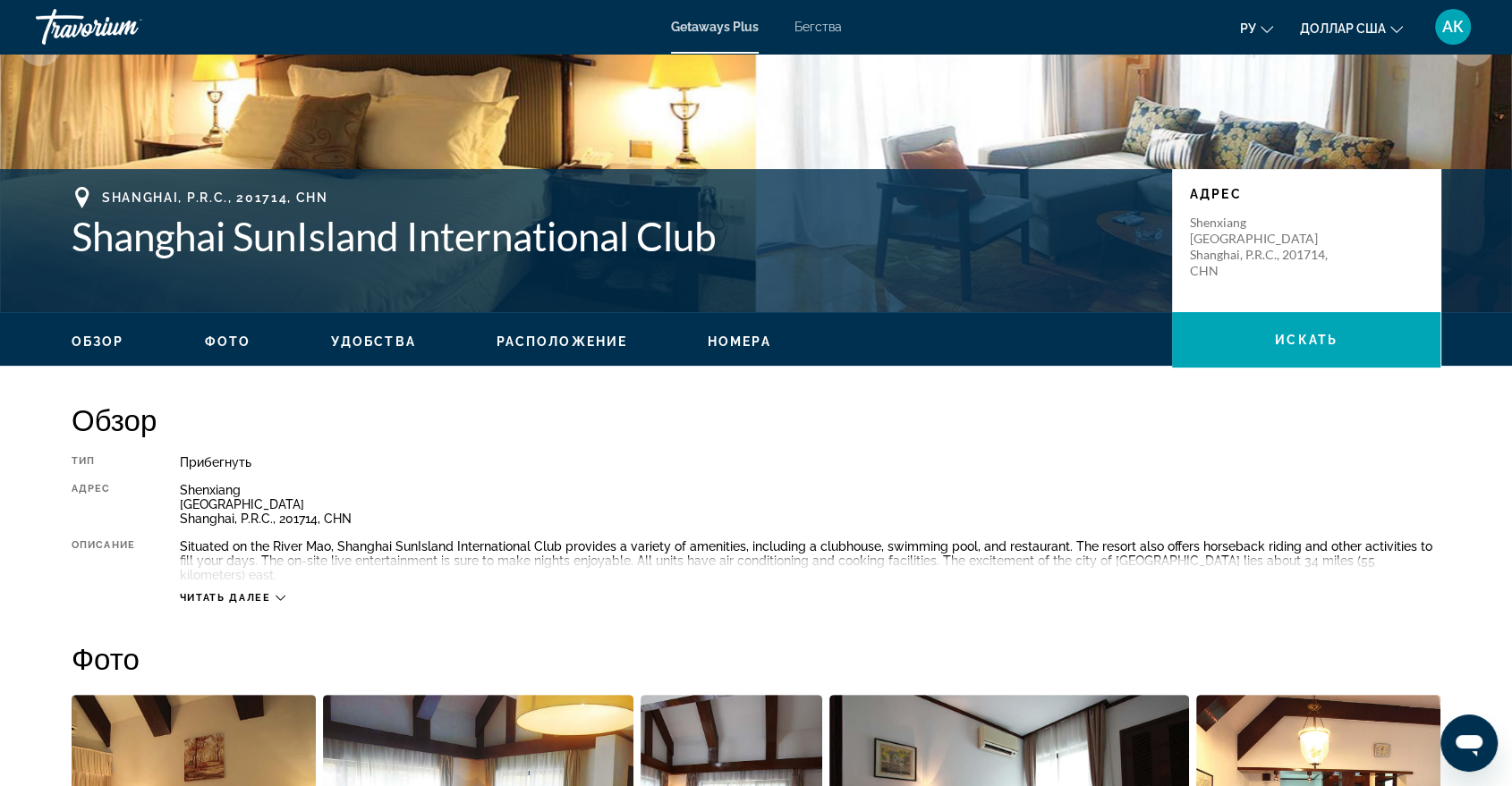
click at [208, 592] on span "Читать далее" at bounding box center [225, 598] width 91 height 11
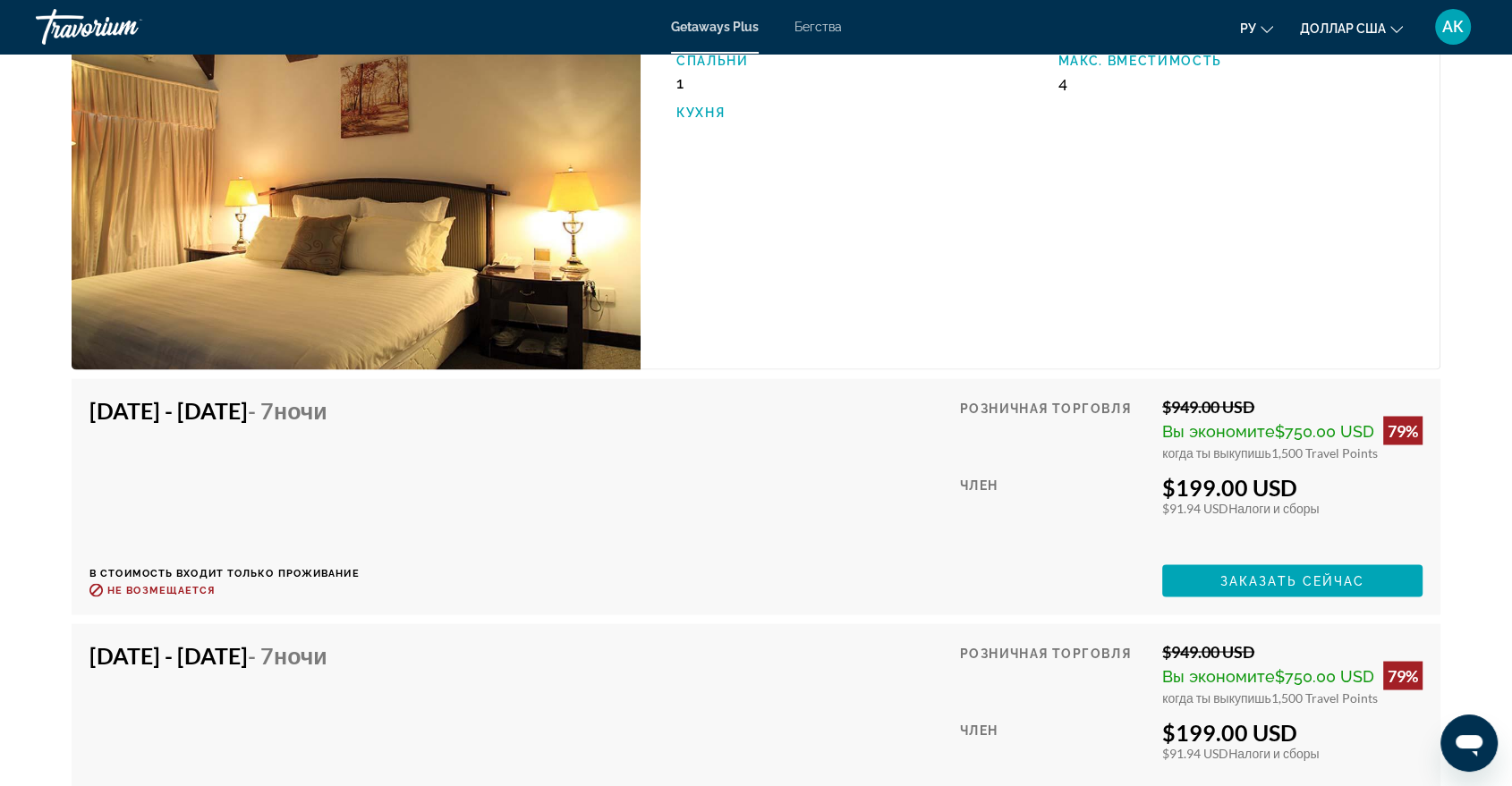
scroll to position [3020, 0]
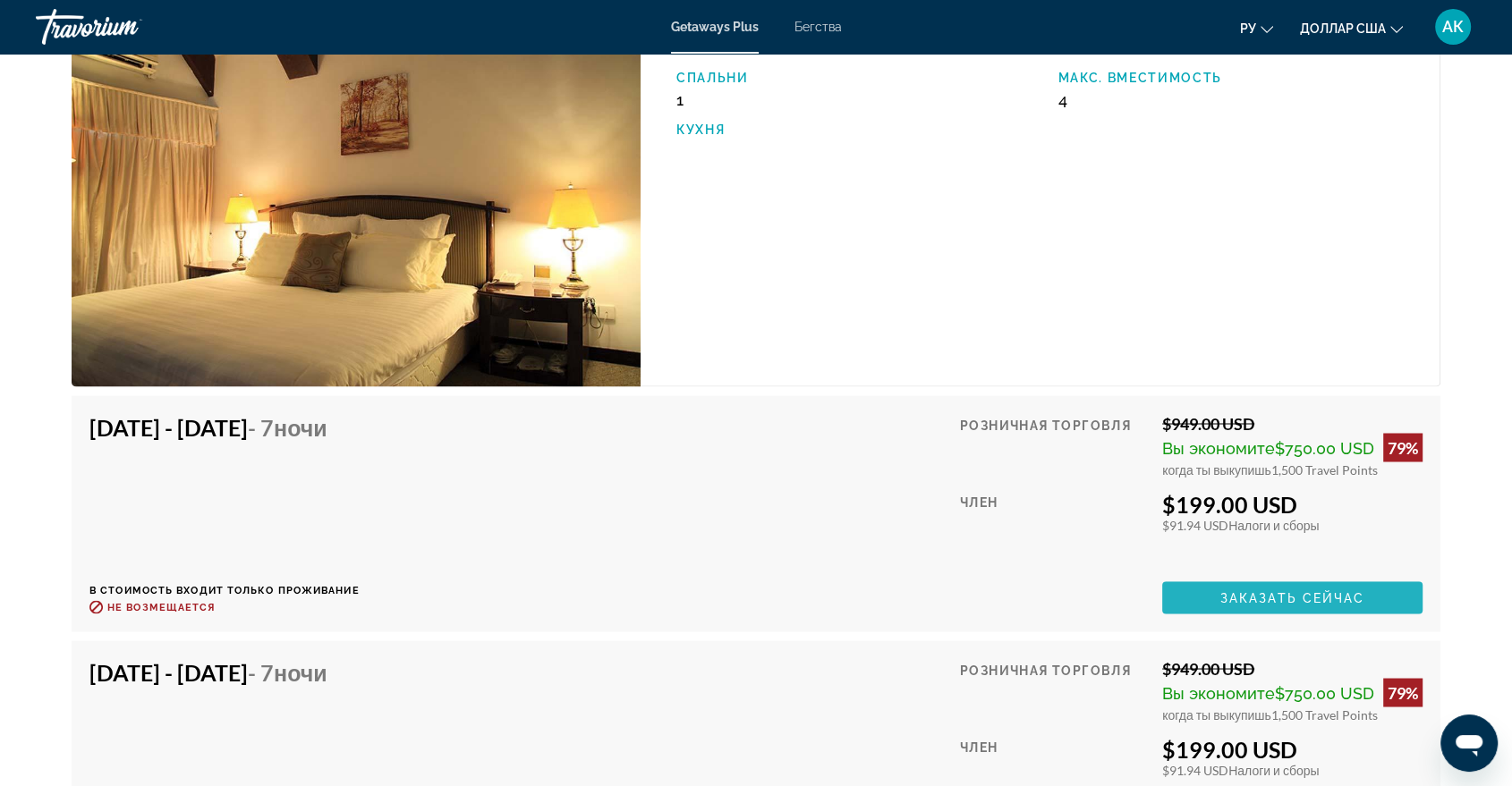
click at [1267, 591] on span "Основное содержание" at bounding box center [1291, 597] width 260 height 43
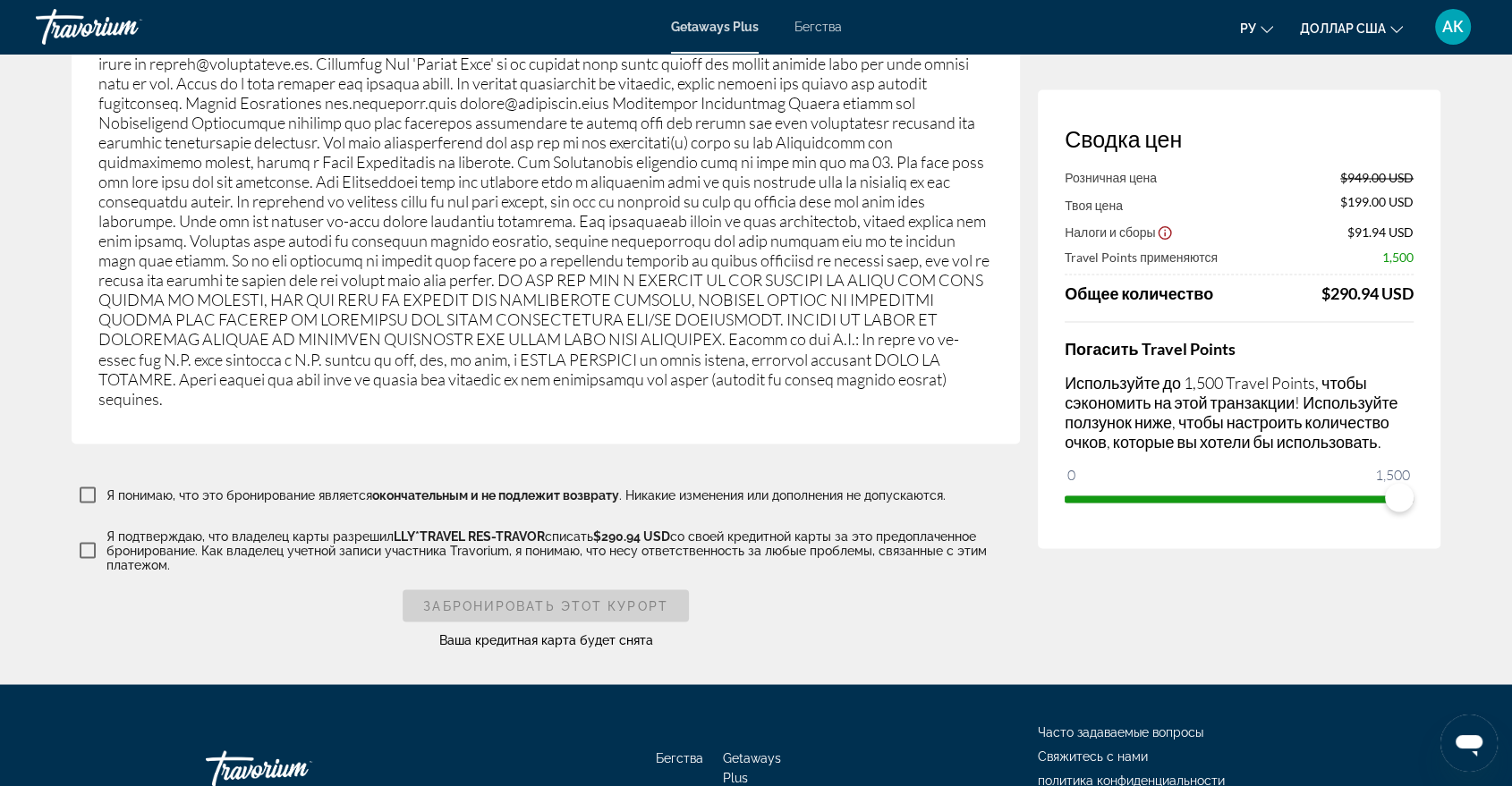
scroll to position [3060, 0]
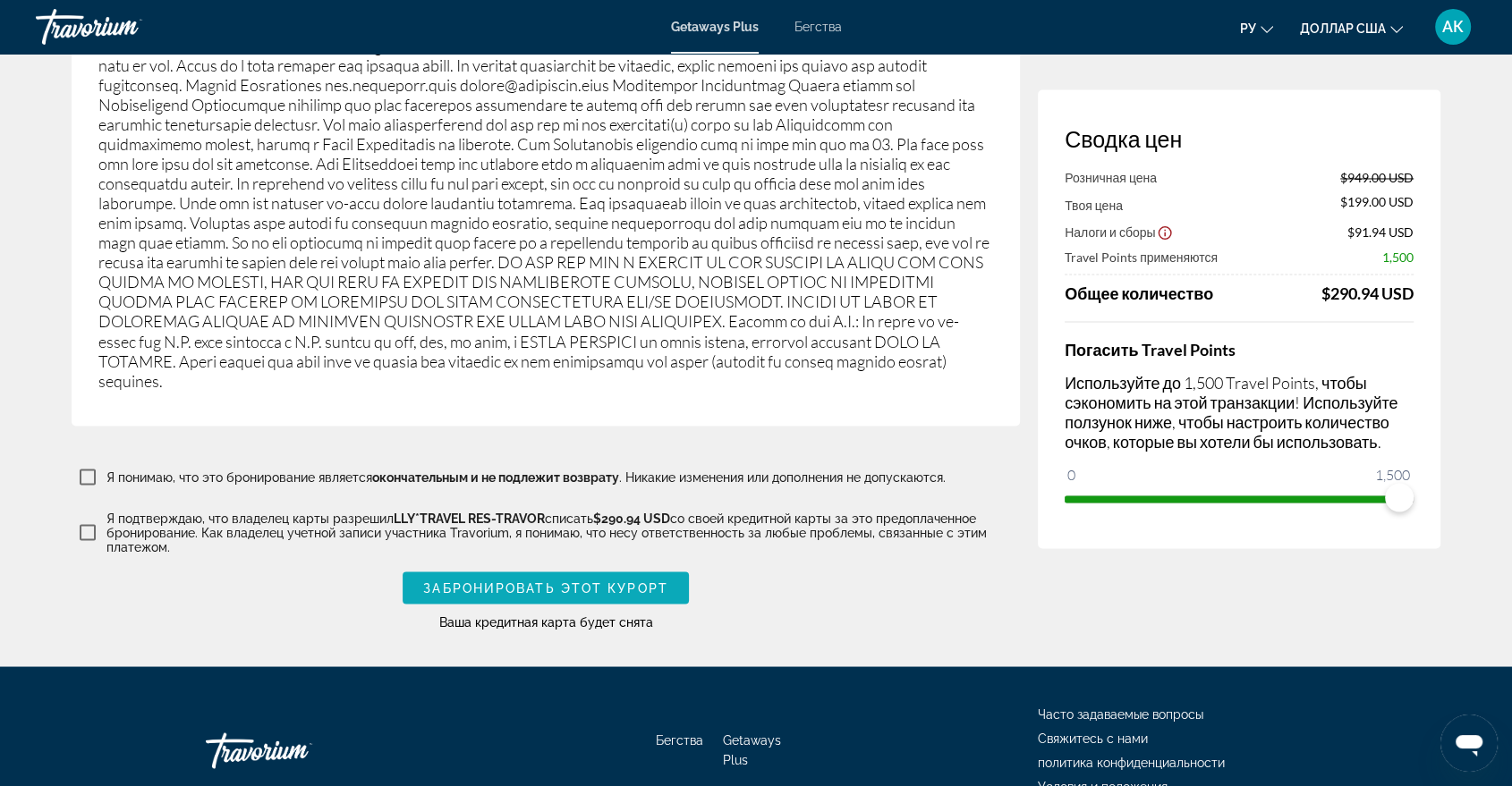
click at [480, 580] on span "Забронировать этот курорт" at bounding box center [545, 587] width 245 height 14
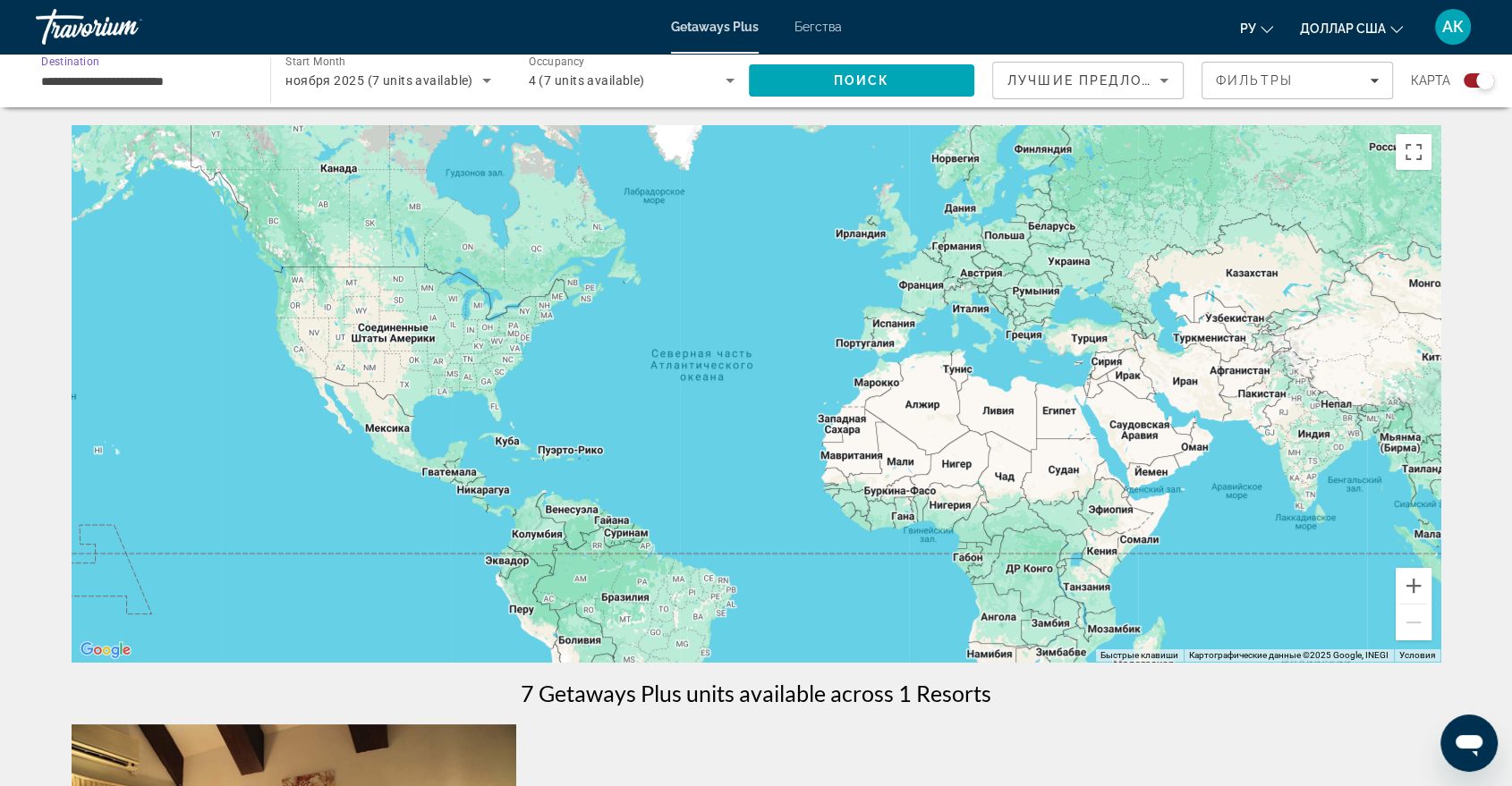
click at [86, 77] on input "**********" at bounding box center [143, 81] width 206 height 21
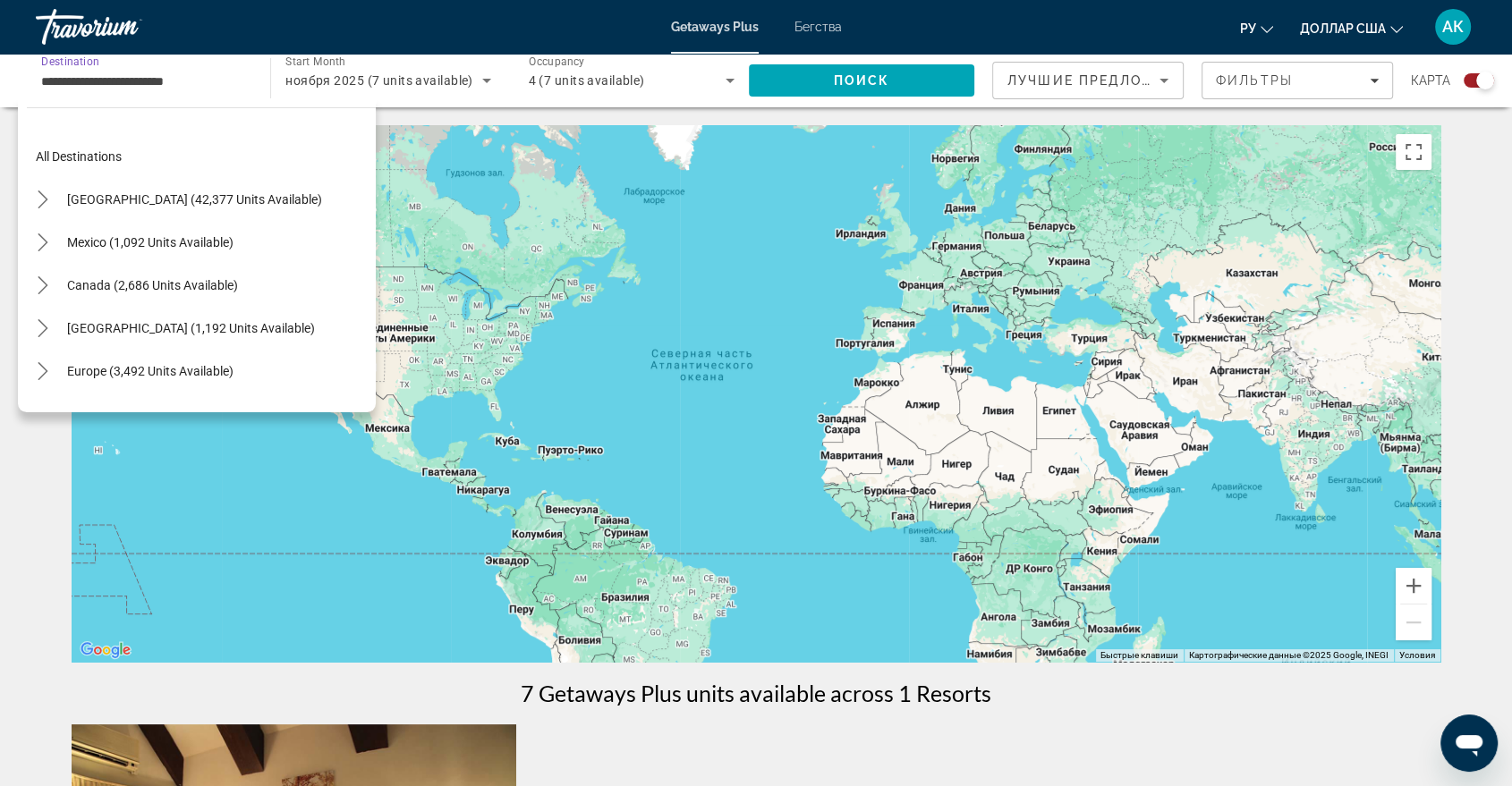
scroll to position [407, 0]
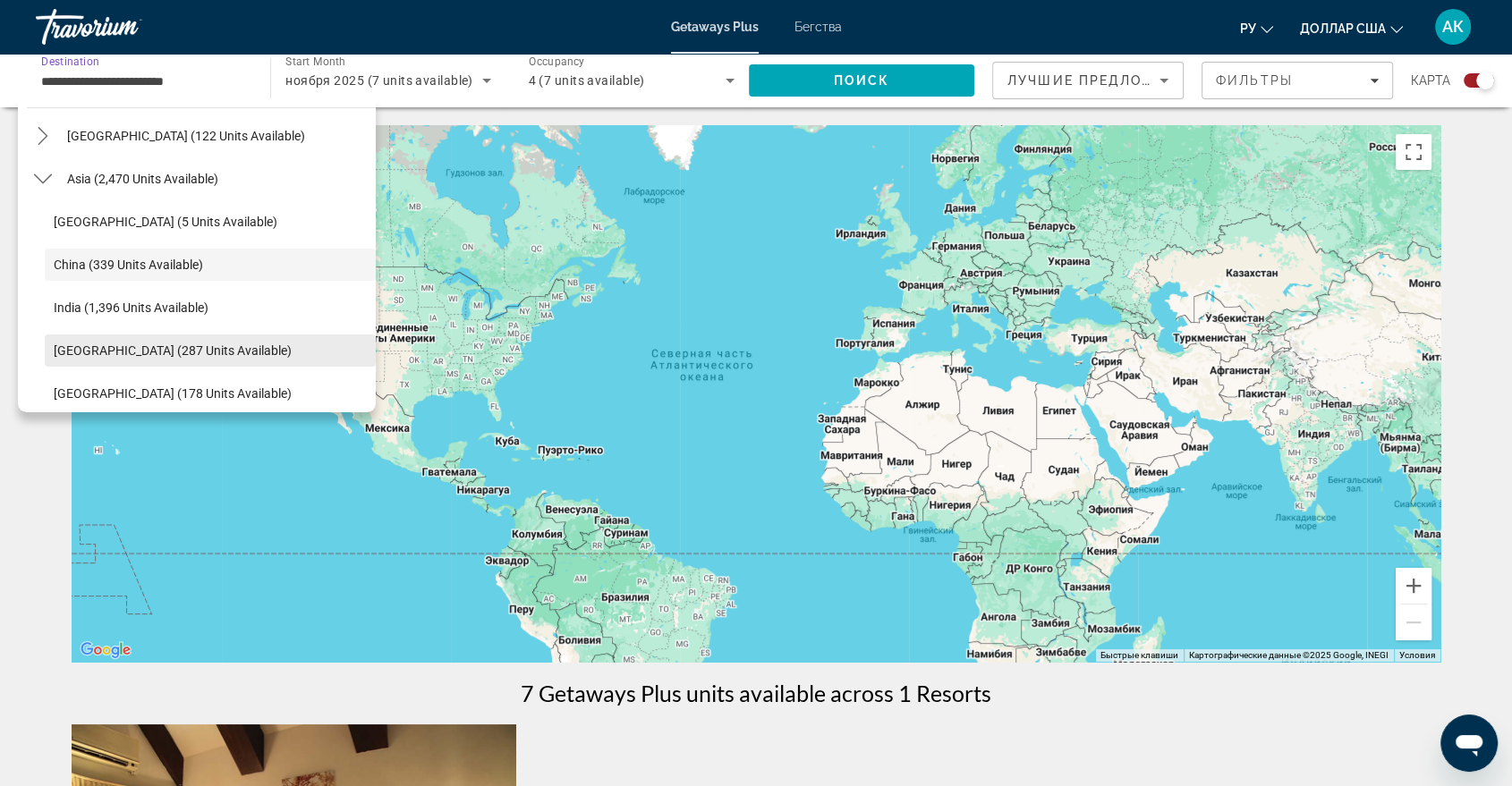
click at [235, 346] on span "Select destination: Indonesia (287 units available)" at bounding box center [210, 350] width 331 height 43
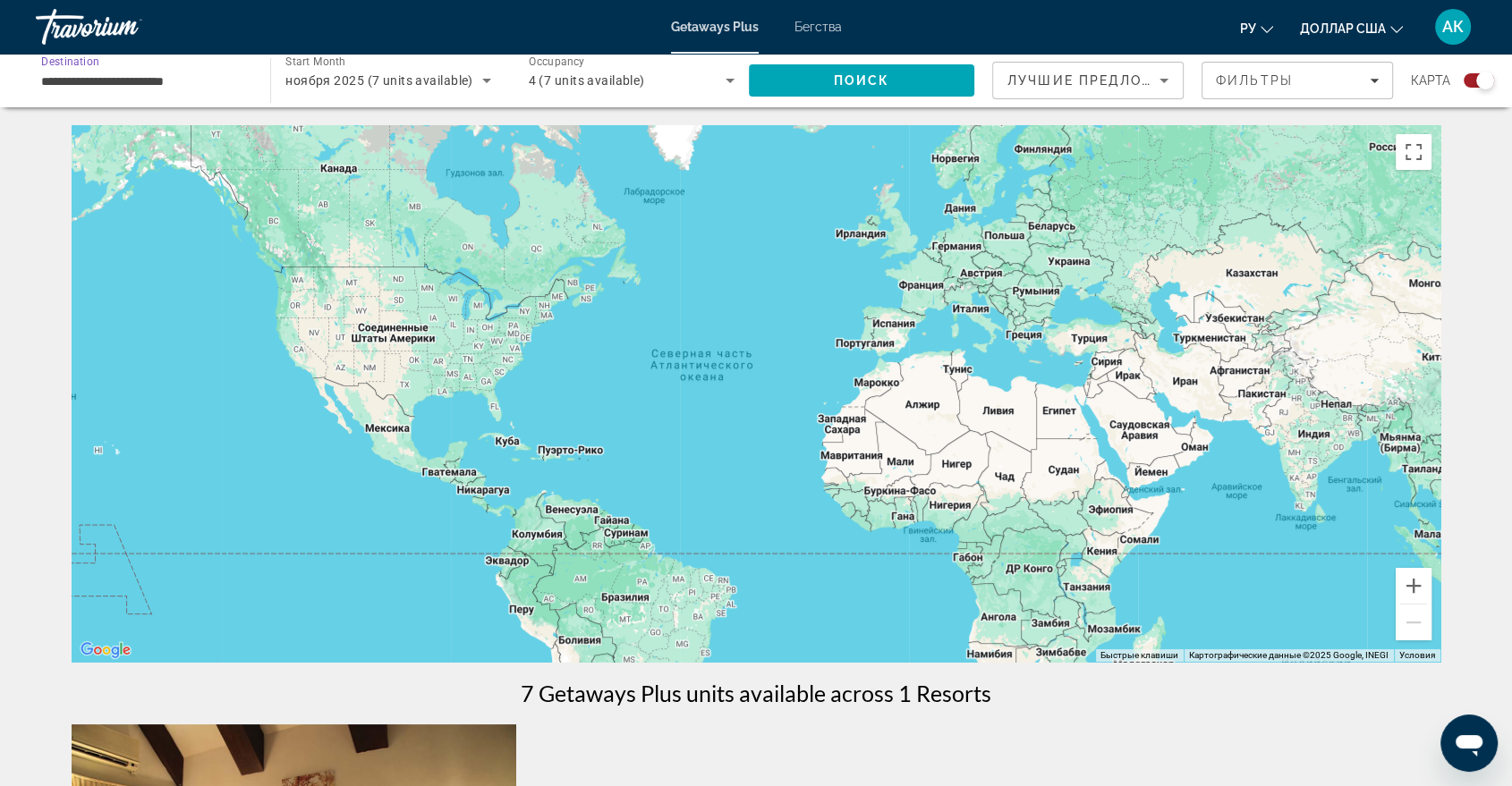
type input "**********"
click at [442, 79] on span "ноября 2025 (7 units available)" at bounding box center [379, 80] width 188 height 14
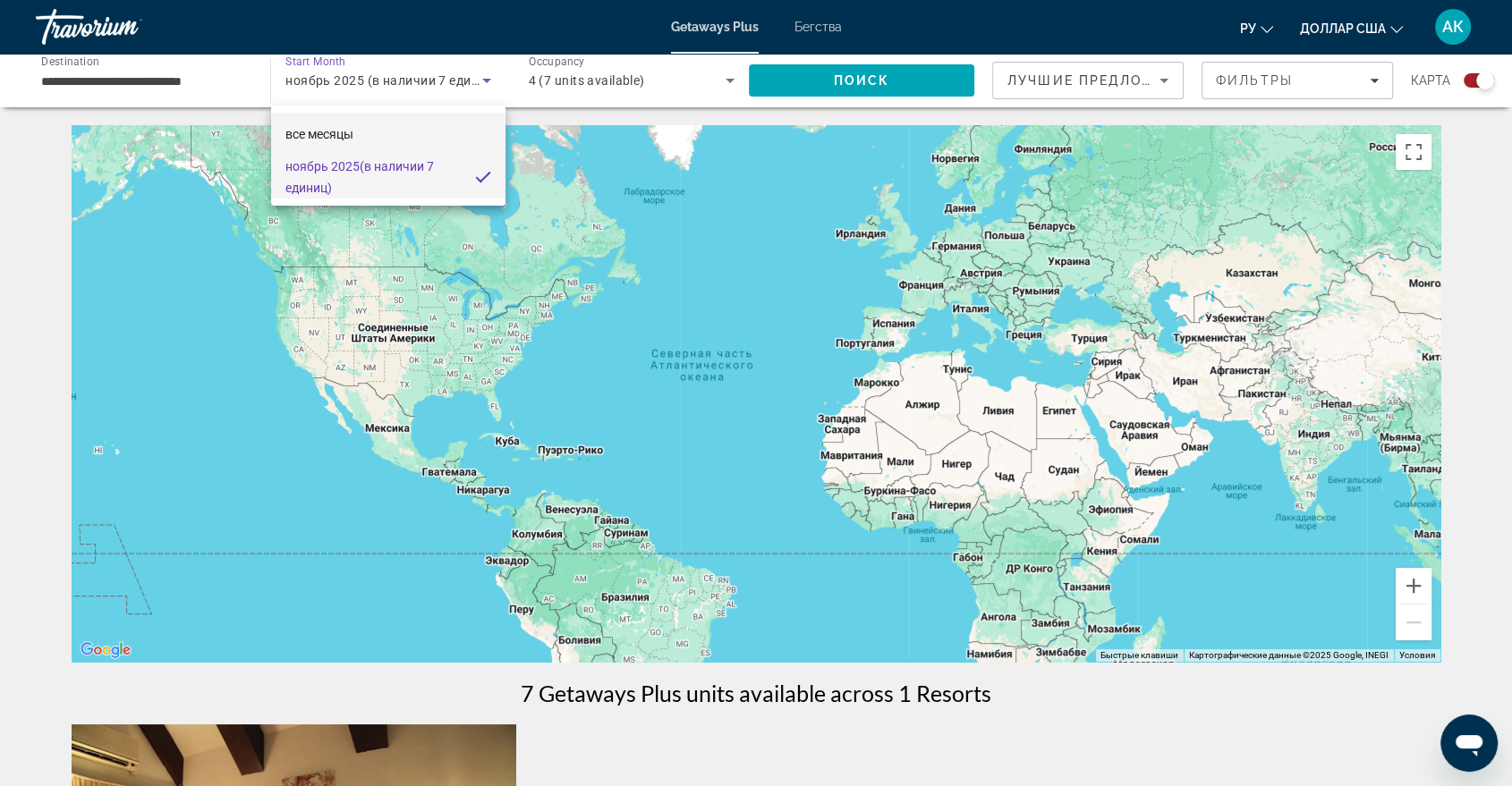
click at [377, 140] on mat-option "все месяцы" at bounding box center [388, 134] width 234 height 43
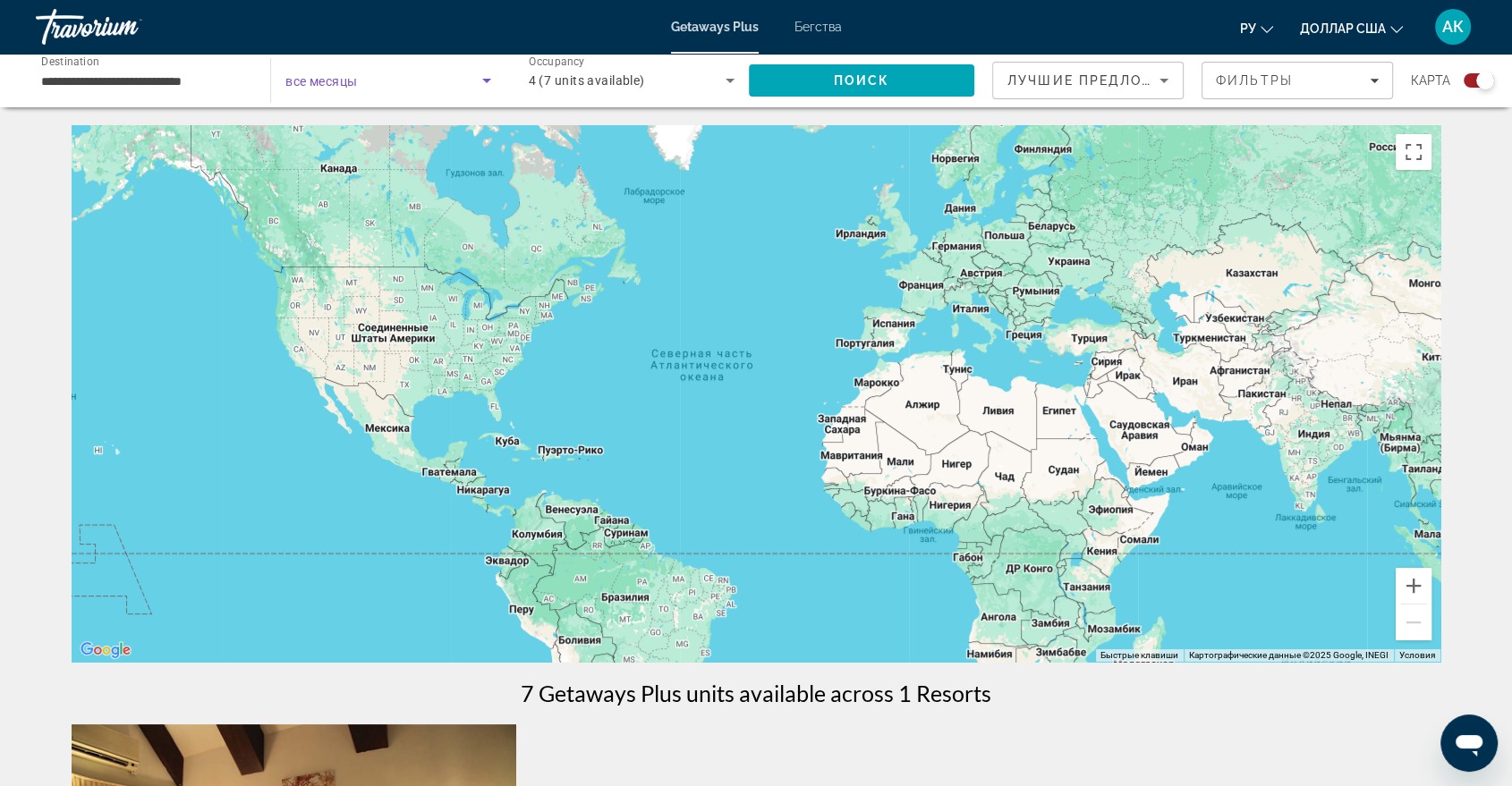
click at [588, 82] on span "4 (7 units available)" at bounding box center [587, 80] width 116 height 14
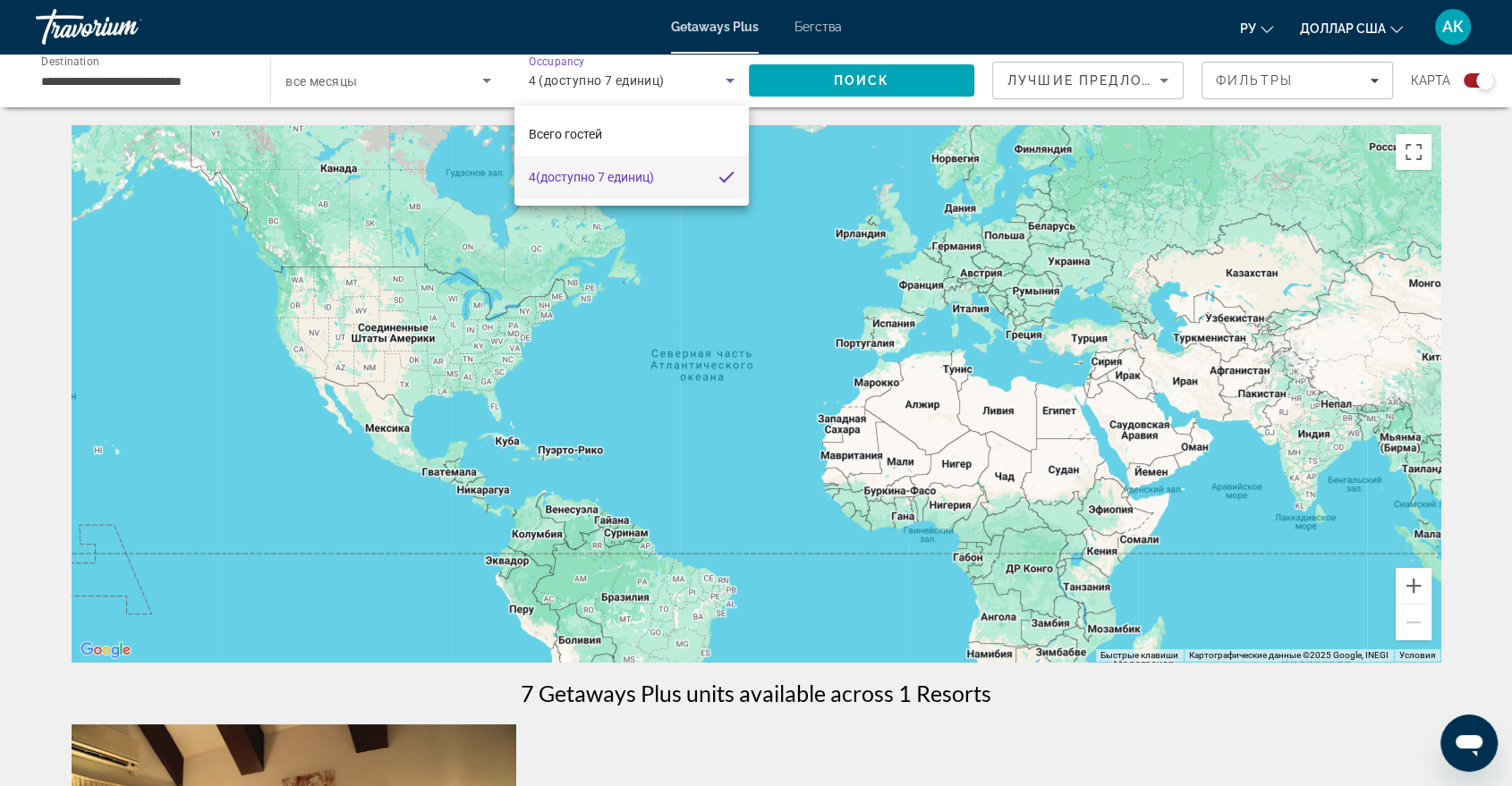
click at [726, 84] on div at bounding box center [756, 393] width 1512 height 786
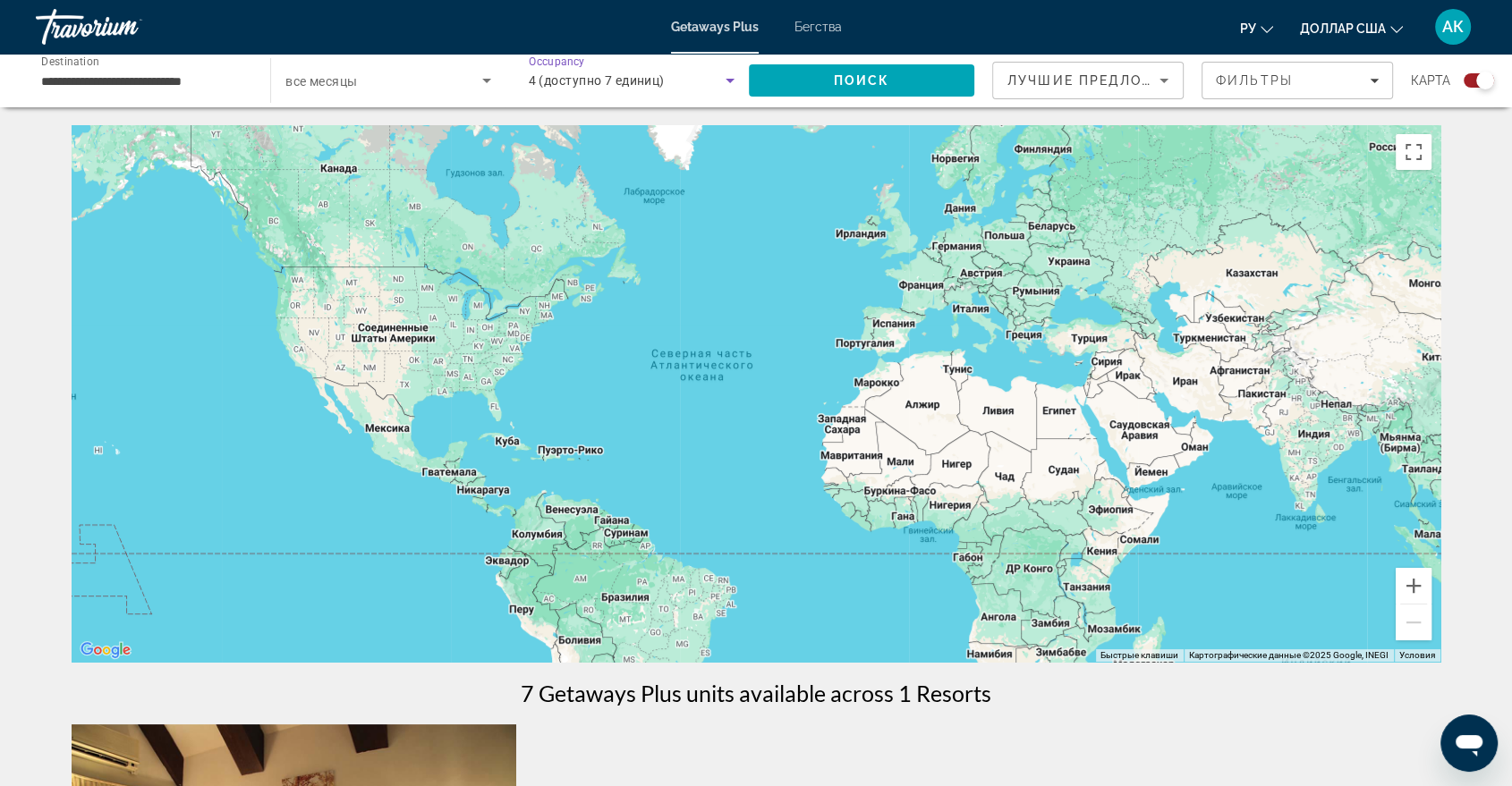
click at [726, 84] on icon "Search widget" at bounding box center [729, 80] width 21 height 21
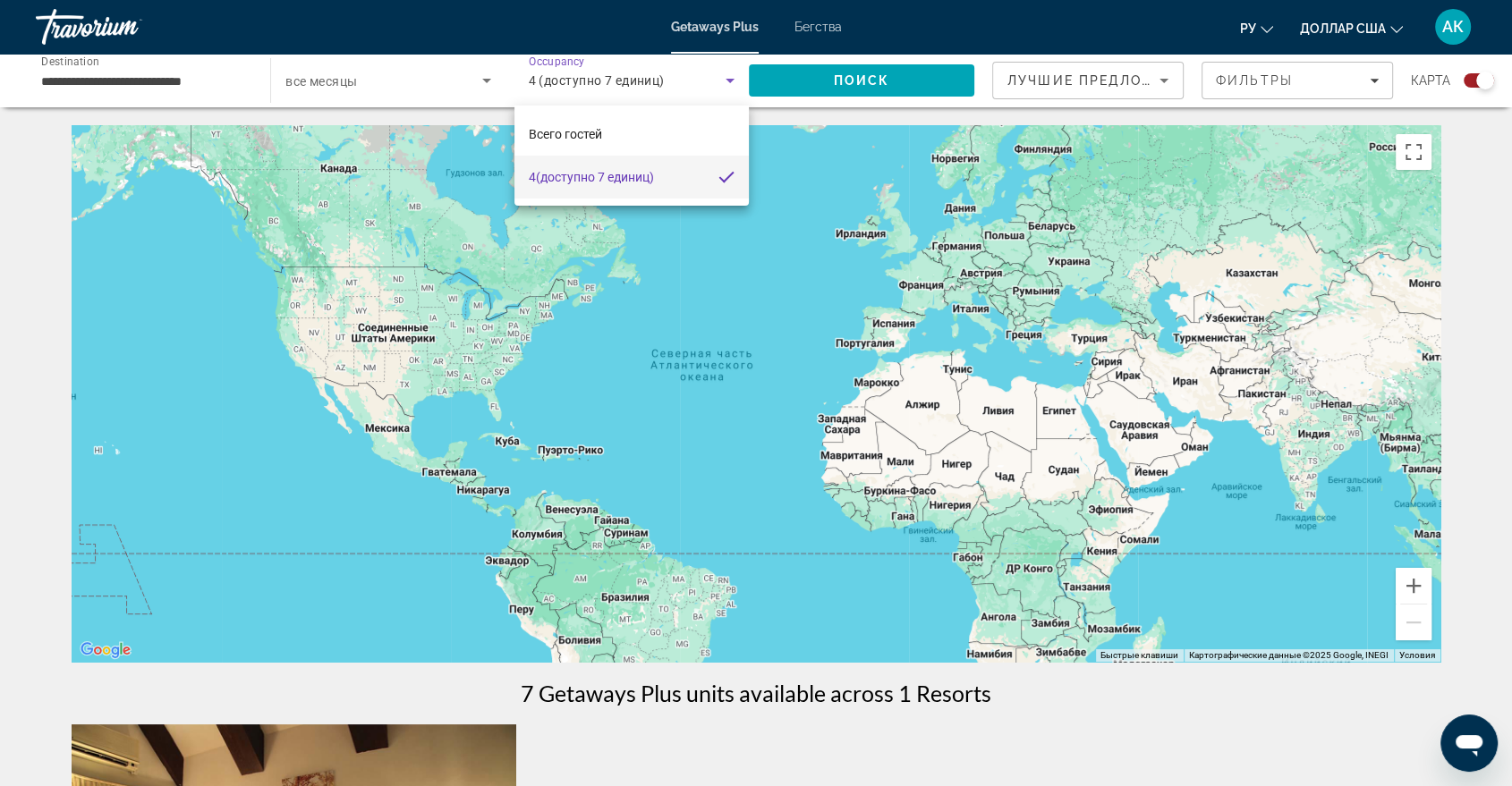
click at [821, 90] on div at bounding box center [756, 393] width 1512 height 786
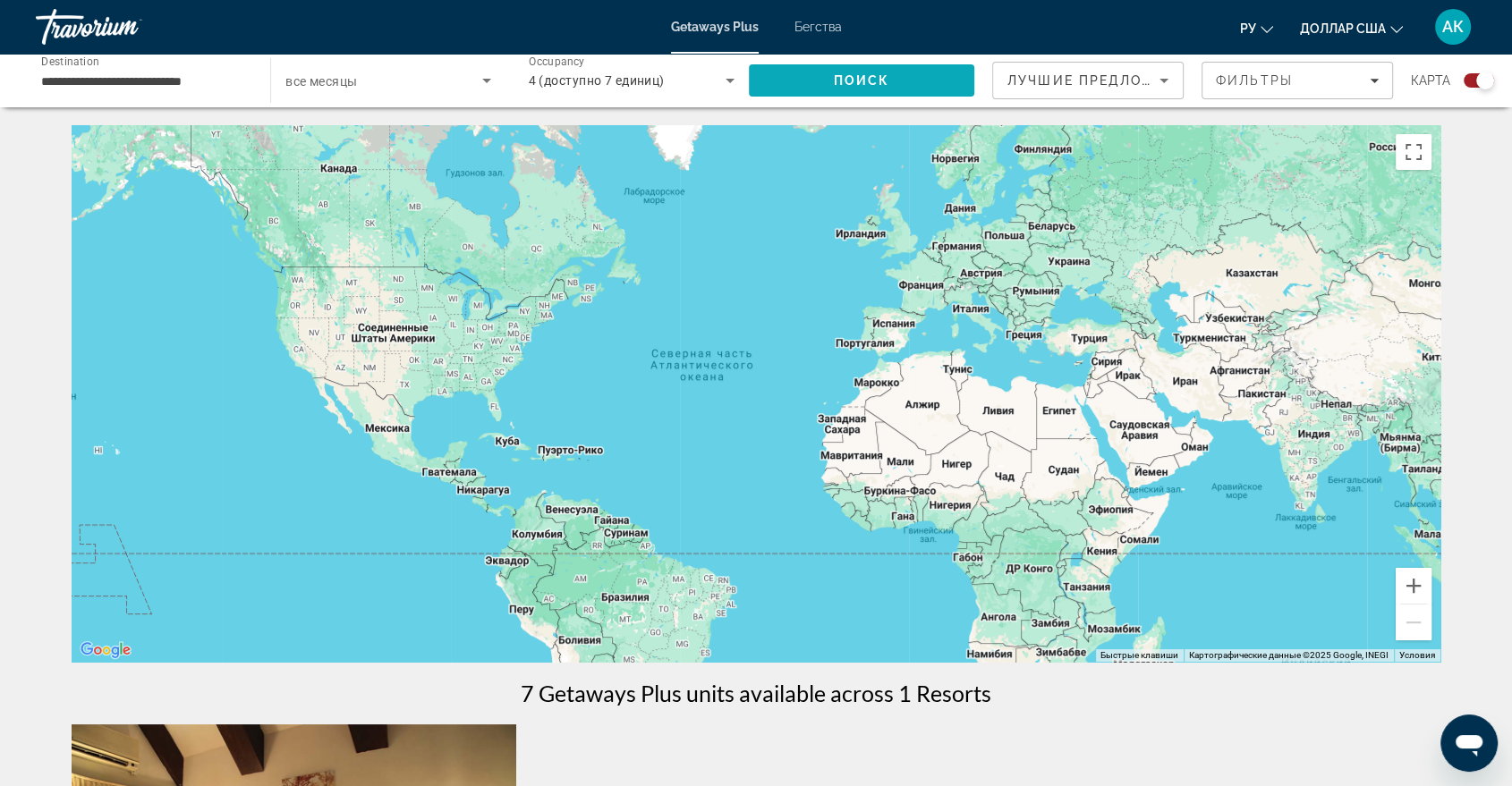
click at [817, 87] on span "Search" at bounding box center [862, 80] width 225 height 43
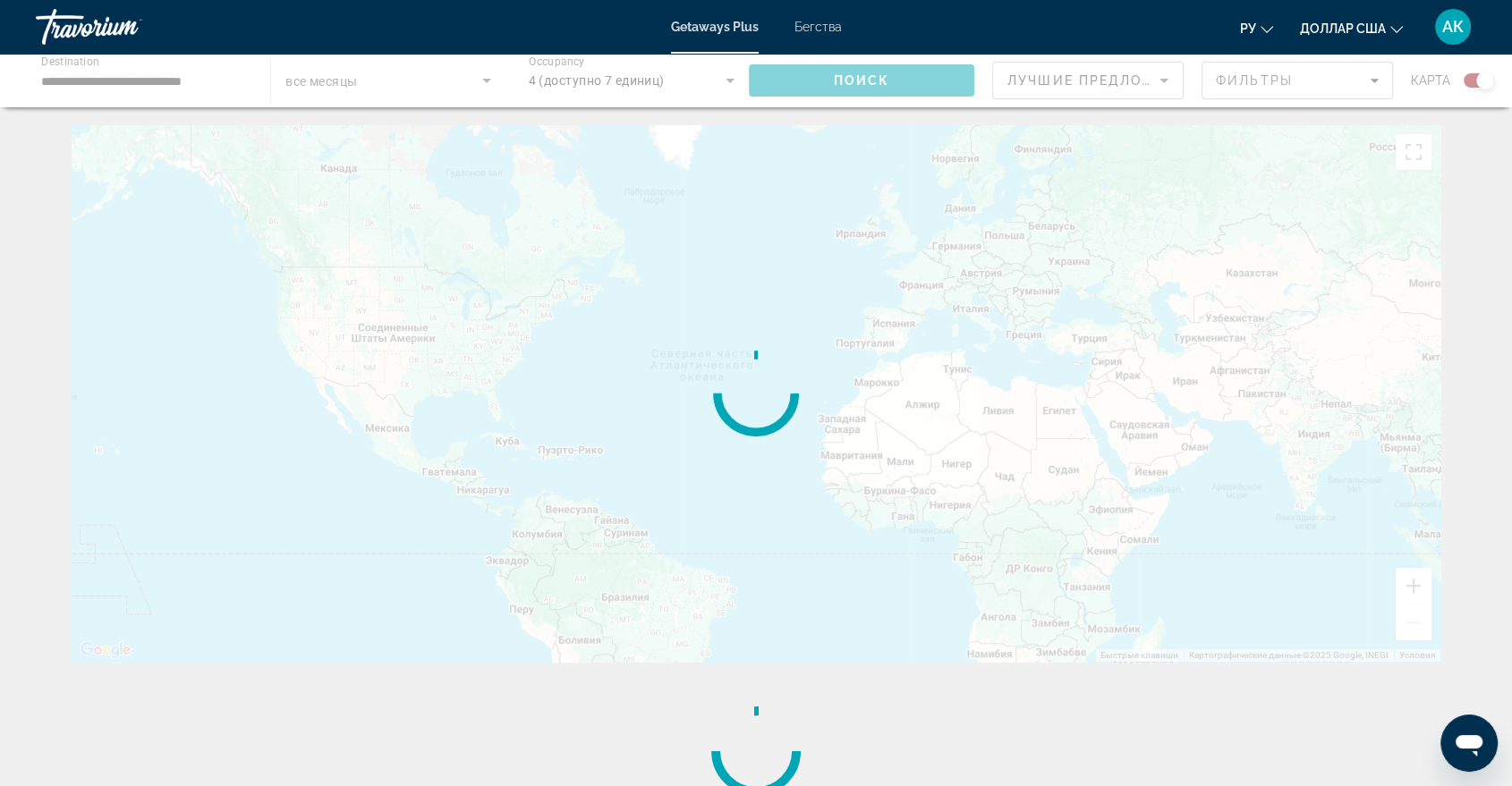
click at [817, 87] on div "Основное содержание" at bounding box center [756, 81] width 1512 height 54
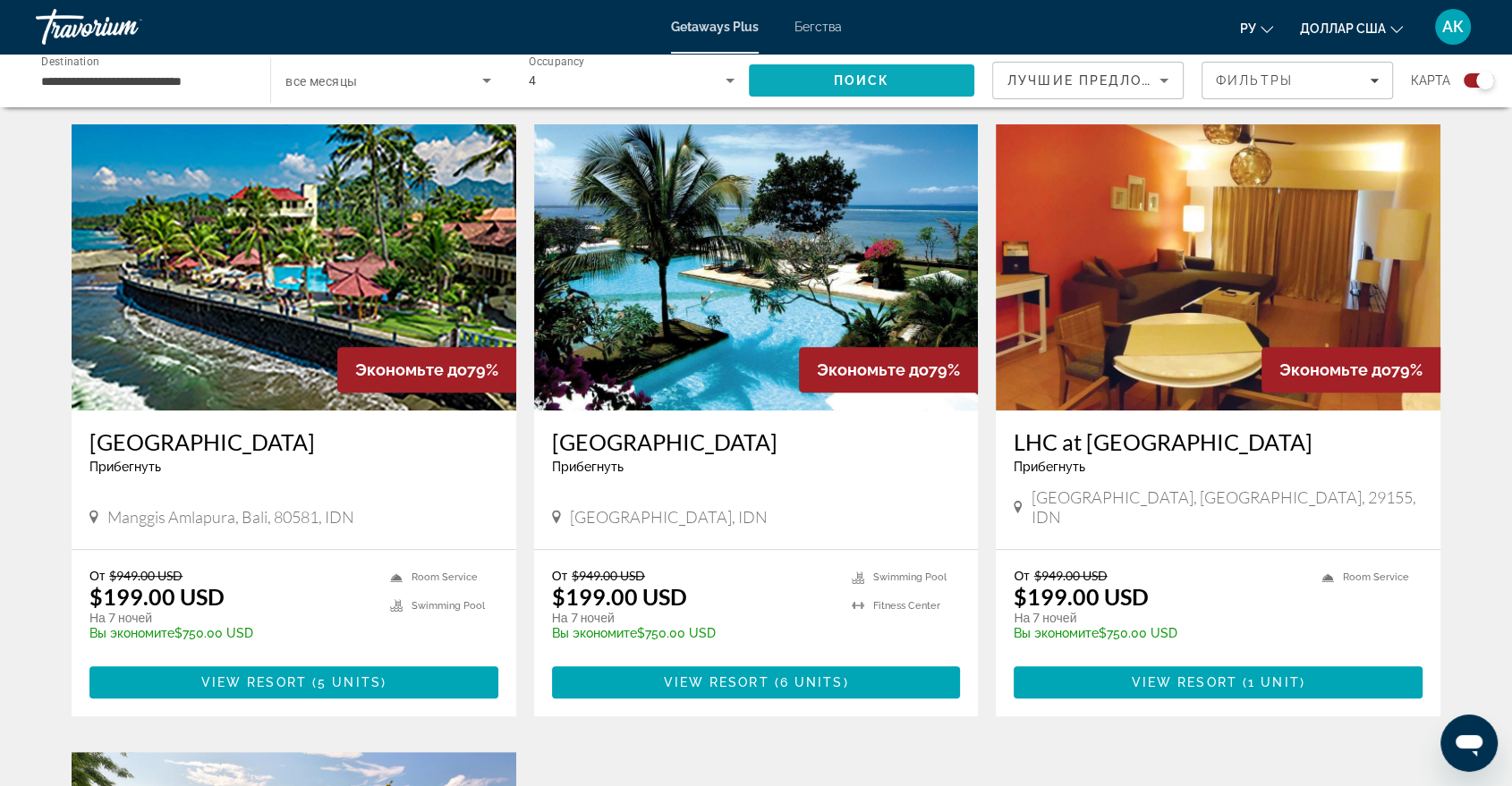
scroll to position [596, 0]
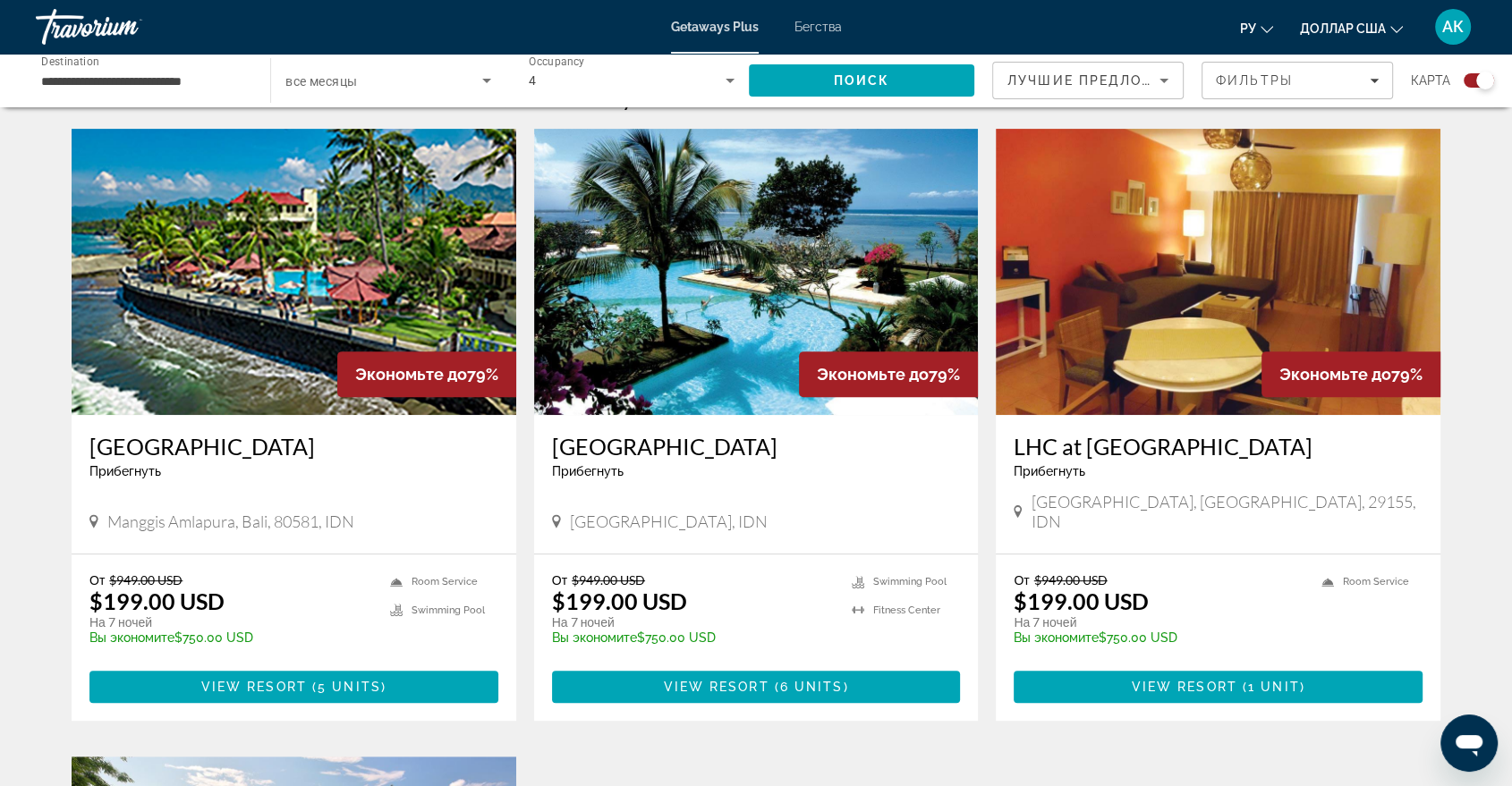
click at [629, 332] on img "Основное содержание" at bounding box center [756, 271] width 444 height 286
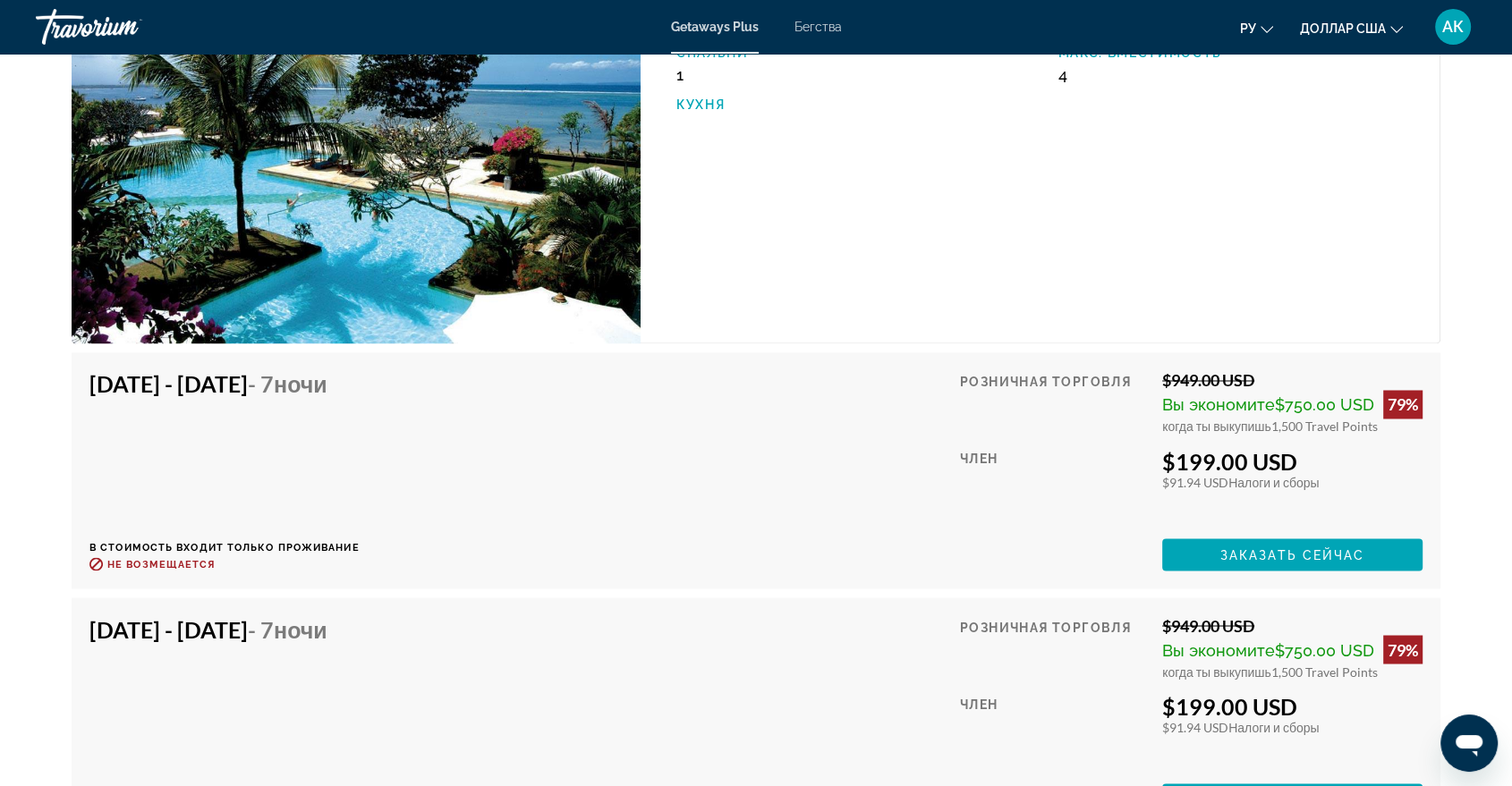
scroll to position [2941, 0]
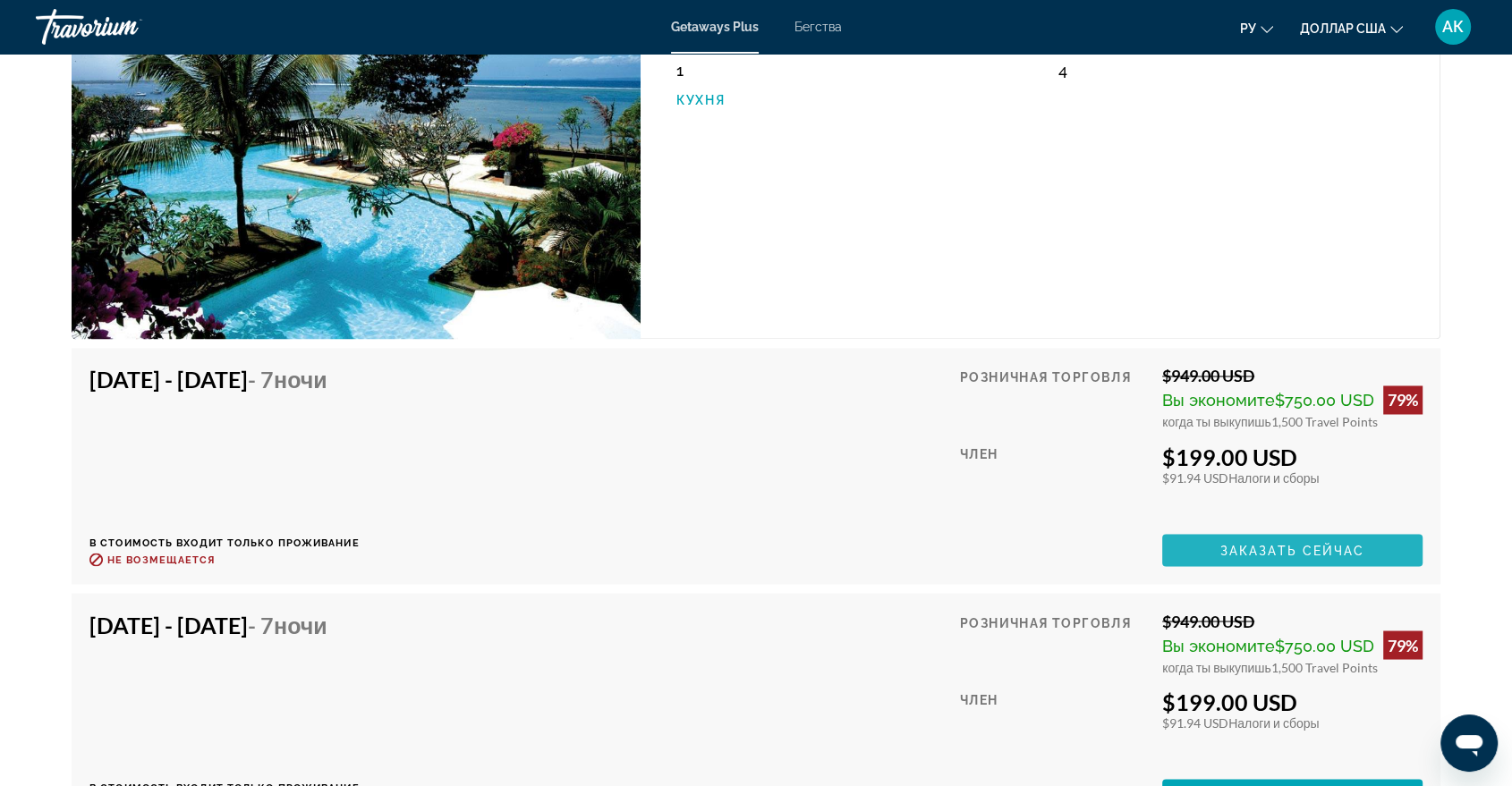
click at [1263, 543] on span "Заказать сейчас" at bounding box center [1293, 549] width 145 height 14
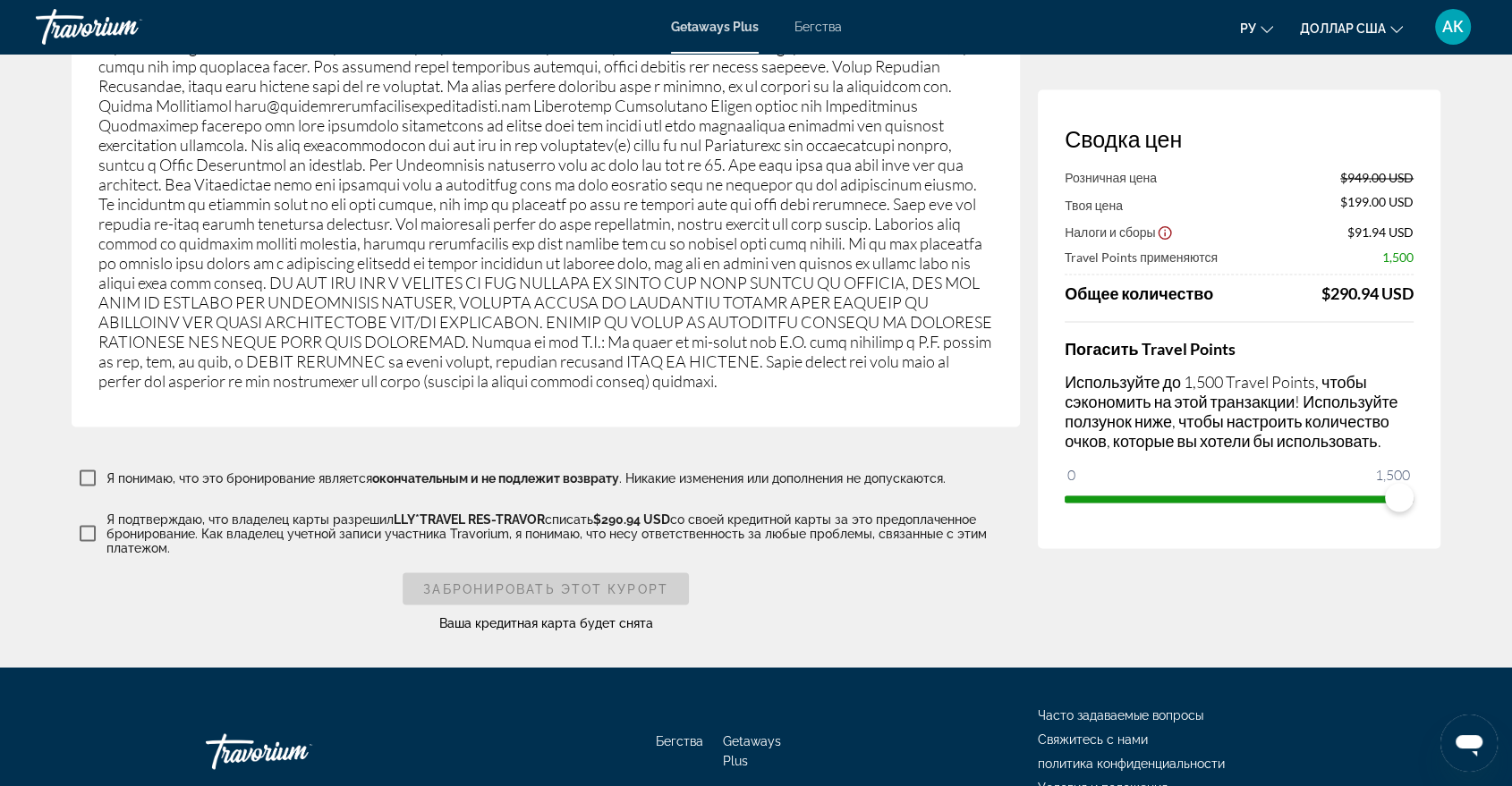
scroll to position [2981, 0]
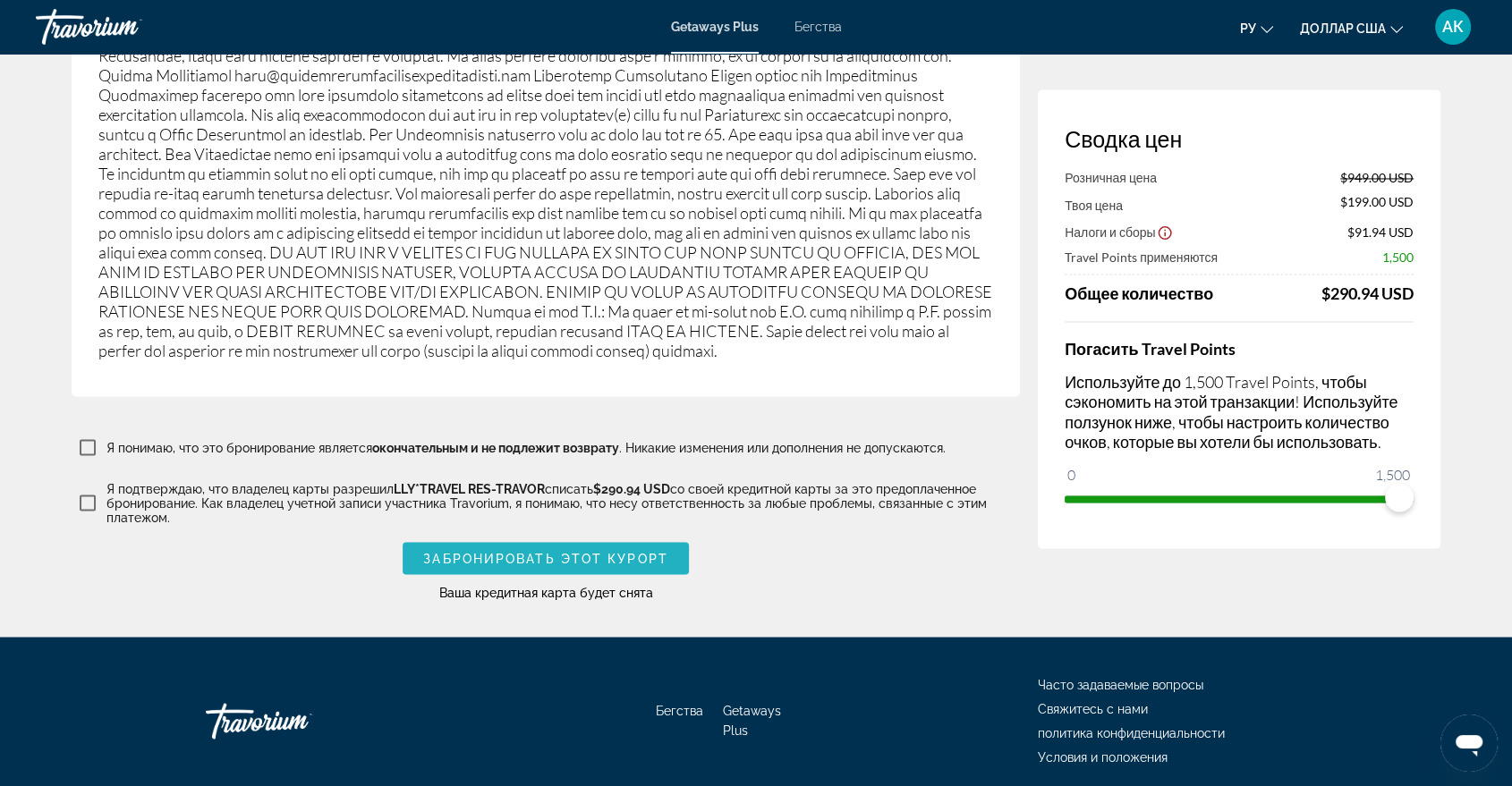
click at [619, 542] on span "Основное содержание" at bounding box center [545, 558] width 286 height 43
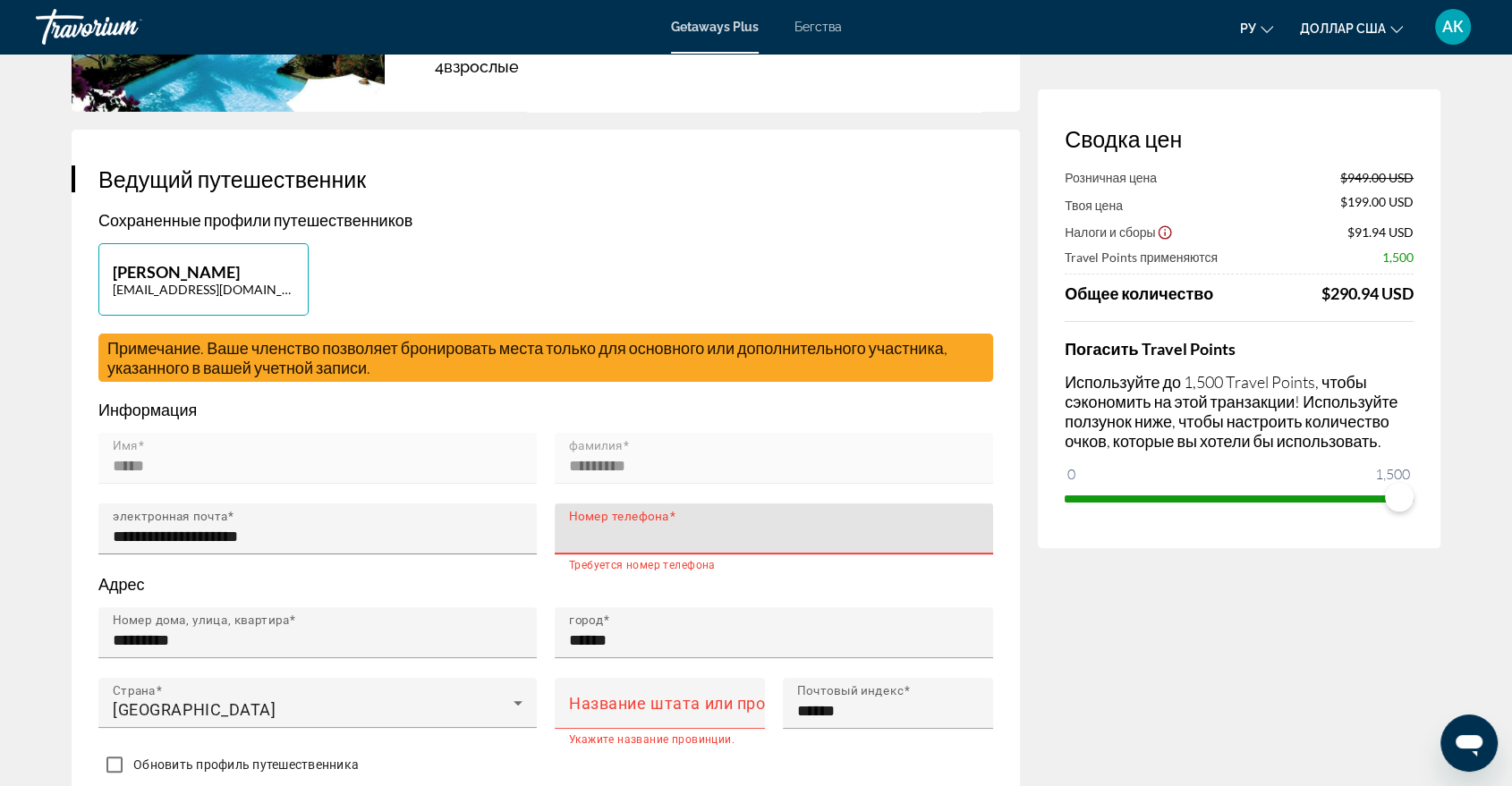
scroll to position [156, 0]
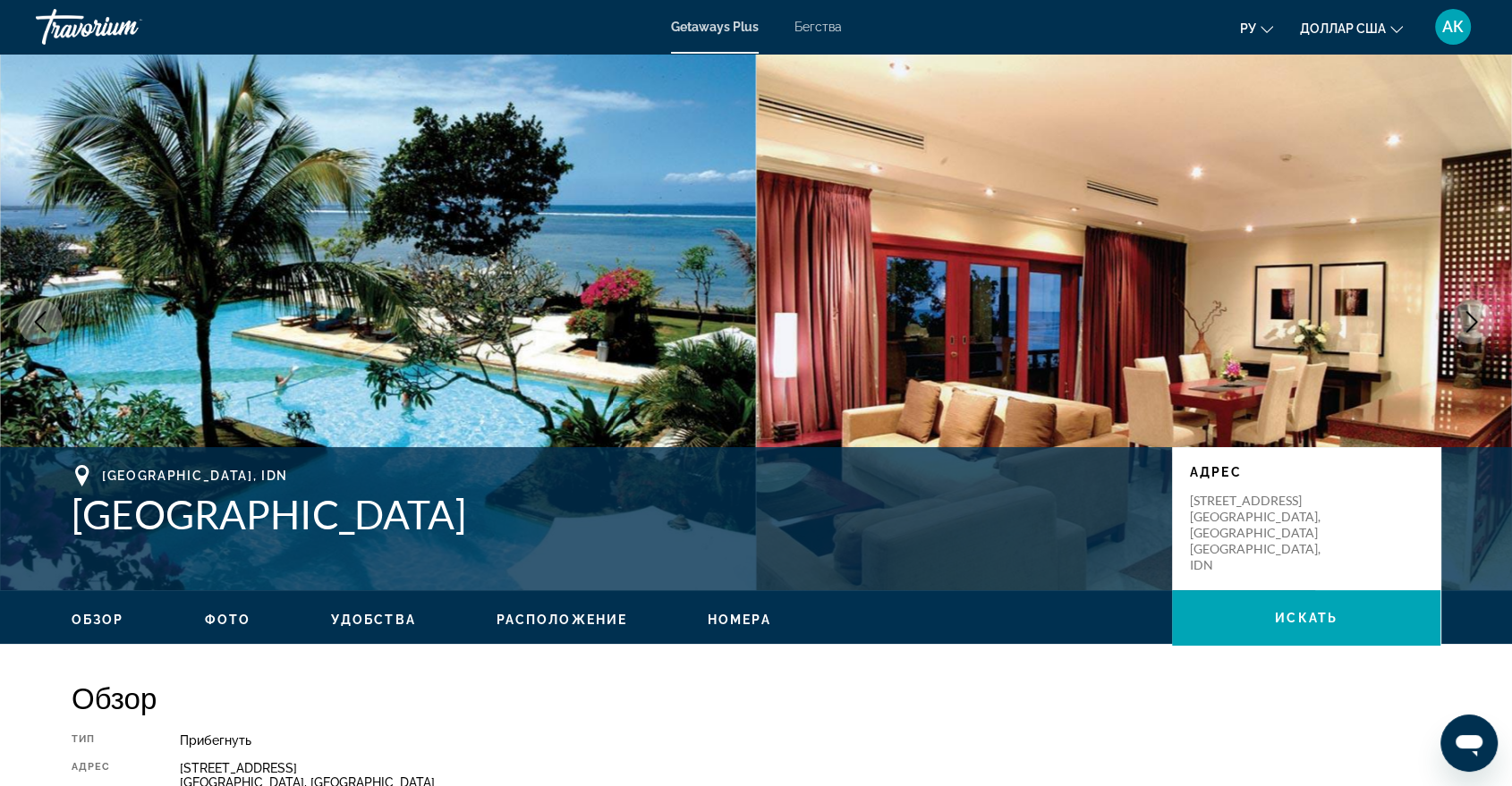
click at [1473, 320] on icon "Next image" at bounding box center [1471, 321] width 21 height 21
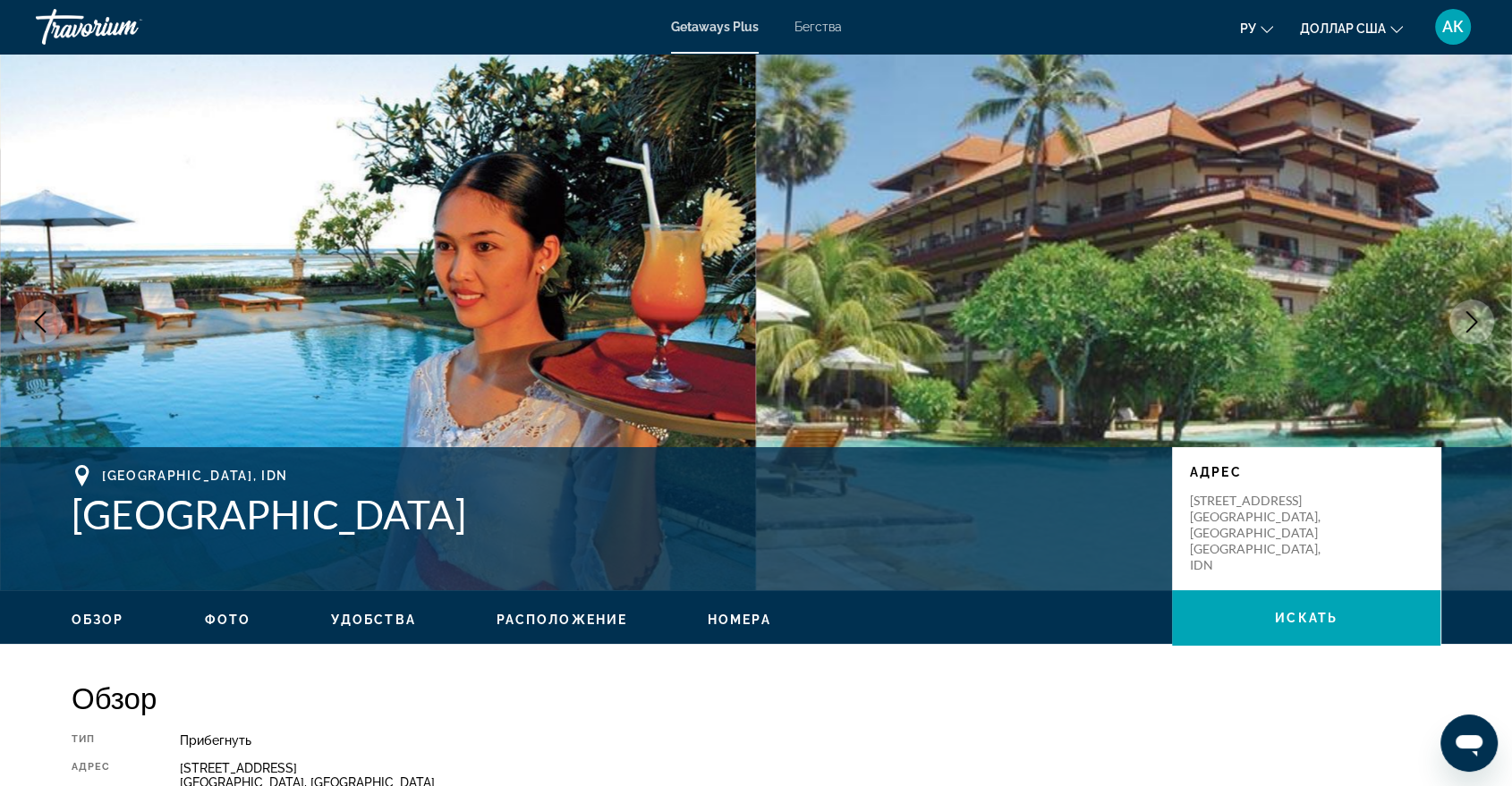
click at [1471, 320] on icon "Next image" at bounding box center [1471, 321] width 21 height 21
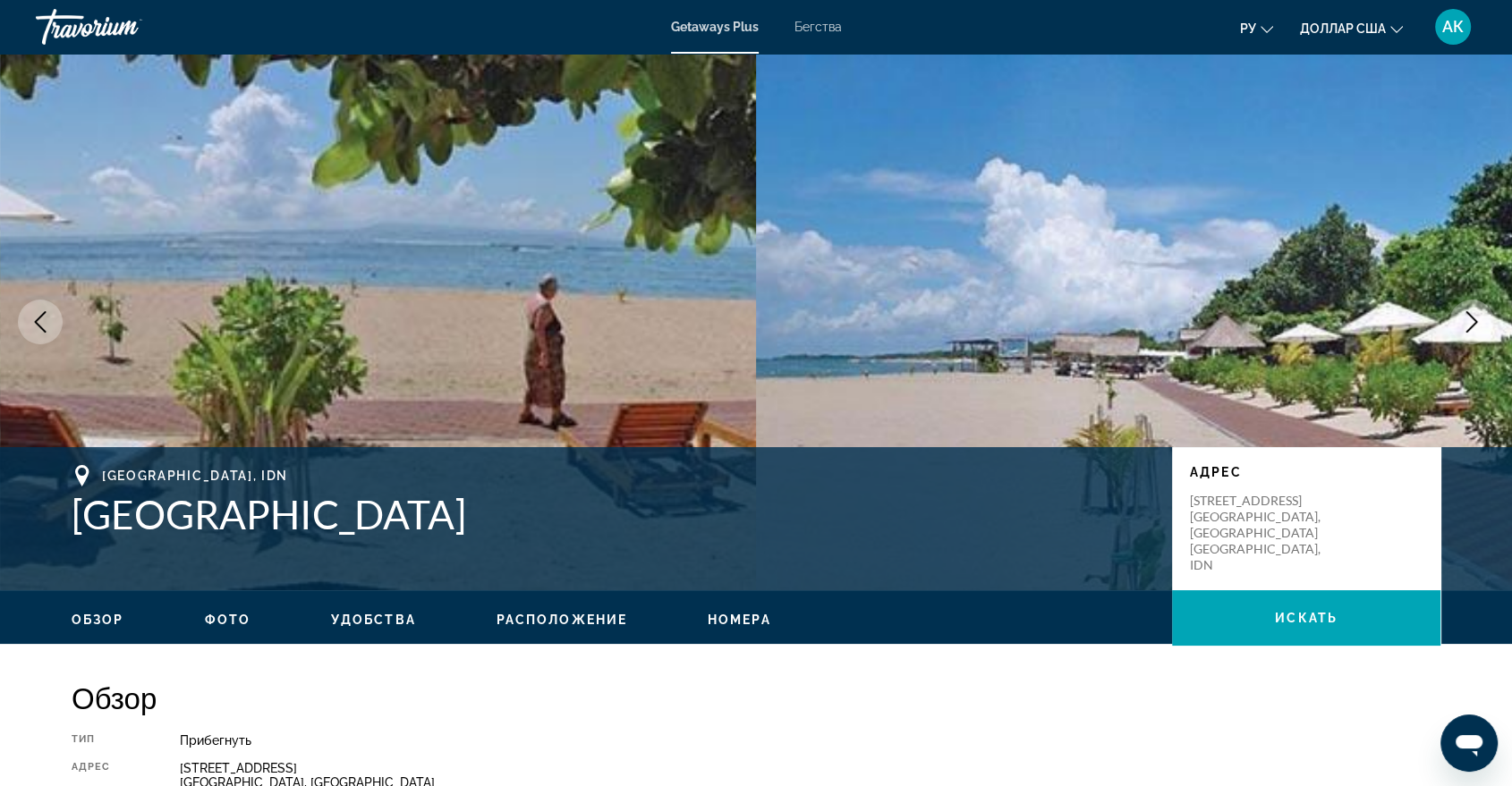
click at [1471, 320] on icon "Next image" at bounding box center [1471, 321] width 21 height 21
